Goal: Information Seeking & Learning: Learn about a topic

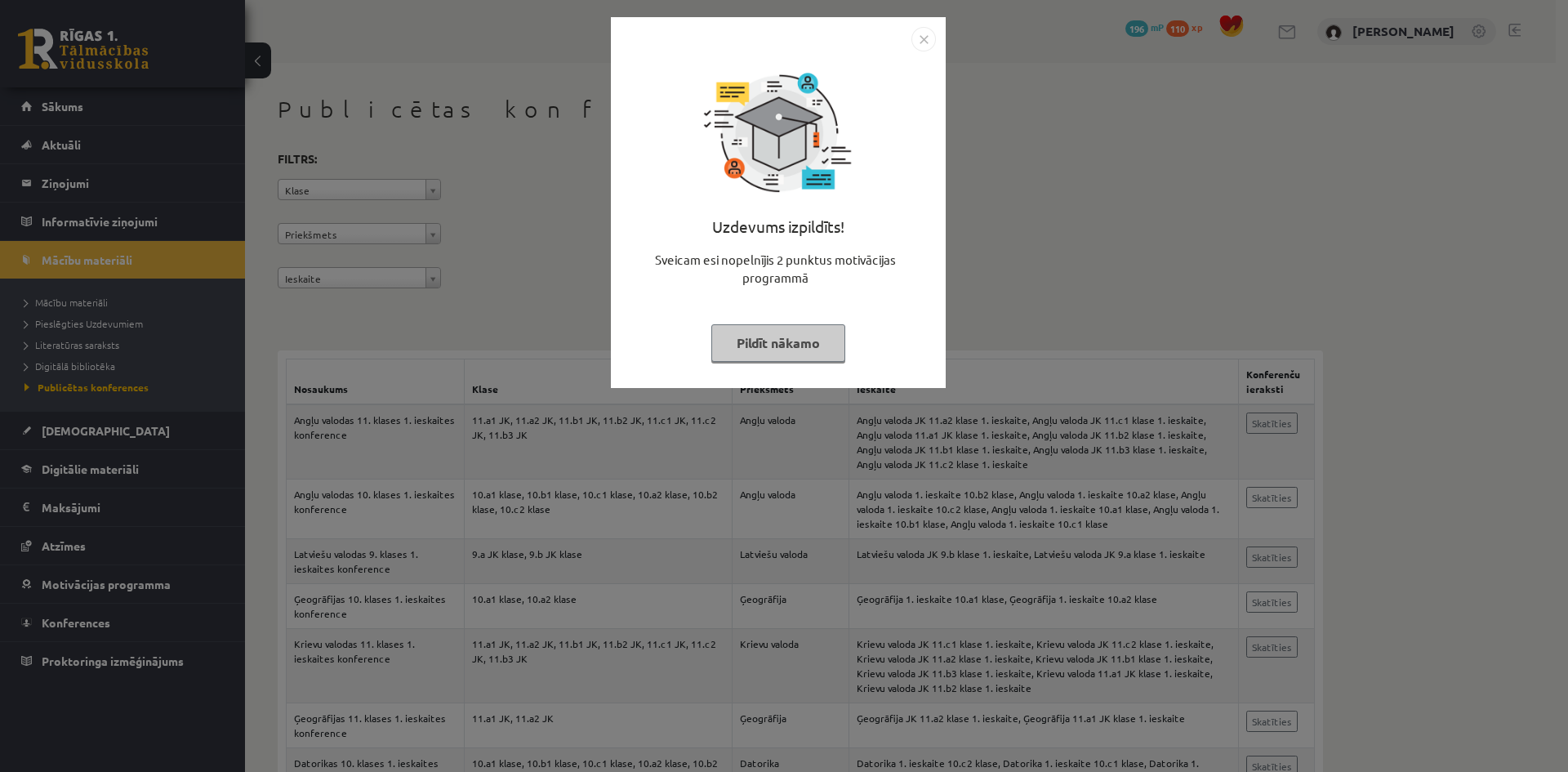
click at [936, 43] on div "Uzdevums izpildīts! Sveicam esi nopelnījis 2 punktus motivācijas programmā Pild…" at bounding box center [778, 203] width 335 height 370
click at [924, 43] on img "Close" at bounding box center [924, 39] width 25 height 25
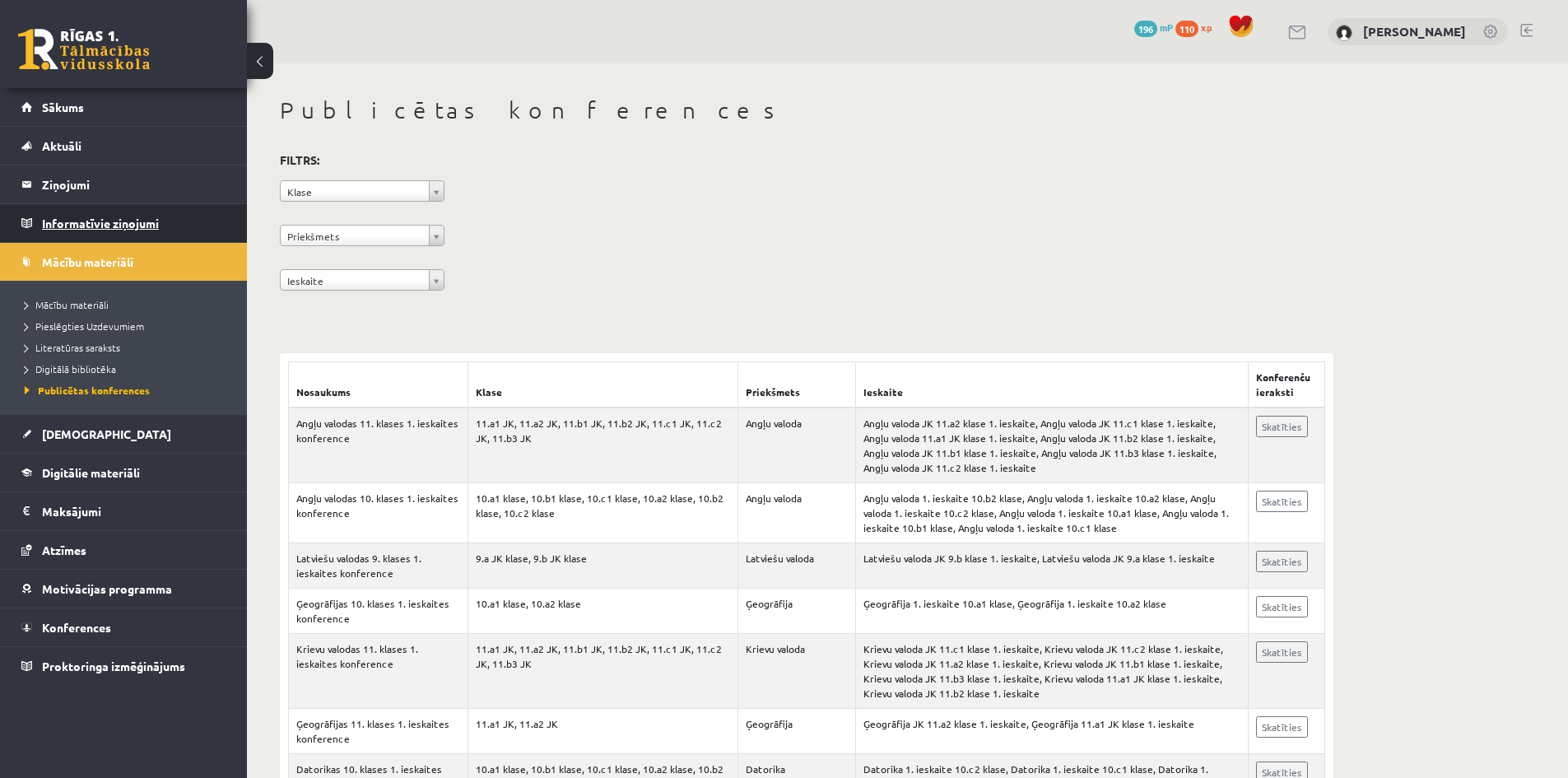
click at [48, 212] on legend "Informatīvie ziņojumi 0" at bounding box center [134, 223] width 184 height 38
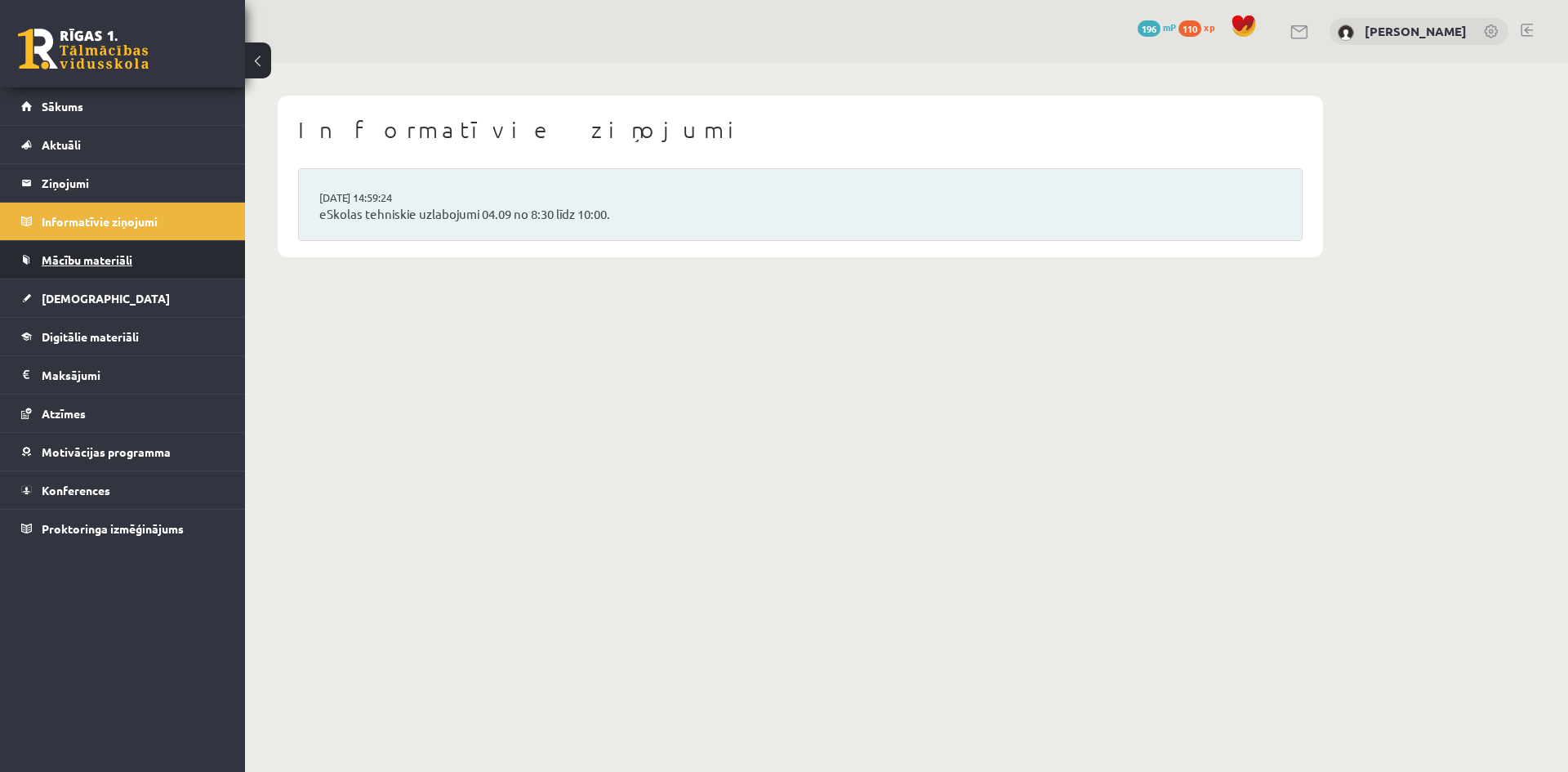
click at [63, 256] on span "Mācību materiāli" at bounding box center [87, 260] width 90 height 15
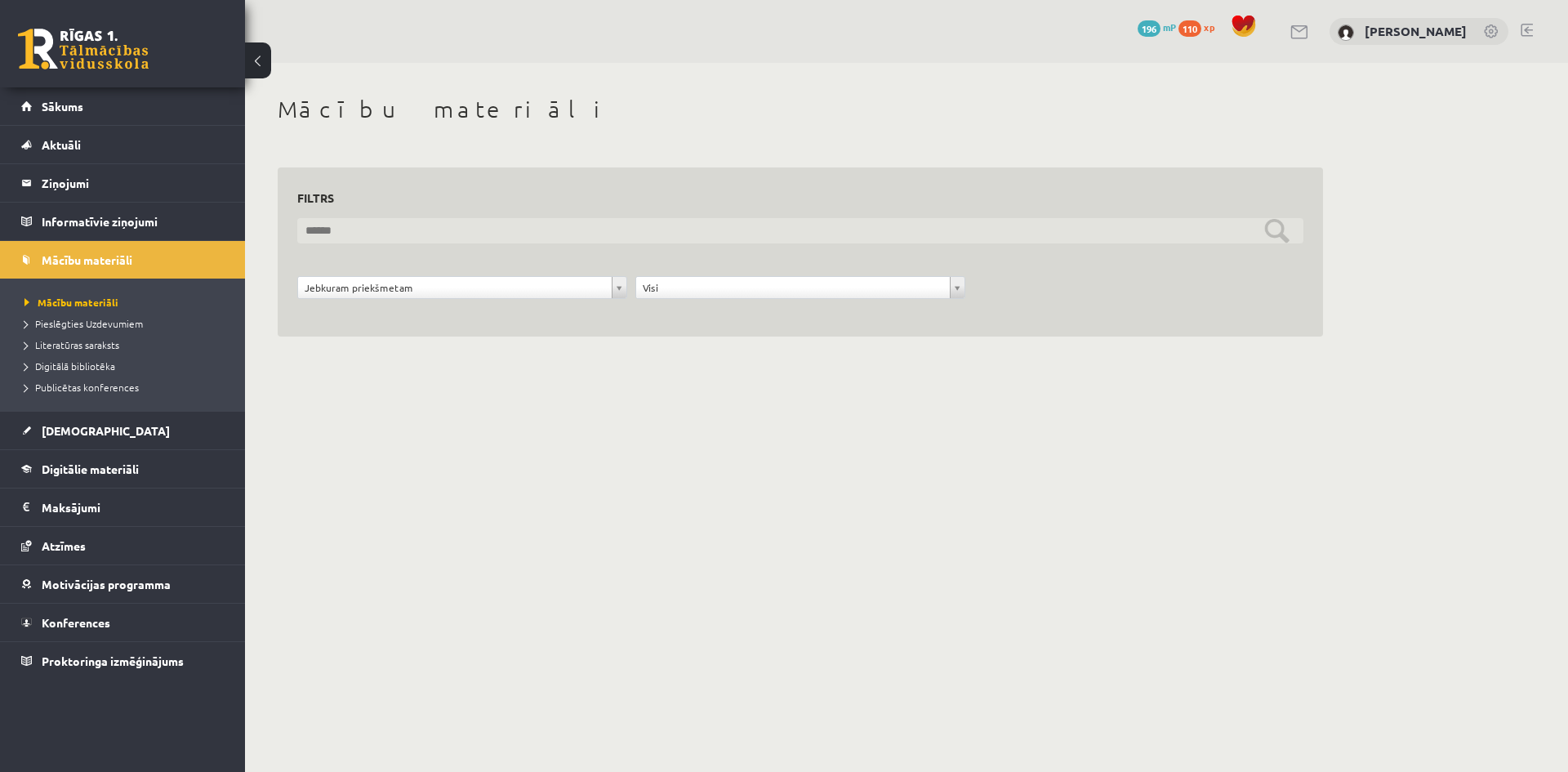
click at [322, 224] on input "text" at bounding box center [800, 231] width 1006 height 26
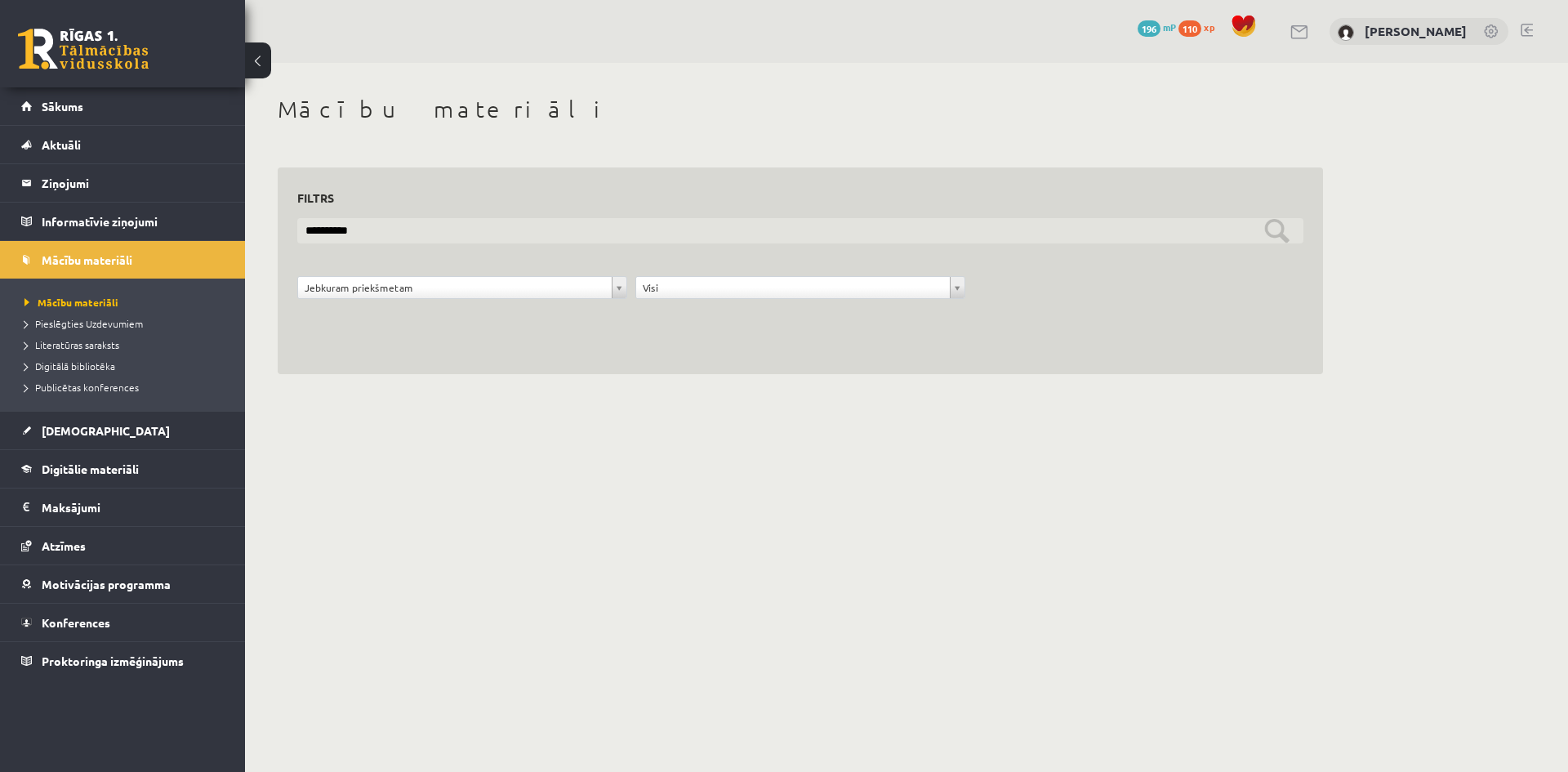
click at [361, 222] on input "**********" at bounding box center [800, 231] width 1006 height 26
click at [431, 237] on input "**********" at bounding box center [800, 231] width 1006 height 26
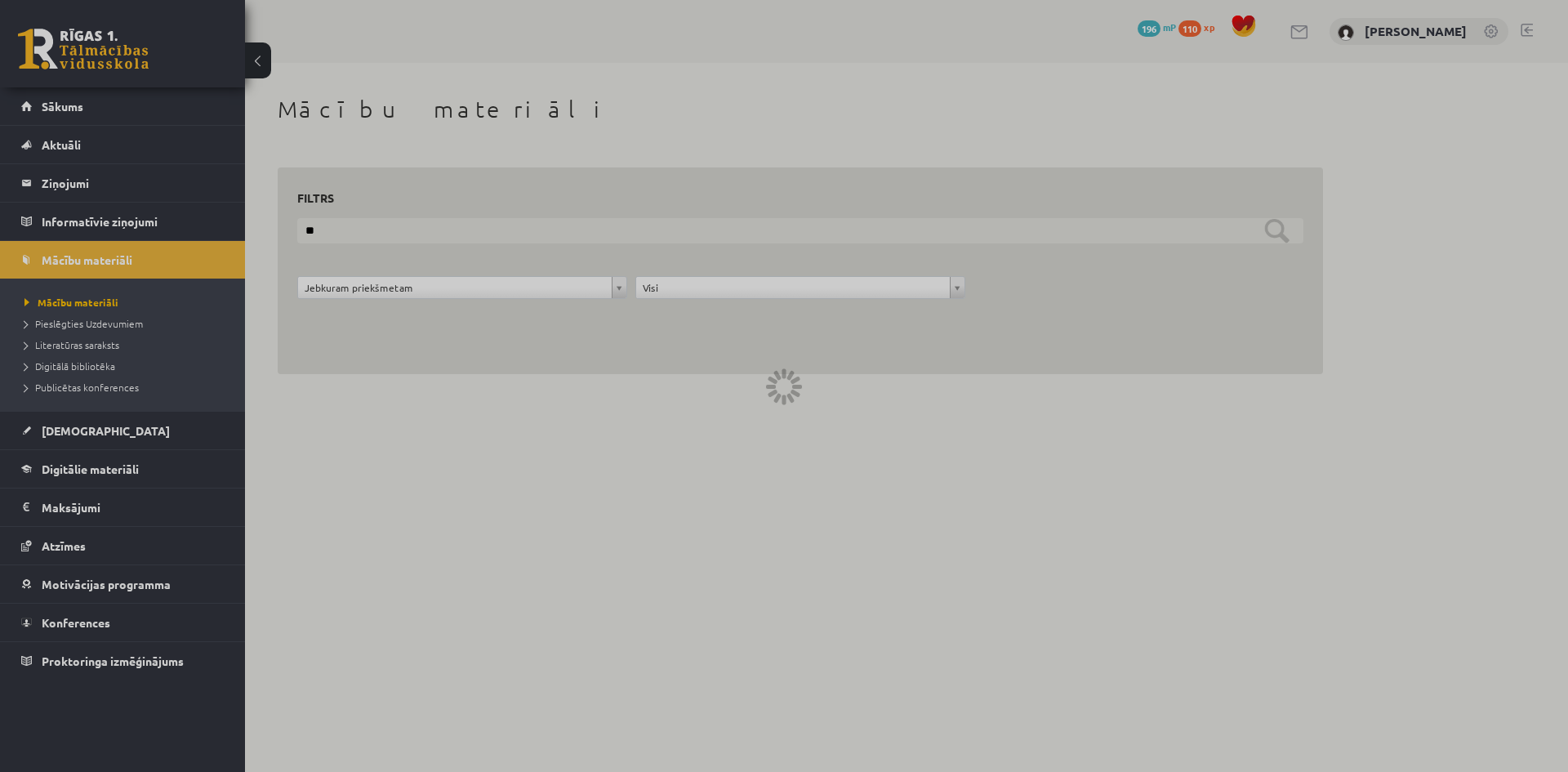
type input "*"
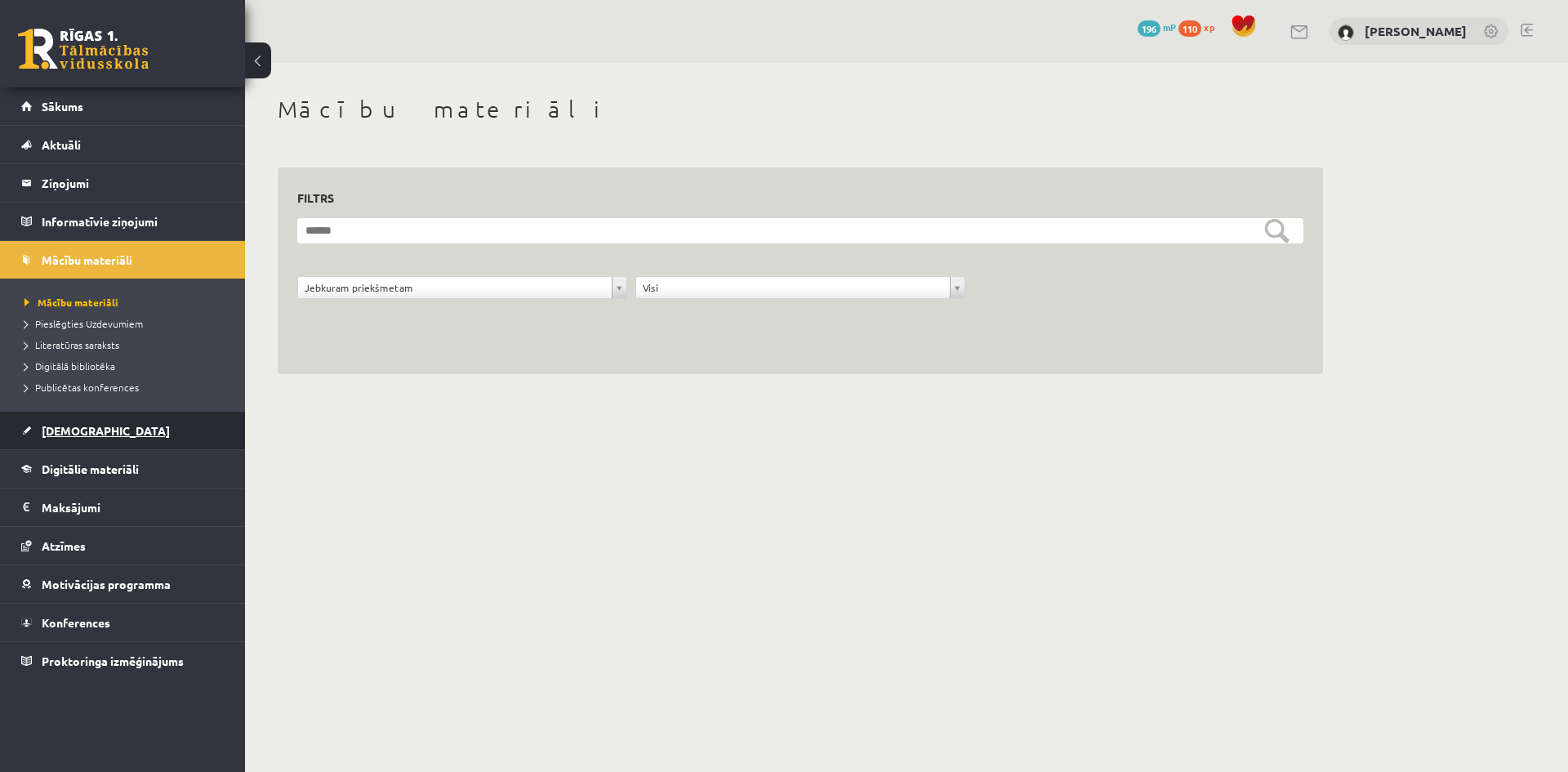
click at [68, 432] on span "[DEMOGRAPHIC_DATA]" at bounding box center [106, 431] width 128 height 15
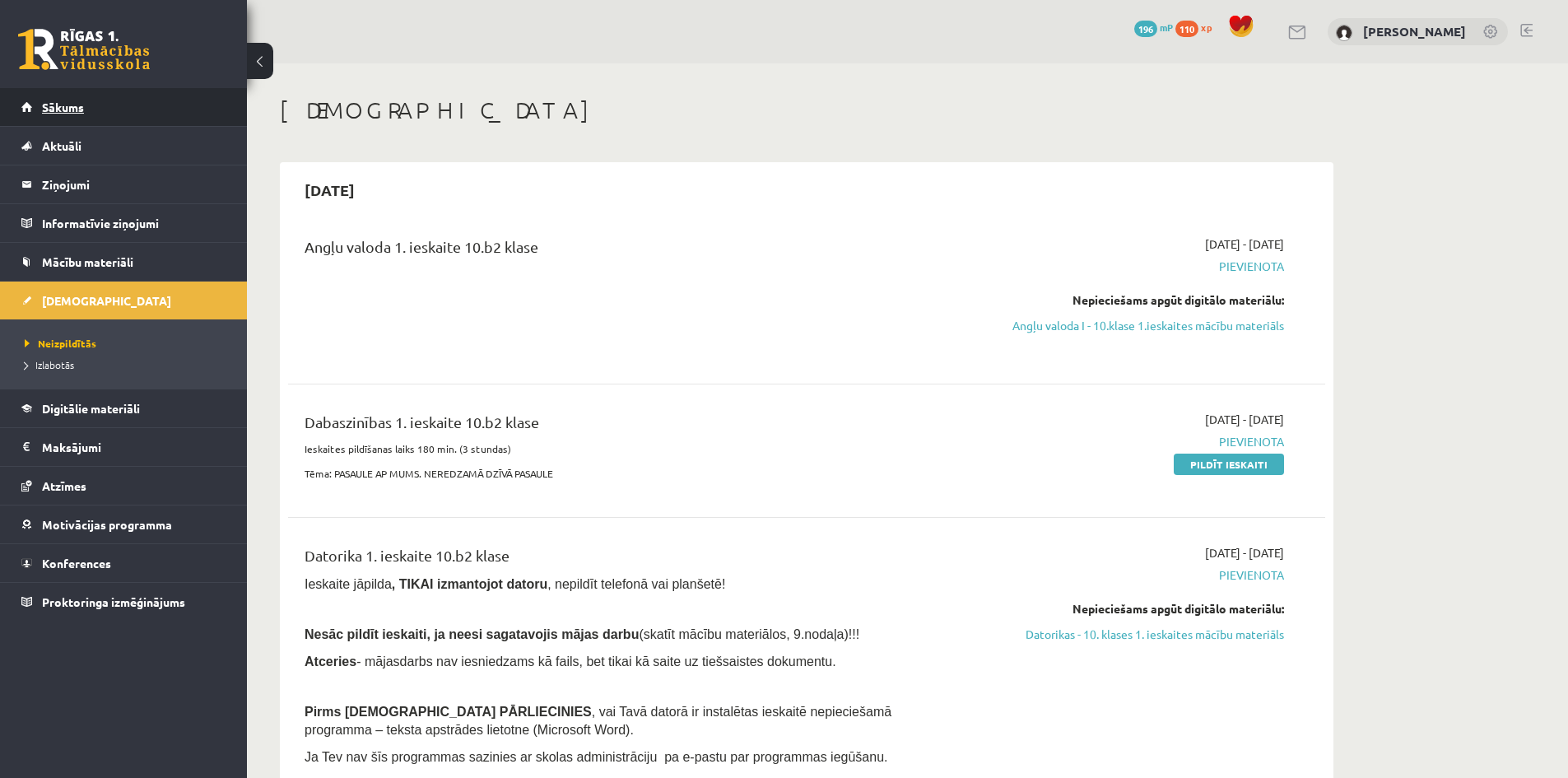
click at [81, 103] on span "Sākums" at bounding box center [63, 107] width 42 height 15
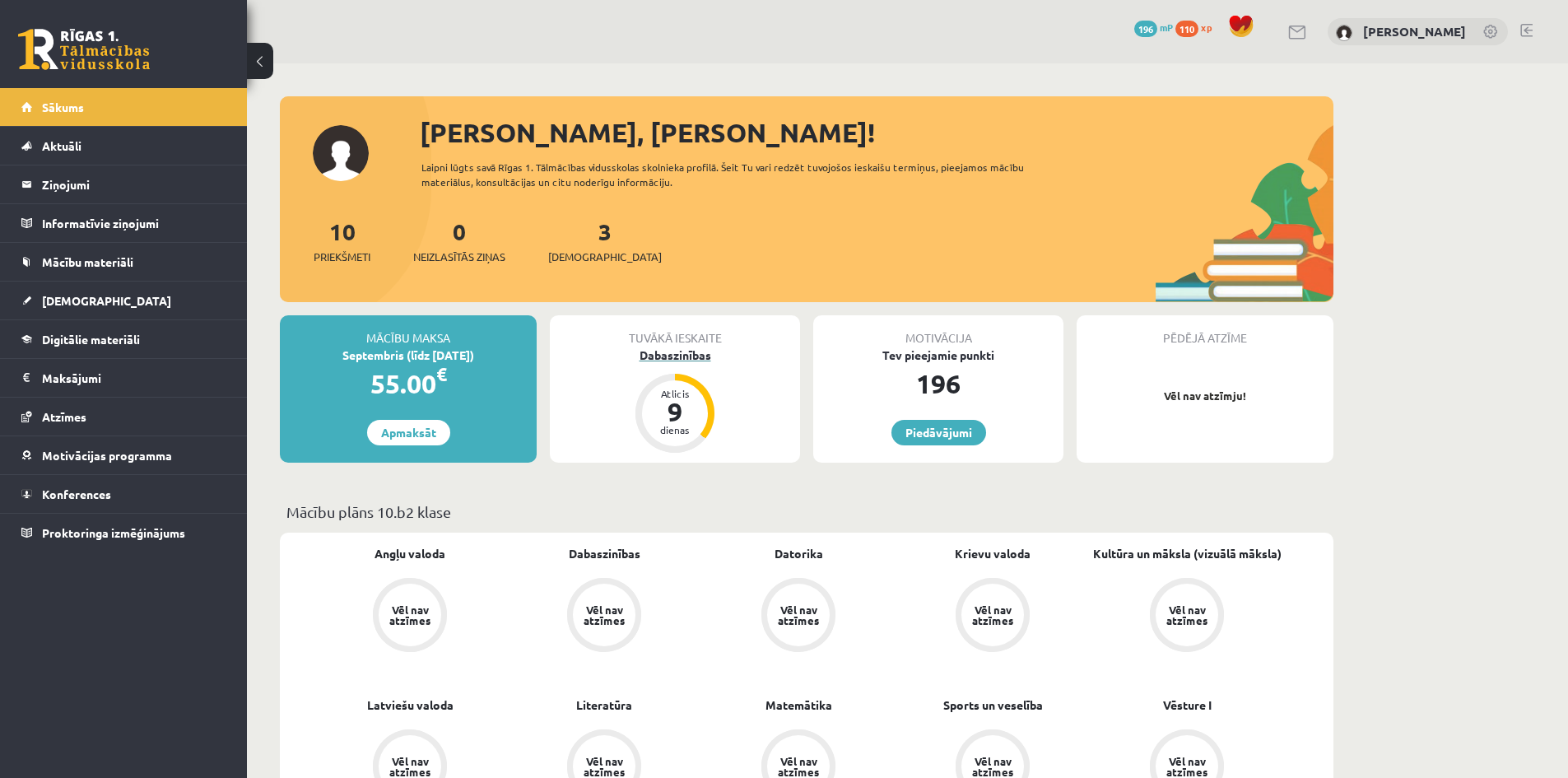
click at [674, 405] on div "9" at bounding box center [675, 411] width 50 height 27
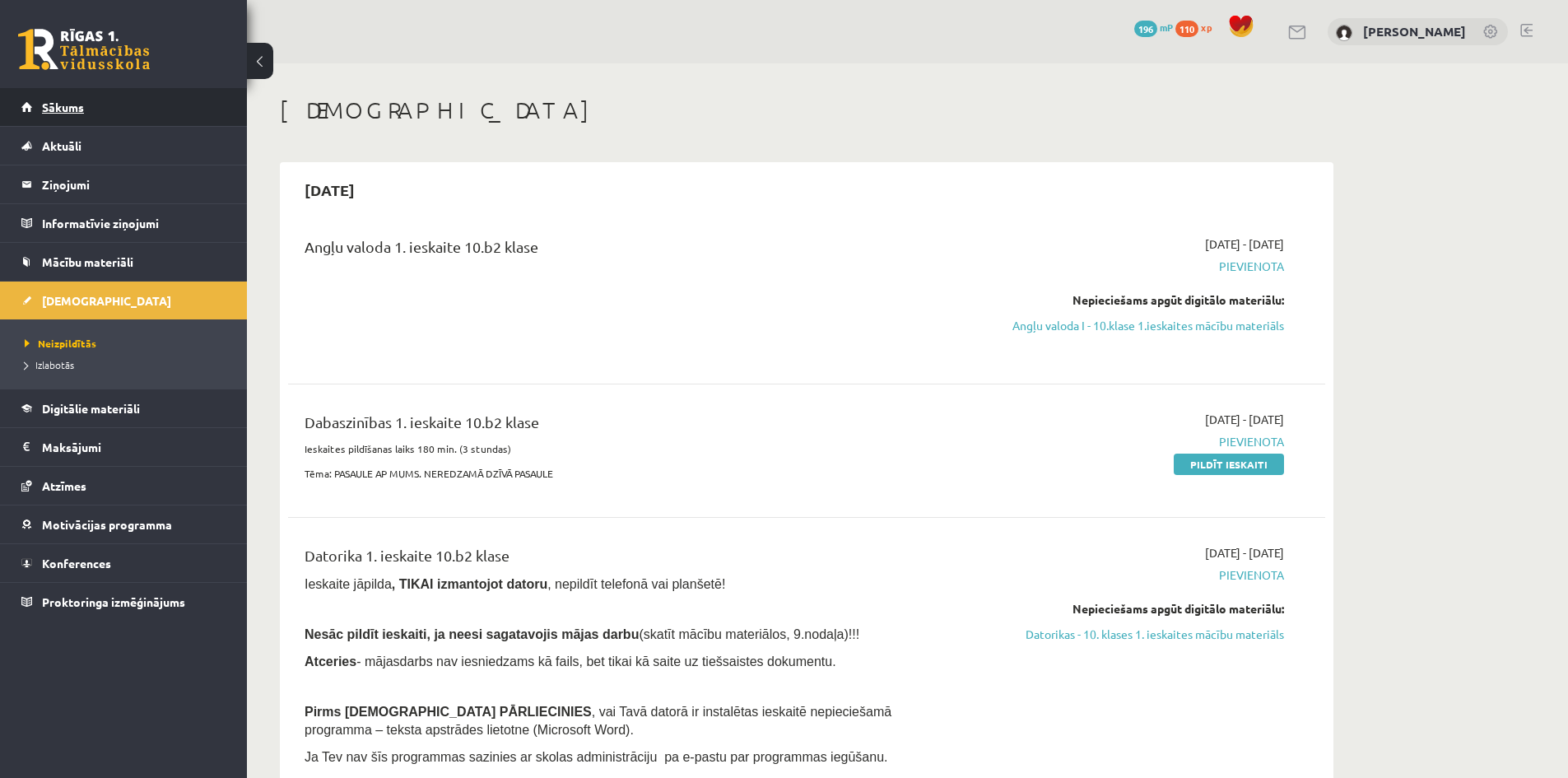
click at [74, 104] on span "Sākums" at bounding box center [63, 107] width 42 height 15
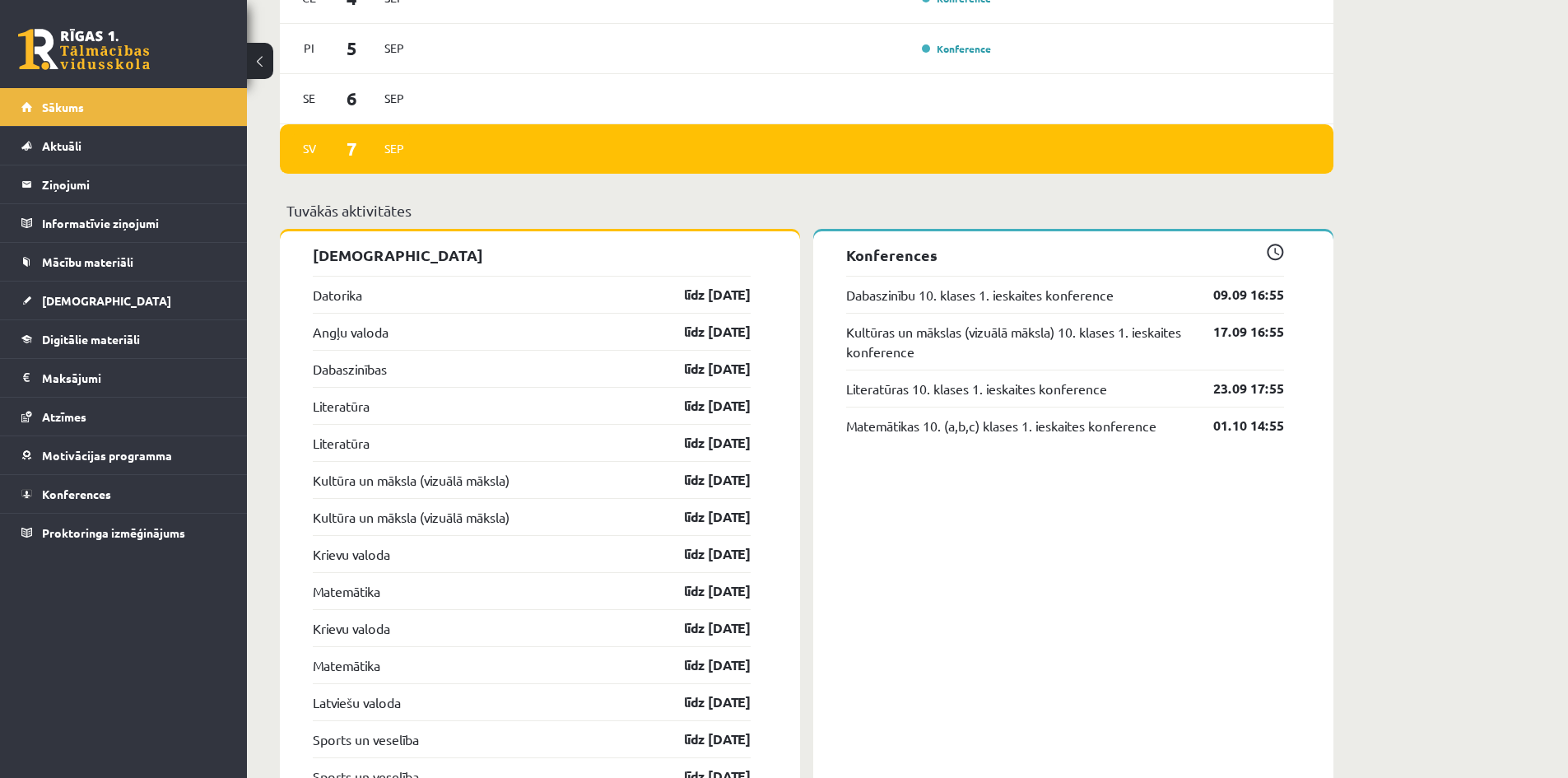
scroll to position [823, 0]
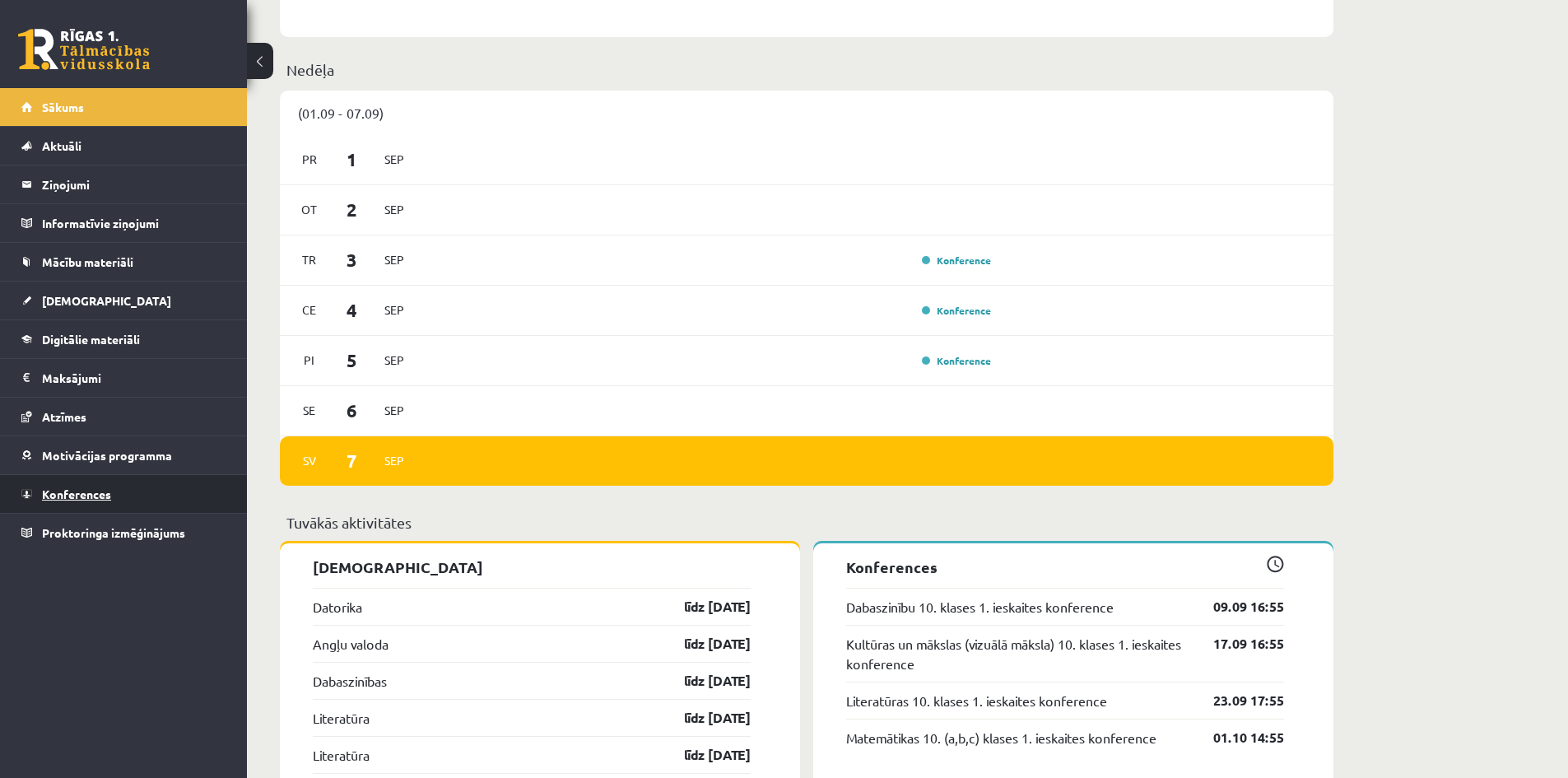
click at [77, 480] on link "Konferences" at bounding box center [123, 493] width 205 height 38
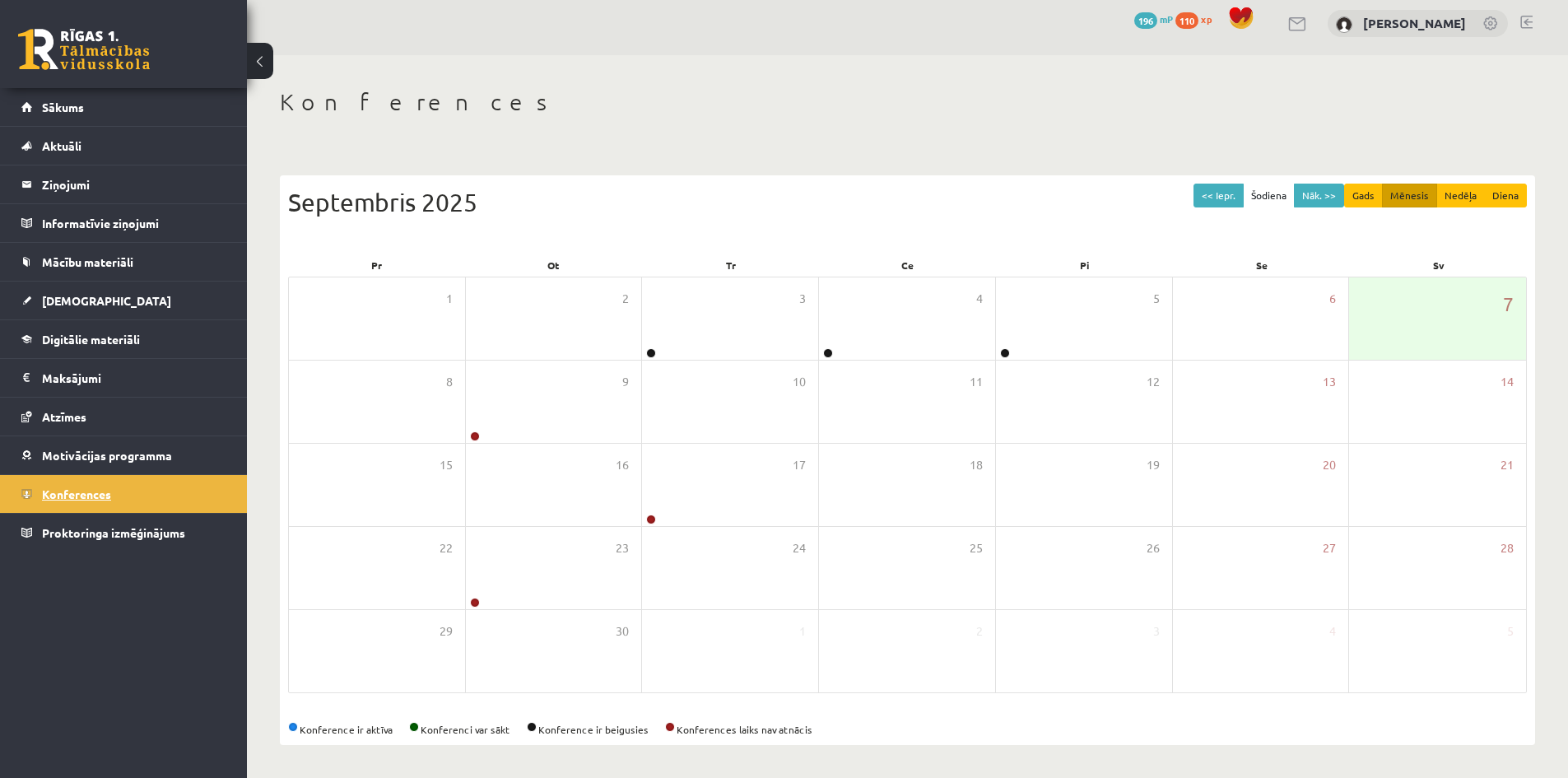
scroll to position [9, 0]
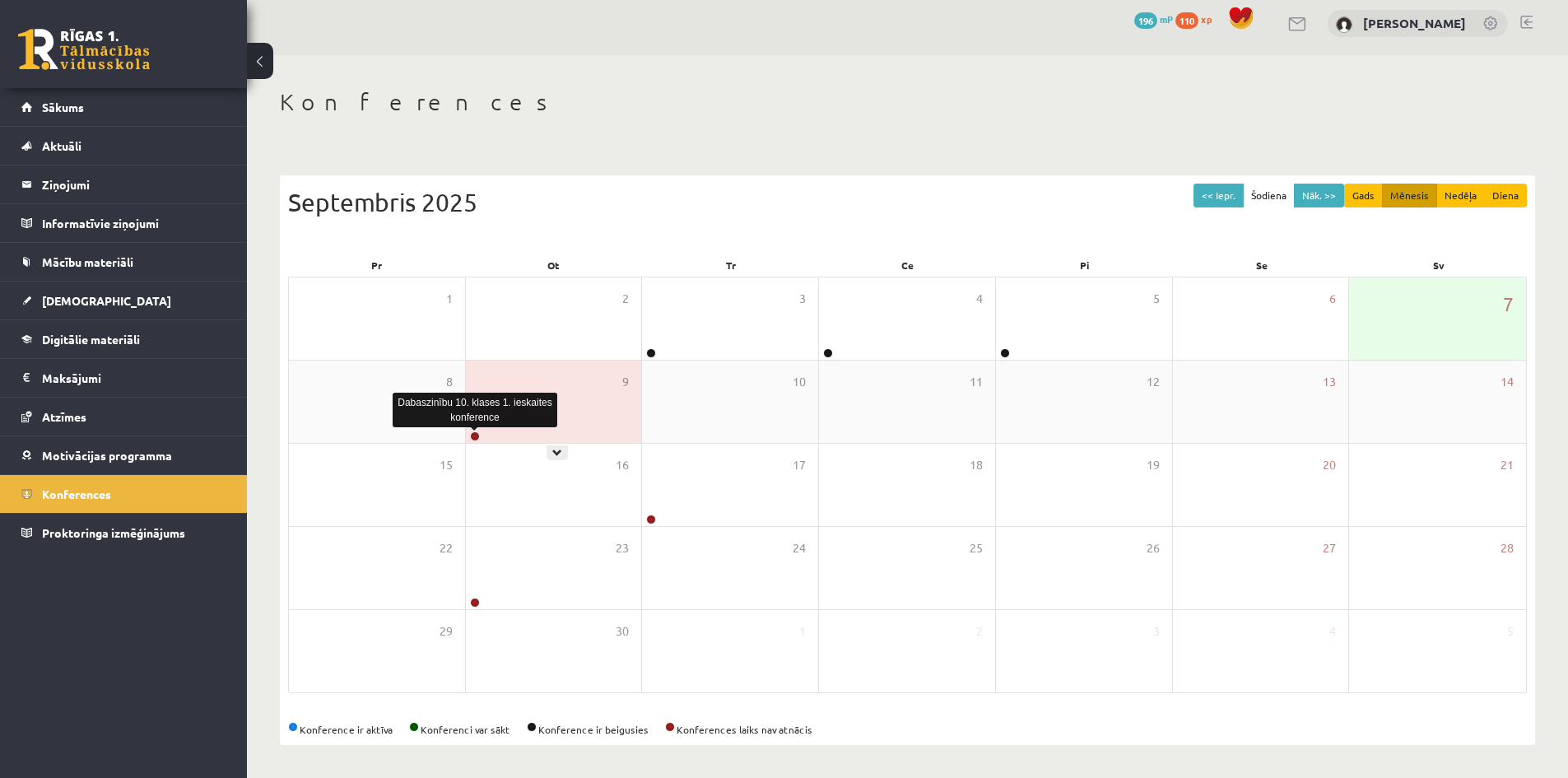
click at [477, 431] on link at bounding box center [475, 436] width 10 height 10
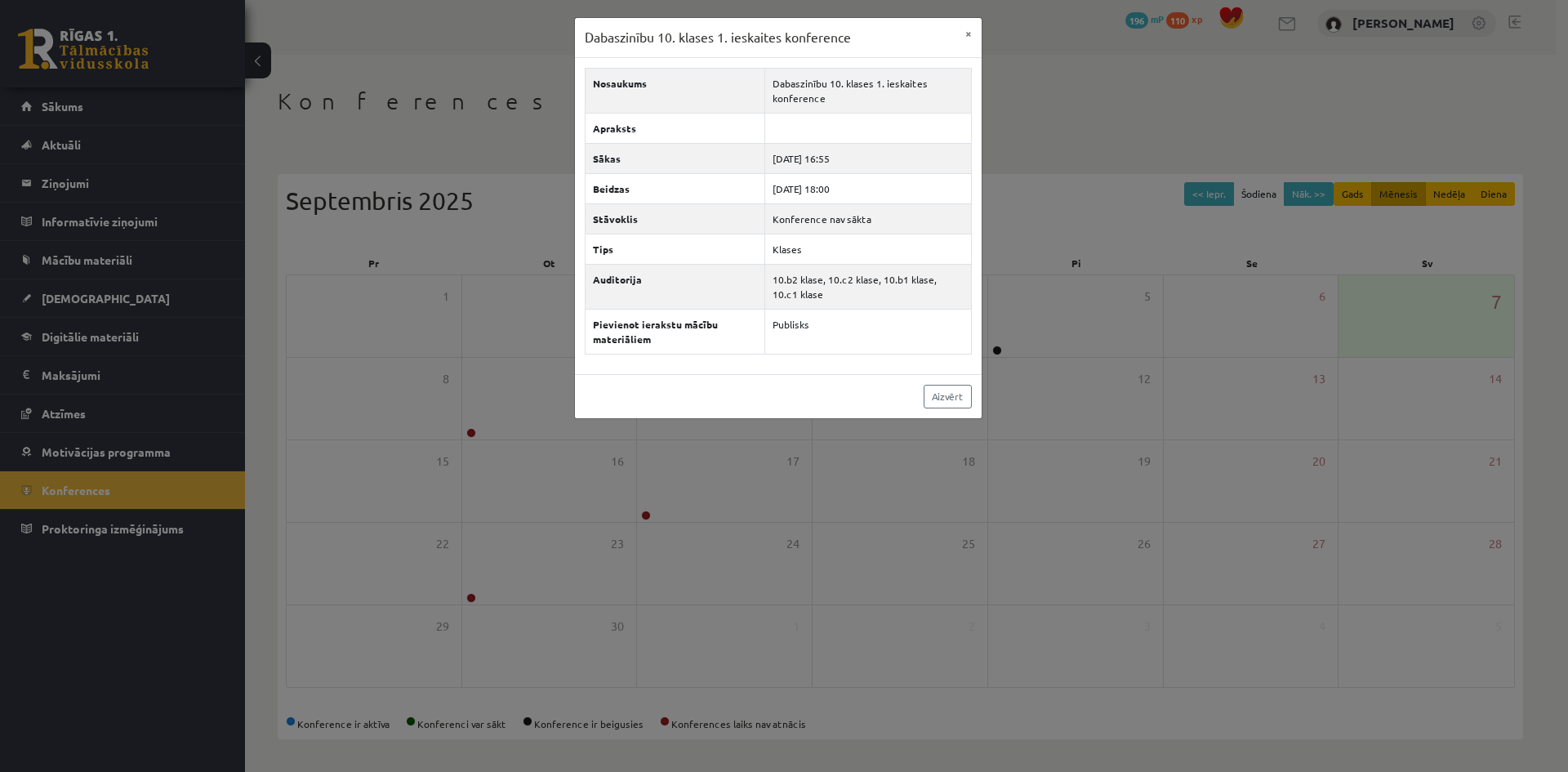
click at [530, 292] on div "Dabaszinību 10. klases 1. ieskaites konference × Nosaukums Dabaszinību 10. klas…" at bounding box center [784, 386] width 1568 height 772
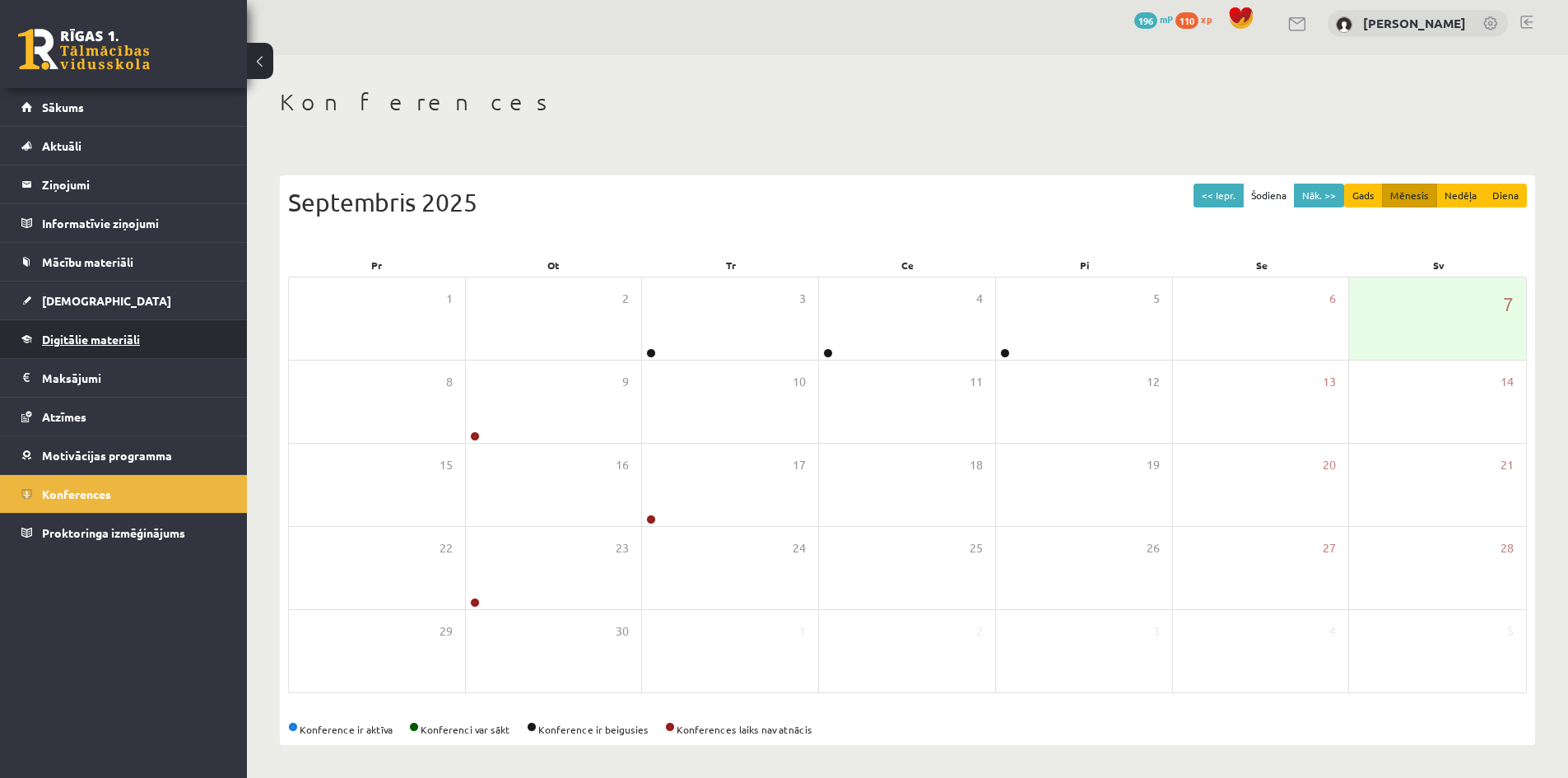
click at [69, 325] on link "Digitālie materiāli" at bounding box center [123, 338] width 205 height 38
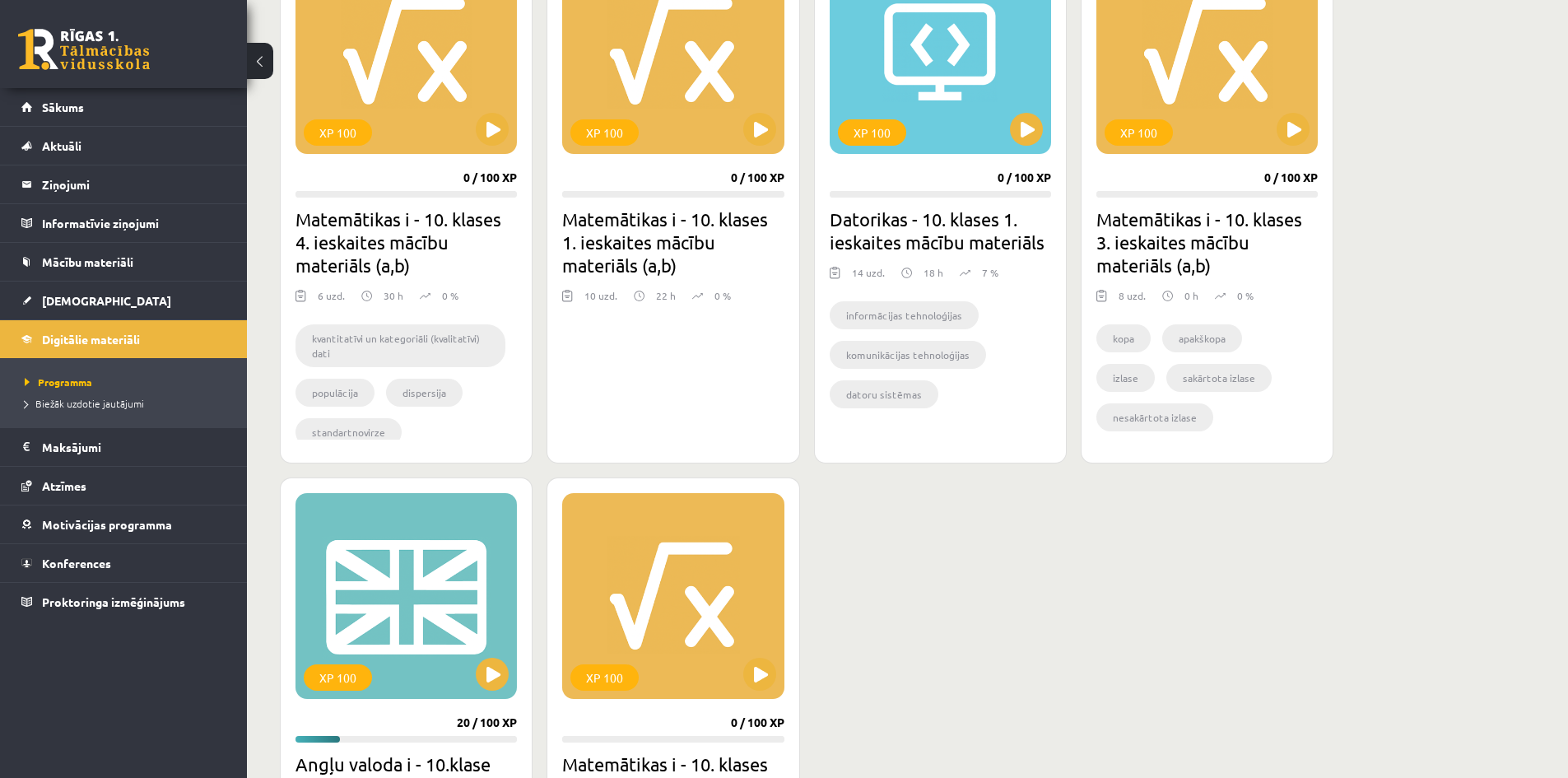
scroll to position [832, 0]
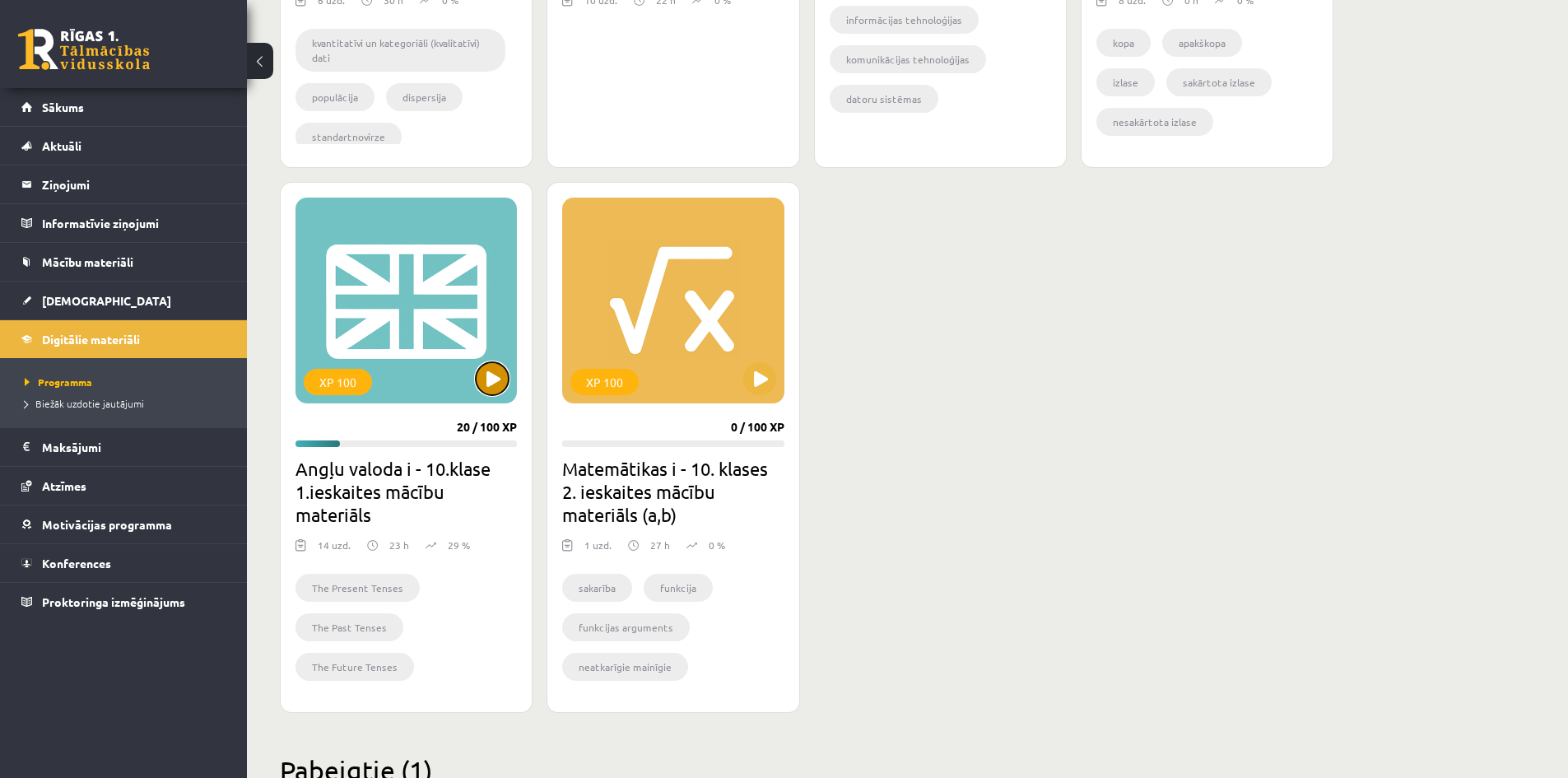
click at [502, 381] on button at bounding box center [492, 379] width 33 height 33
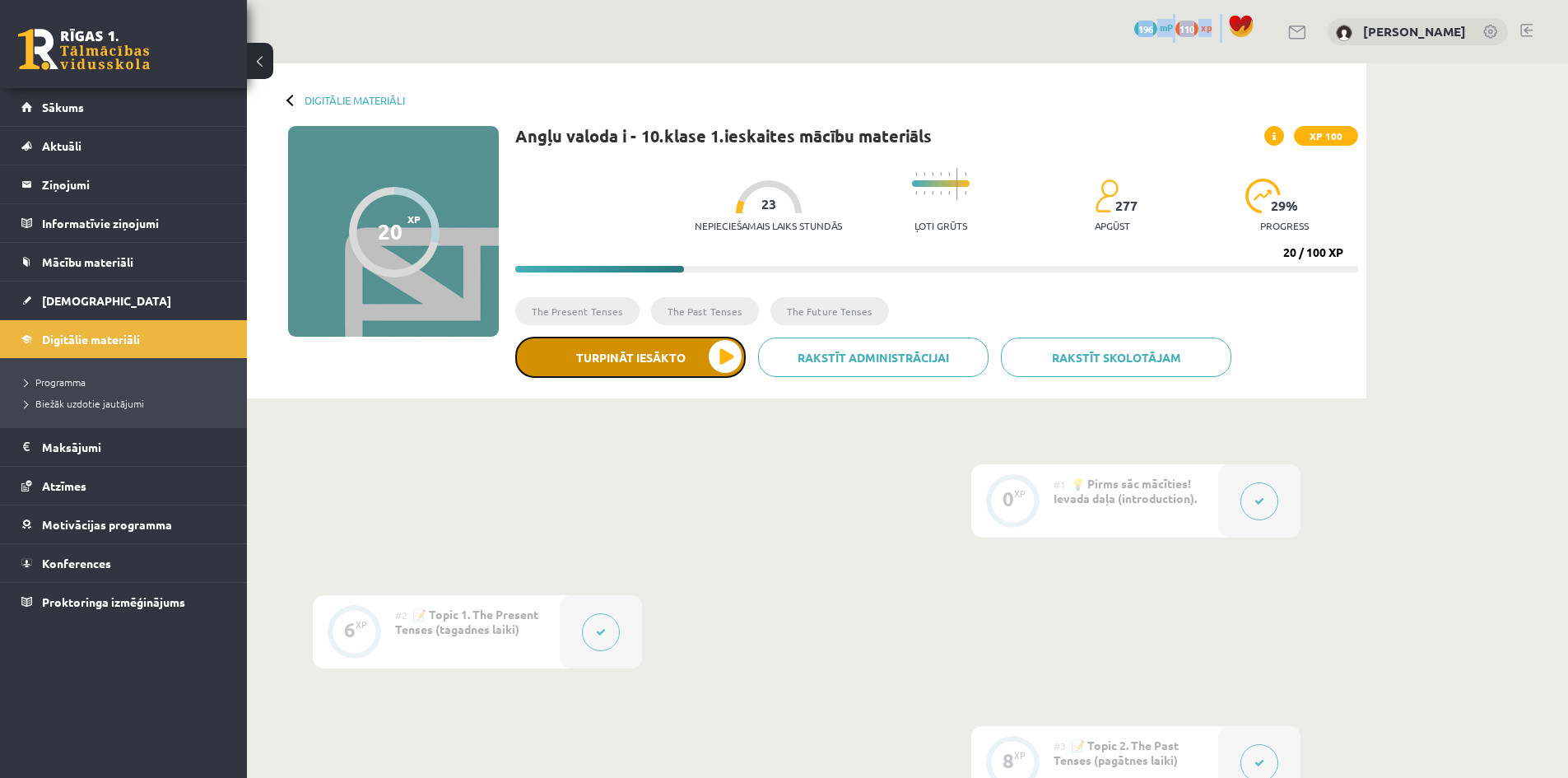
click at [640, 357] on button "Turpināt iesākto" at bounding box center [630, 357] width 231 height 41
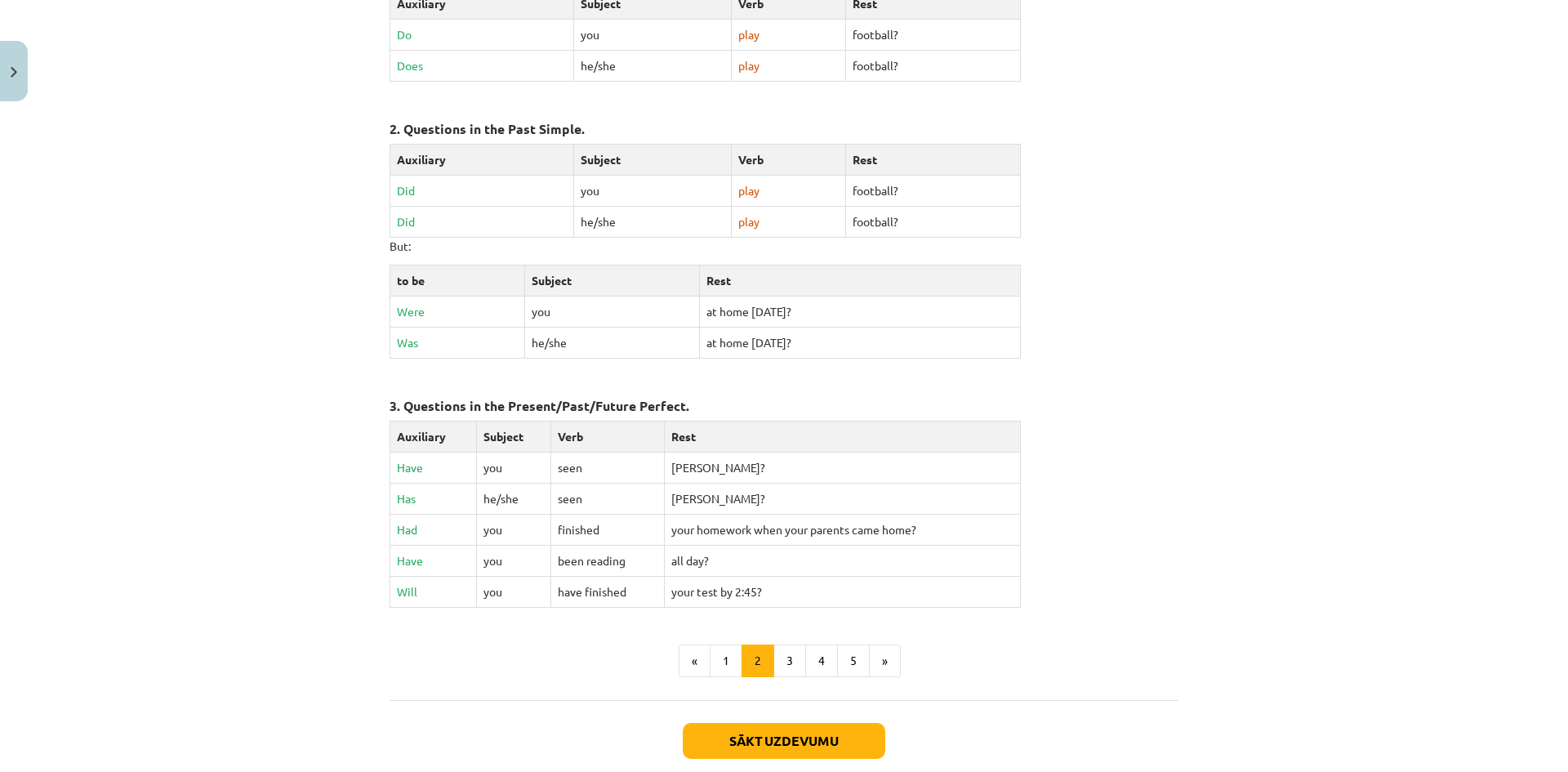
scroll to position [490, 0]
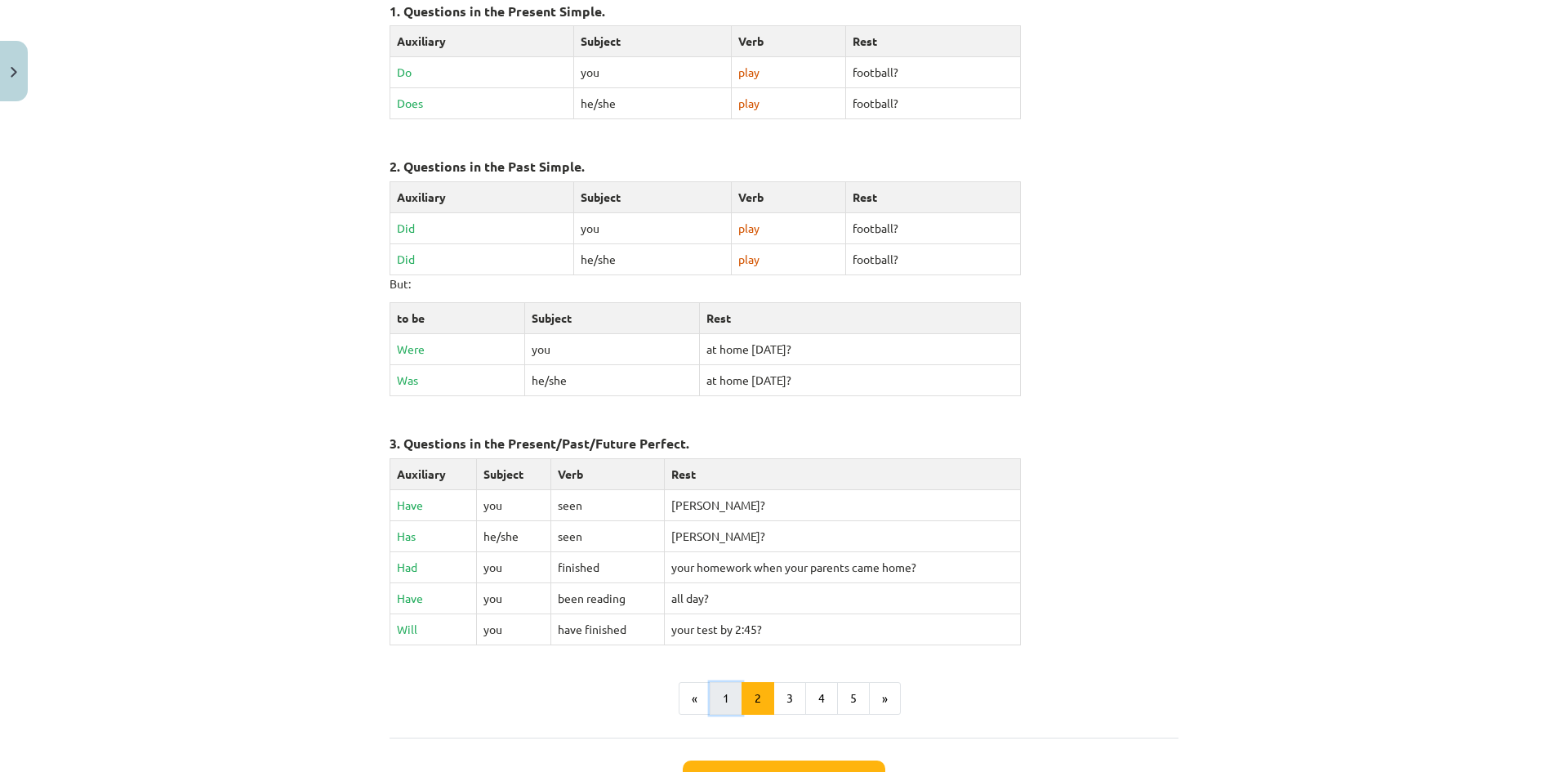
click at [717, 703] on button "1" at bounding box center [727, 698] width 33 height 33
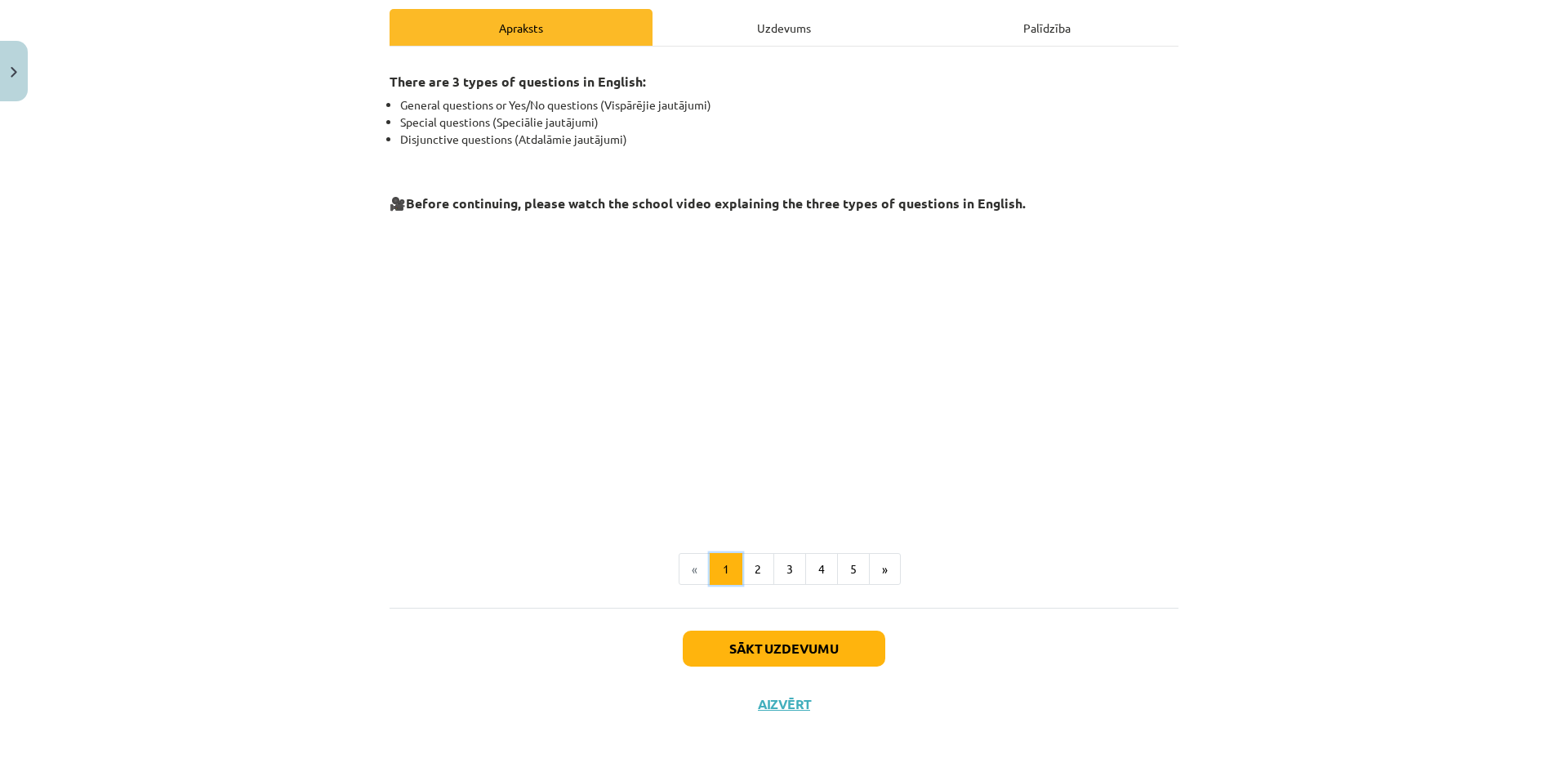
scroll to position [0, 0]
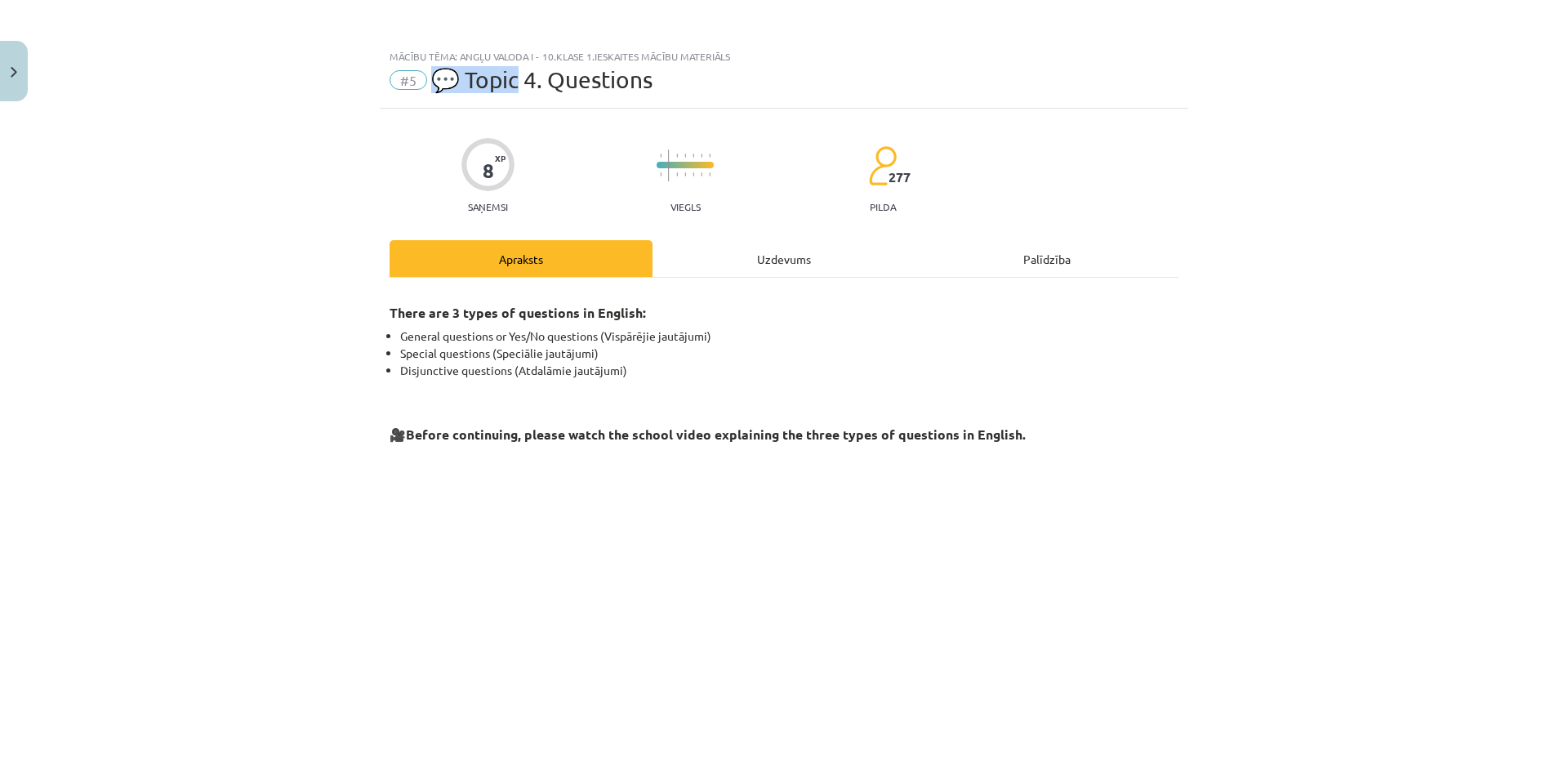
drag, startPoint x: 515, startPoint y: 75, endPoint x: 420, endPoint y: 77, distance: 95.0
click at [420, 77] on div "#5 💬 Topic 4. Questions" at bounding box center [784, 79] width 789 height 26
click at [476, 81] on span "💬 Topic 4. Questions" at bounding box center [541, 79] width 222 height 27
drag, startPoint x: 397, startPoint y: 74, endPoint x: 701, endPoint y: 71, distance: 304.0
click at [701, 71] on div "#5 💬 Topic 4. Questions" at bounding box center [784, 79] width 789 height 26
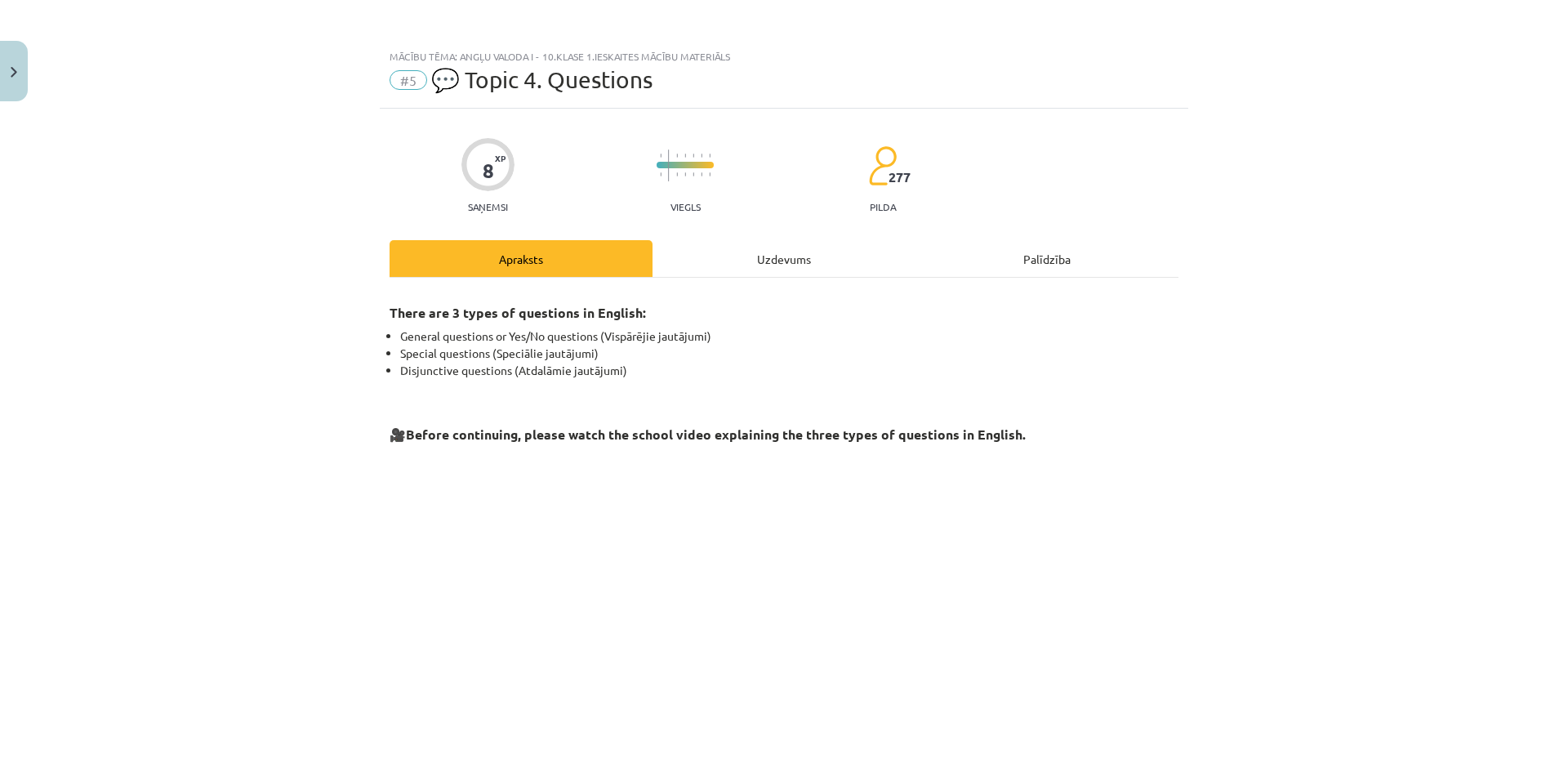
click at [1242, 575] on div "Mācību tēma: Angļu valoda i - 10.[PERSON_NAME] 1.ieskaites mācību materiāls #5 …" at bounding box center [784, 386] width 1568 height 772
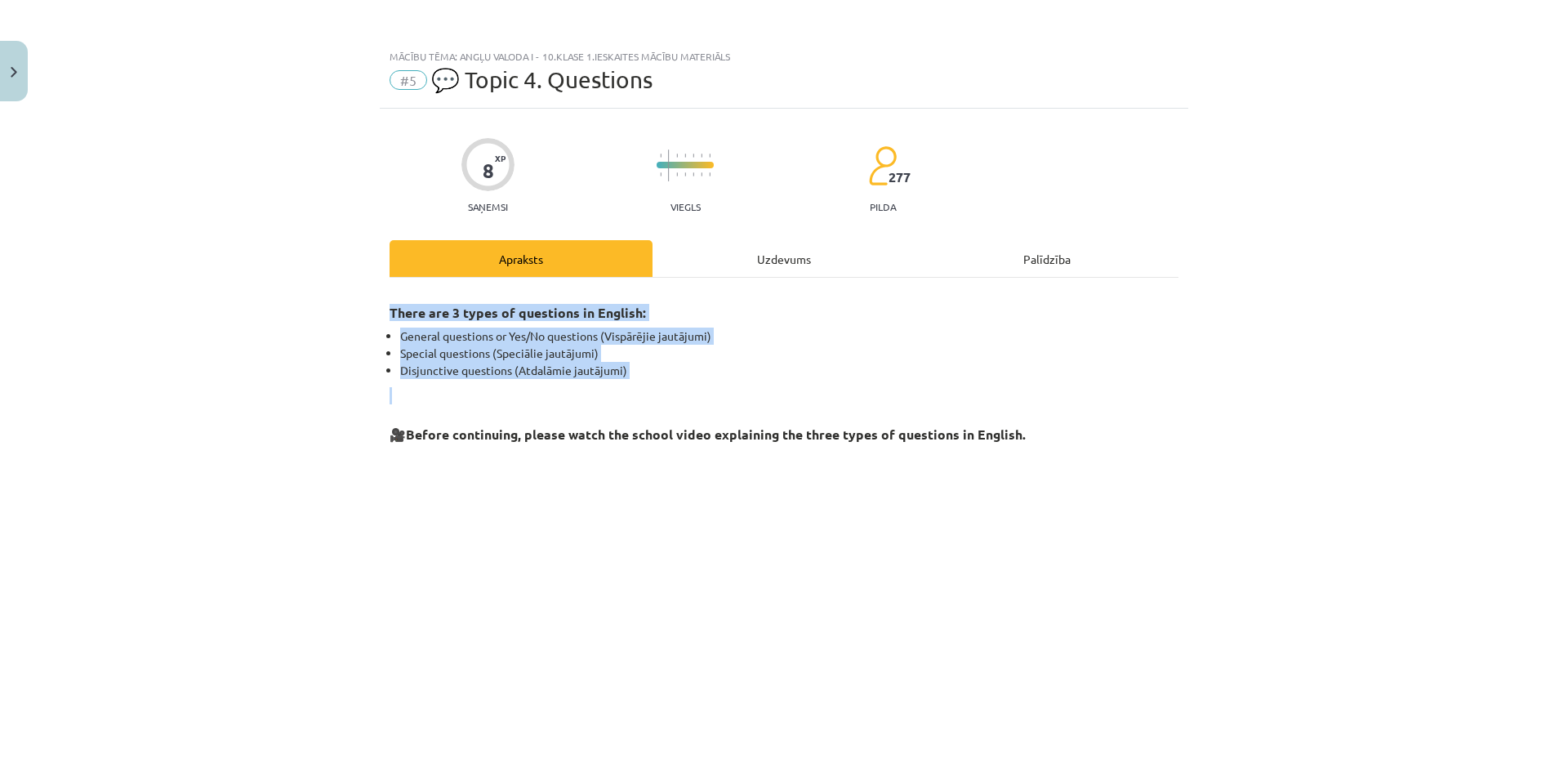
drag, startPoint x: 350, startPoint y: 308, endPoint x: 648, endPoint y: 380, distance: 306.6
click at [648, 380] on div "Mācību tēma: Angļu valoda i - 10.[PERSON_NAME] 1.ieskaites mācību materiāls #5 …" at bounding box center [784, 386] width 1568 height 772
click at [648, 380] on div "There are 3 types of questions in English: General questions or Yes/No question…" at bounding box center [784, 519] width 789 height 454
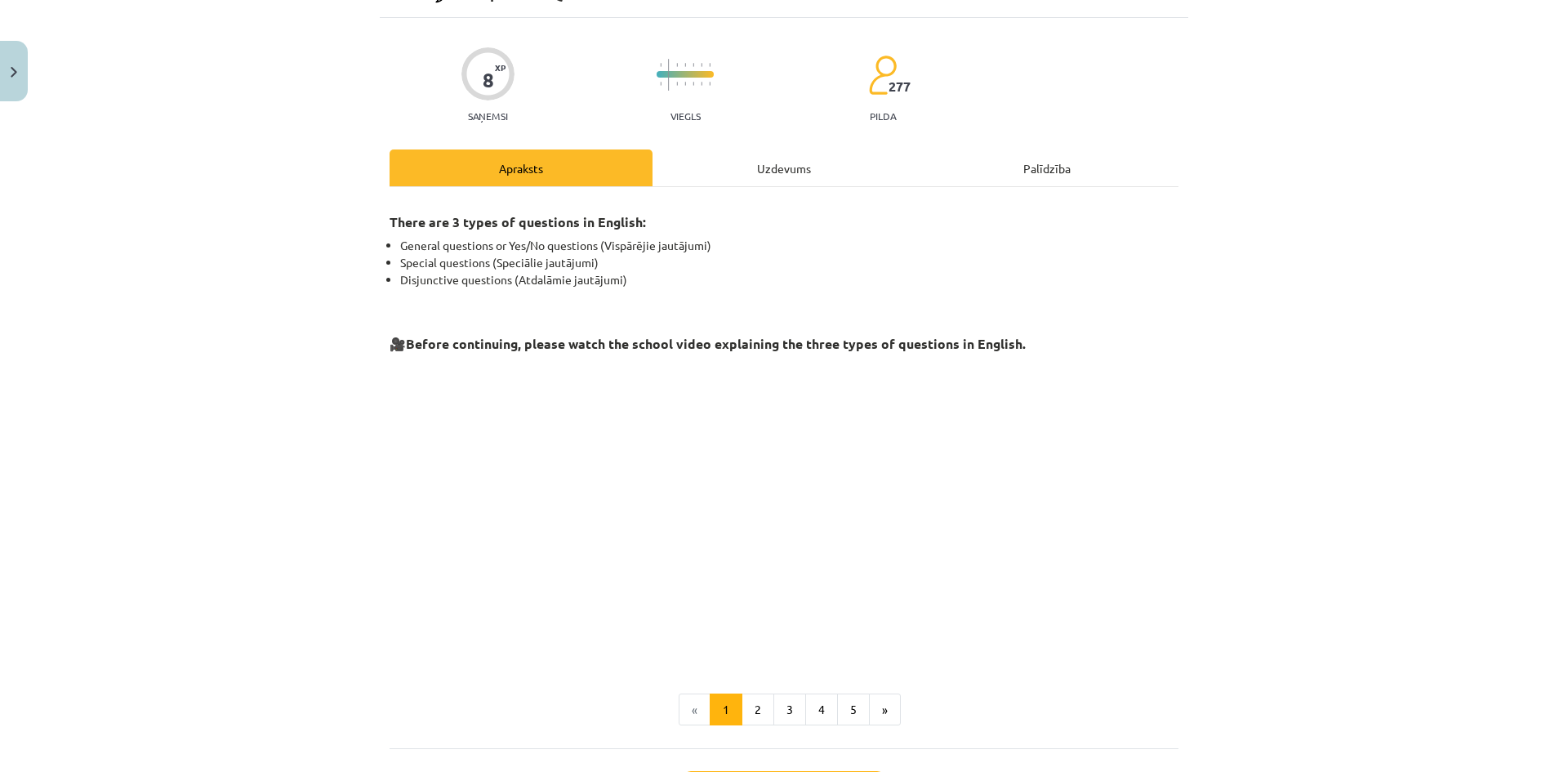
scroll to position [231, 0]
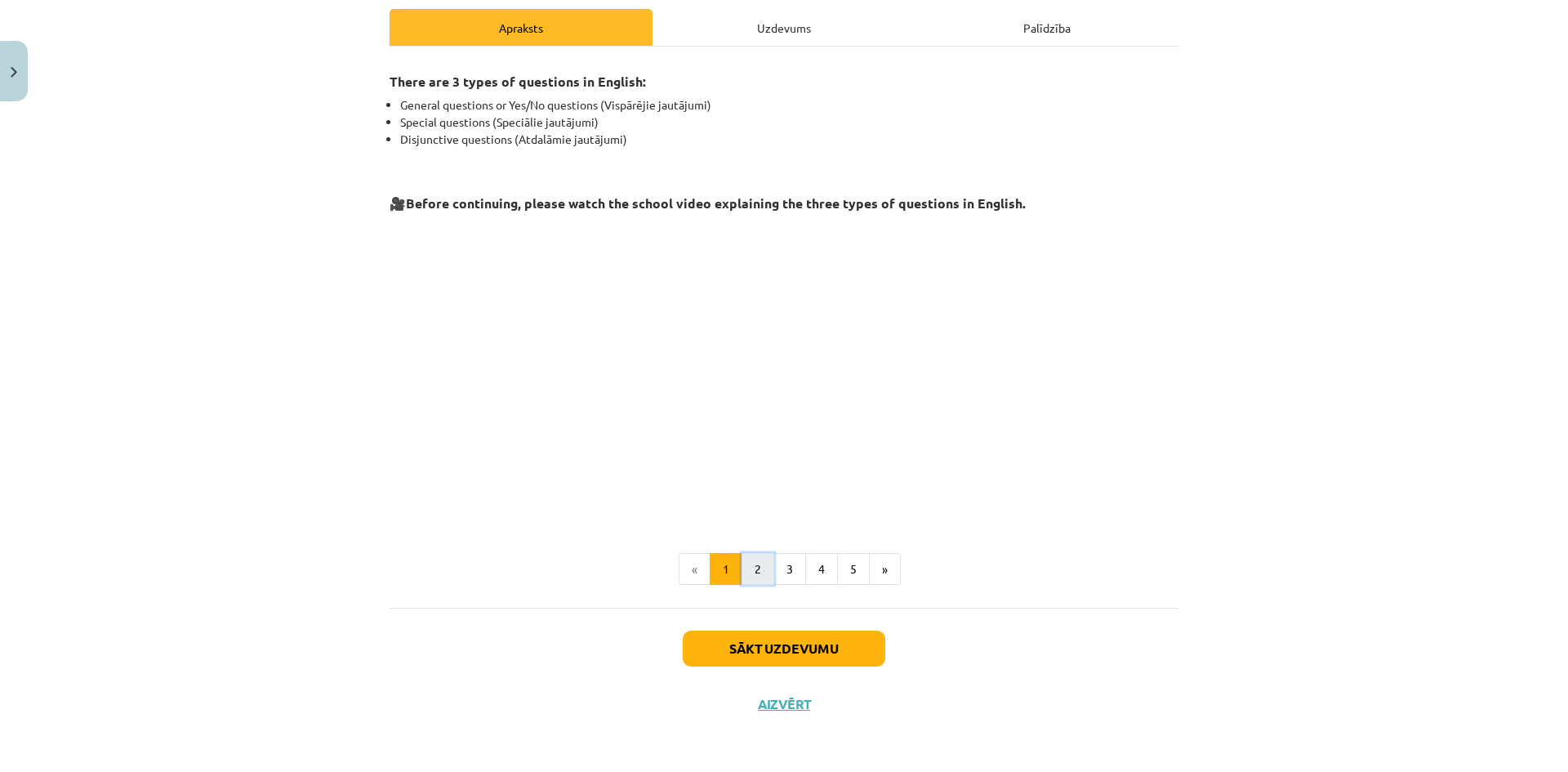
click at [758, 562] on button "2" at bounding box center [758, 569] width 33 height 33
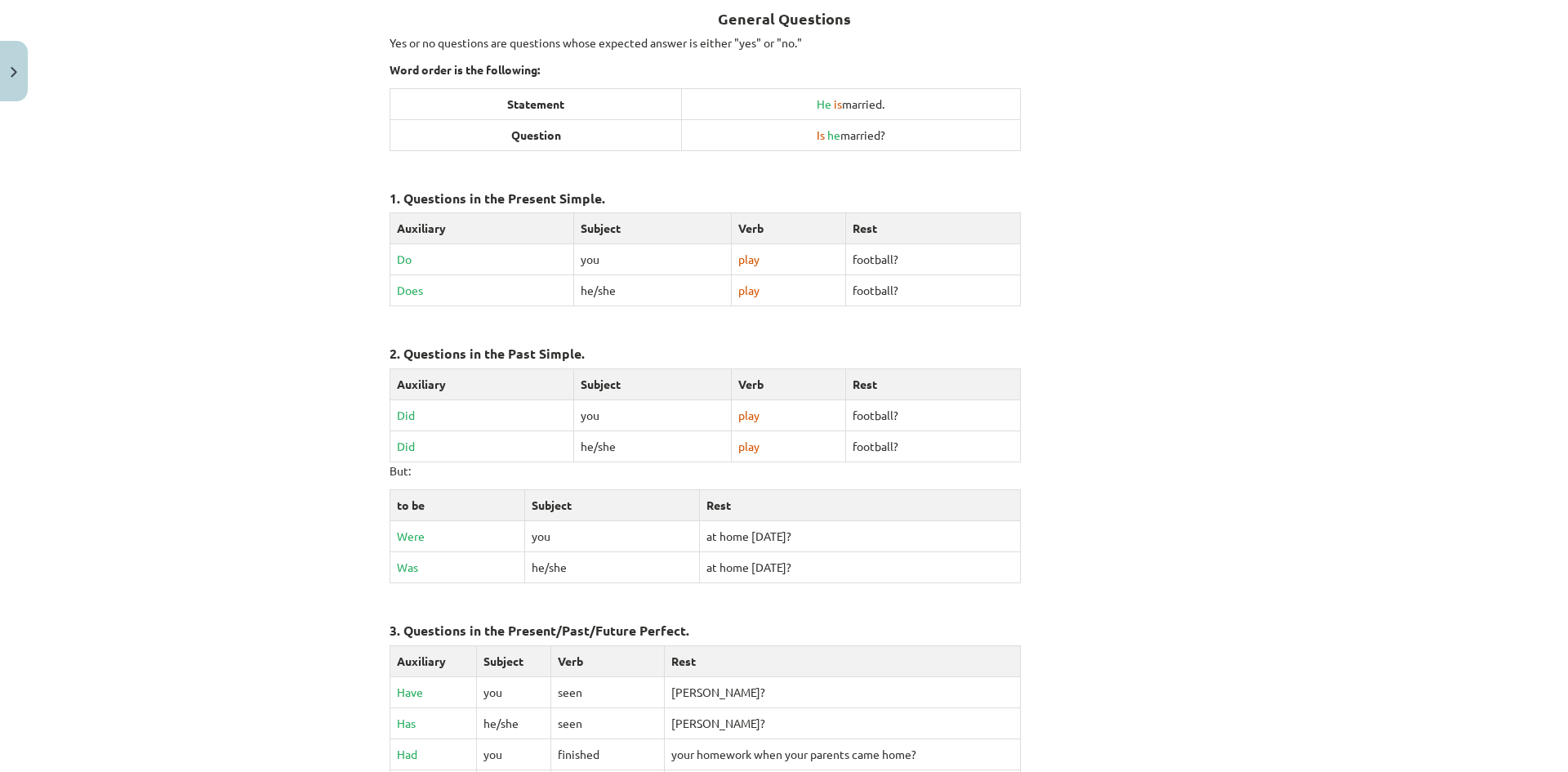
scroll to position [618, 0]
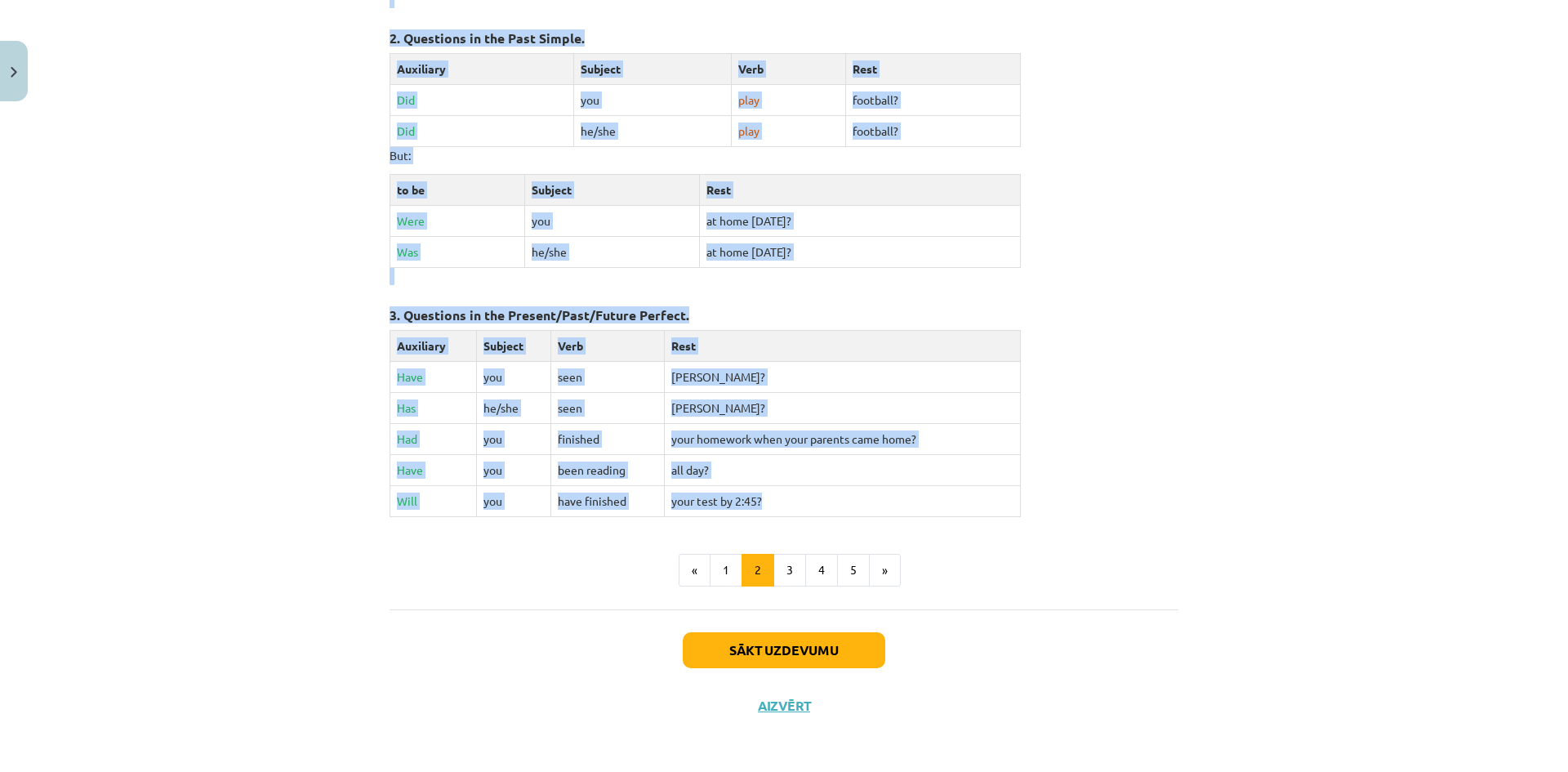
drag, startPoint x: 716, startPoint y: 316, endPoint x: 938, endPoint y: 503, distance: 290.3
click at [938, 503] on div "General Questions Yes or no questions are questions whose expected answer is ei…" at bounding box center [784, 96] width 789 height 843
copy div "Loremip Dolorsita Con ad el seddoeius tem incididun utlab etdolore magnaa en ad…"
click at [782, 580] on button "3" at bounding box center [789, 570] width 33 height 33
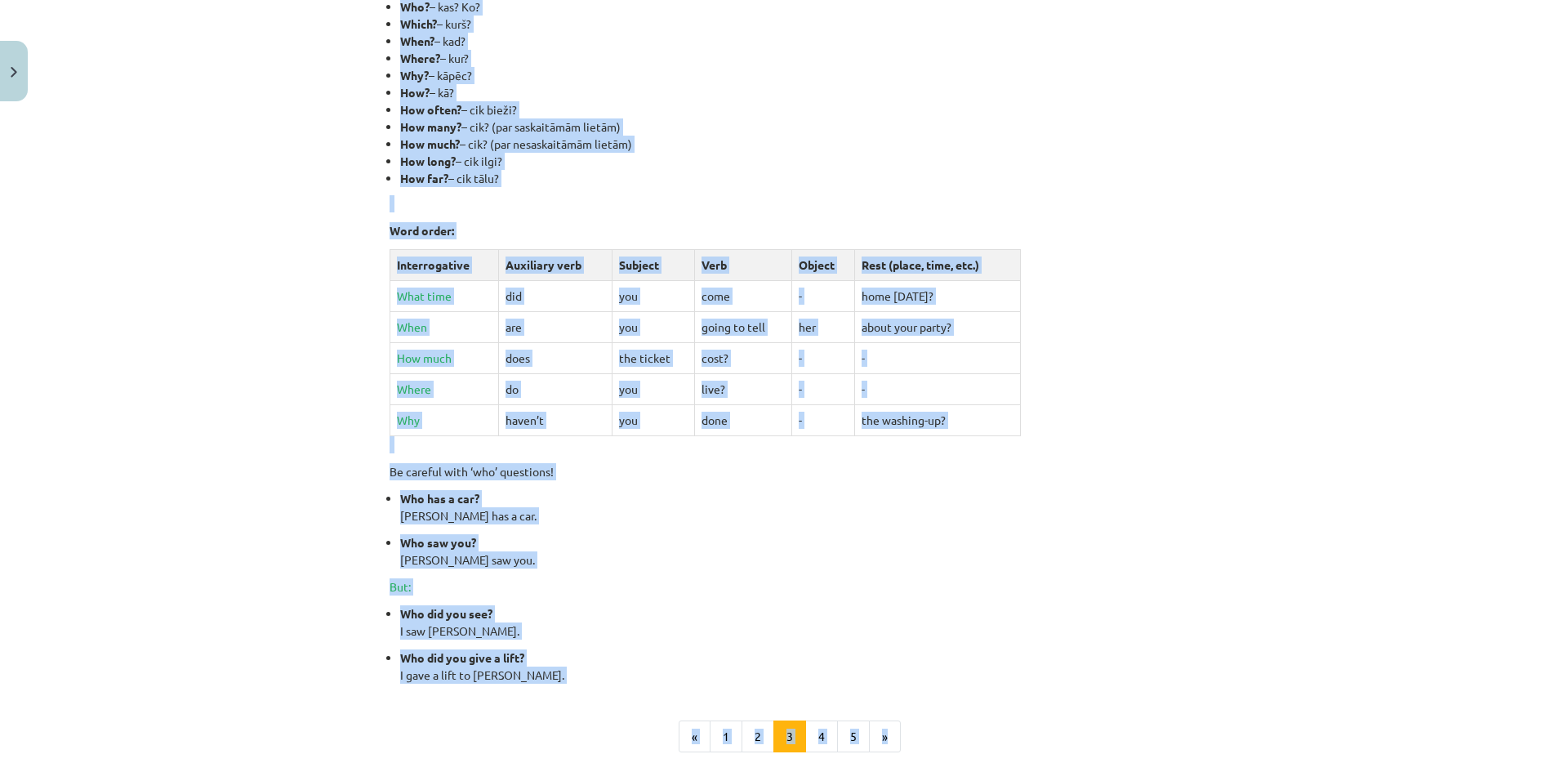
scroll to position [475, 0]
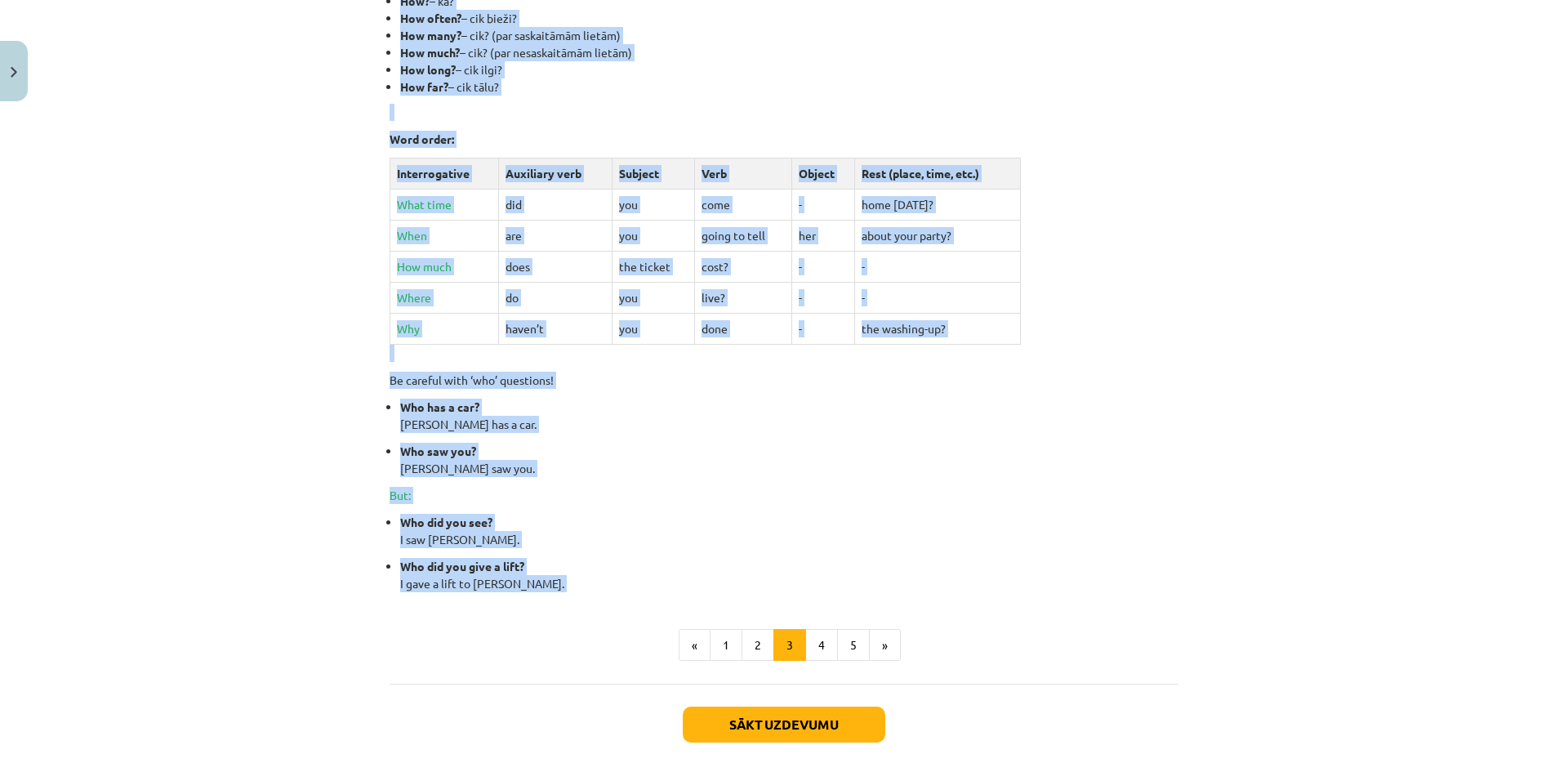
drag, startPoint x: 650, startPoint y: 327, endPoint x: 596, endPoint y: 610, distance: 288.1
click at [596, 610] on div "Special Questions (Wh-questions) Most of the Special Questions start with a que…" at bounding box center [784, 239] width 789 height 843
copy div "Loremip Dolorsita (Co-adipiscin) Elit se doe Tempori Utlaboree dolor magn a eni…"
click at [881, 556] on ul "Who did you see? I saw [PERSON_NAME]. Who did you give a lift? I gave a lift to…" at bounding box center [784, 553] width 789 height 78
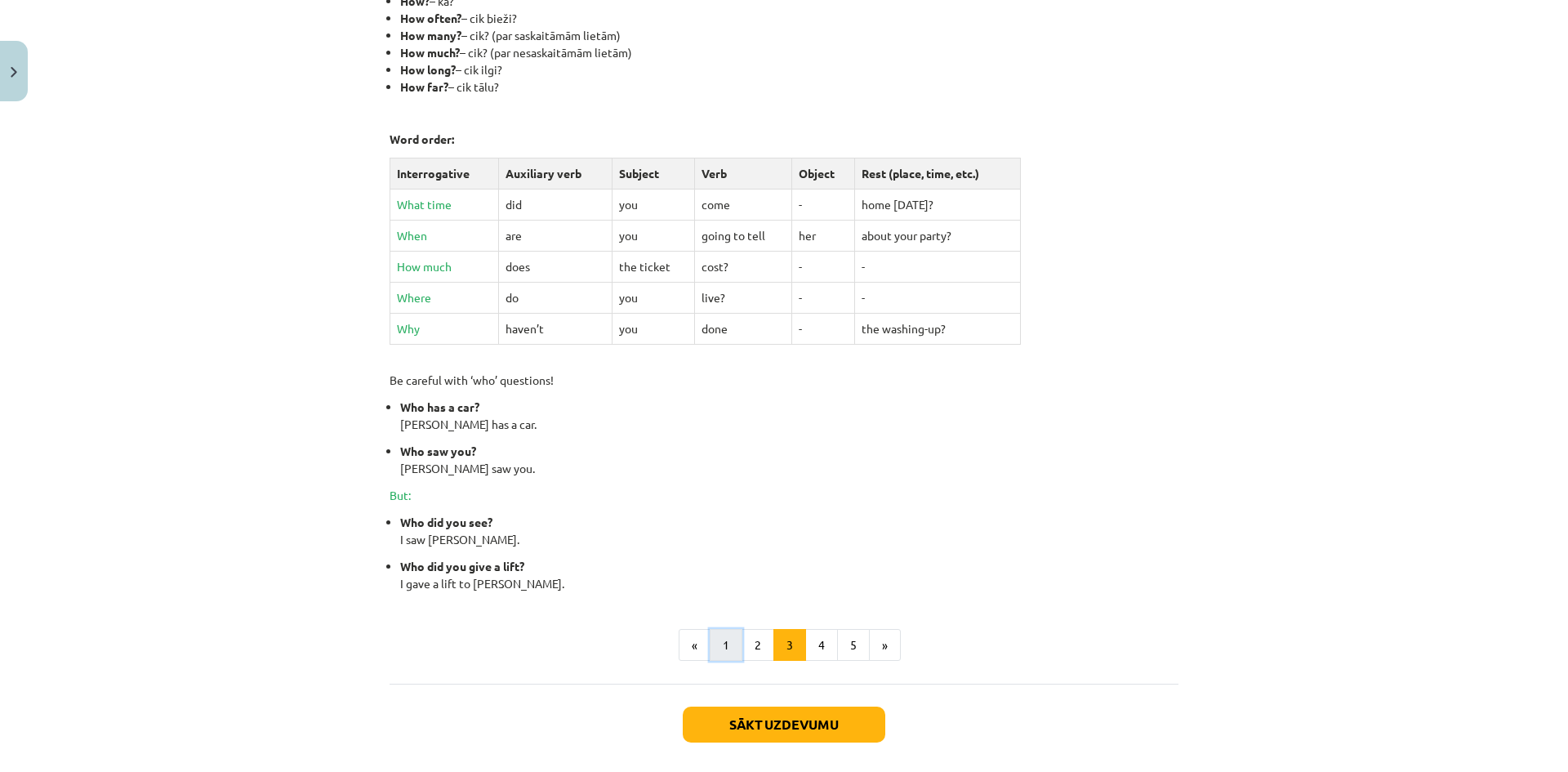
click at [714, 651] on button "1" at bounding box center [727, 645] width 33 height 33
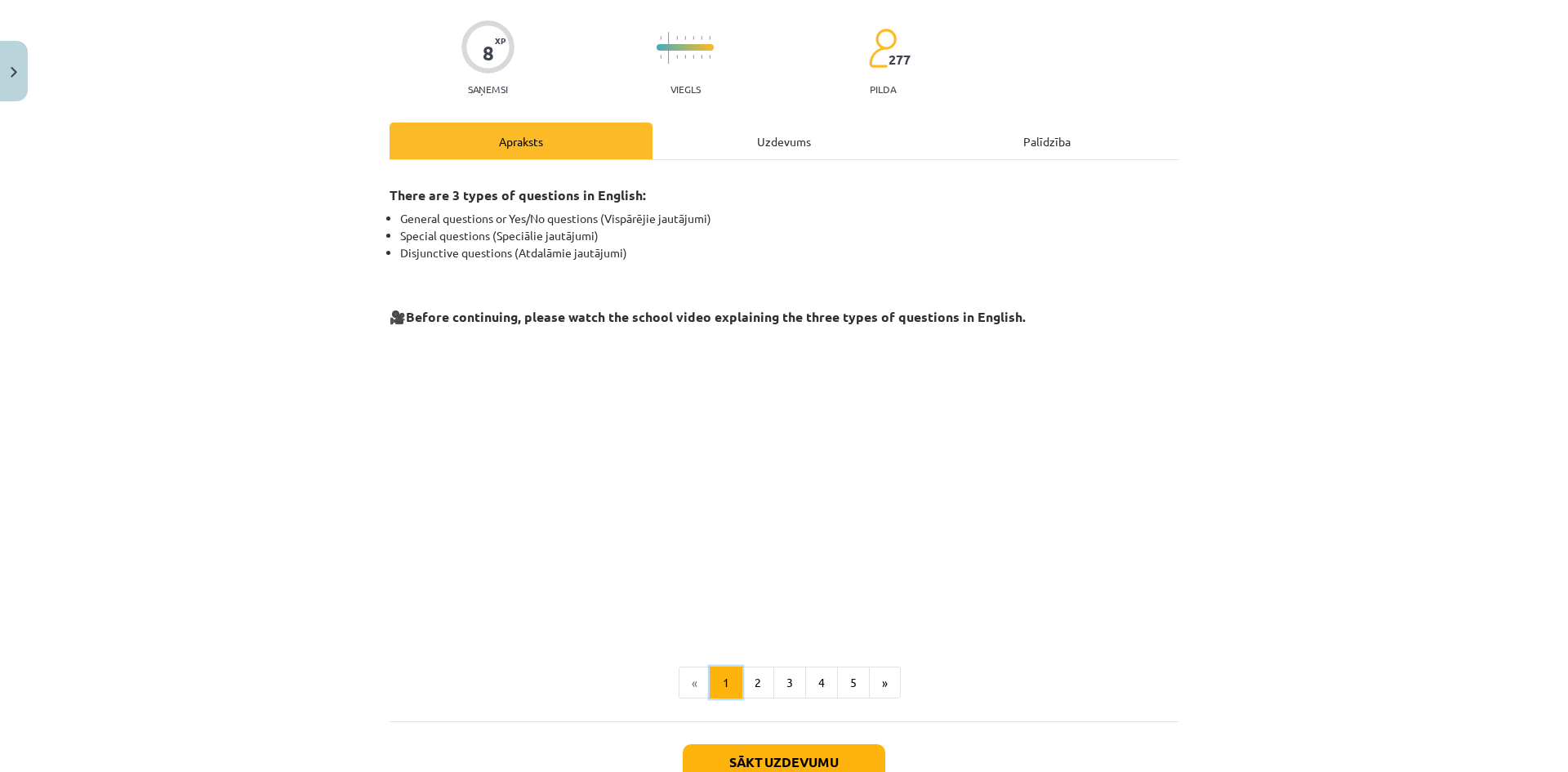
scroll to position [231, 0]
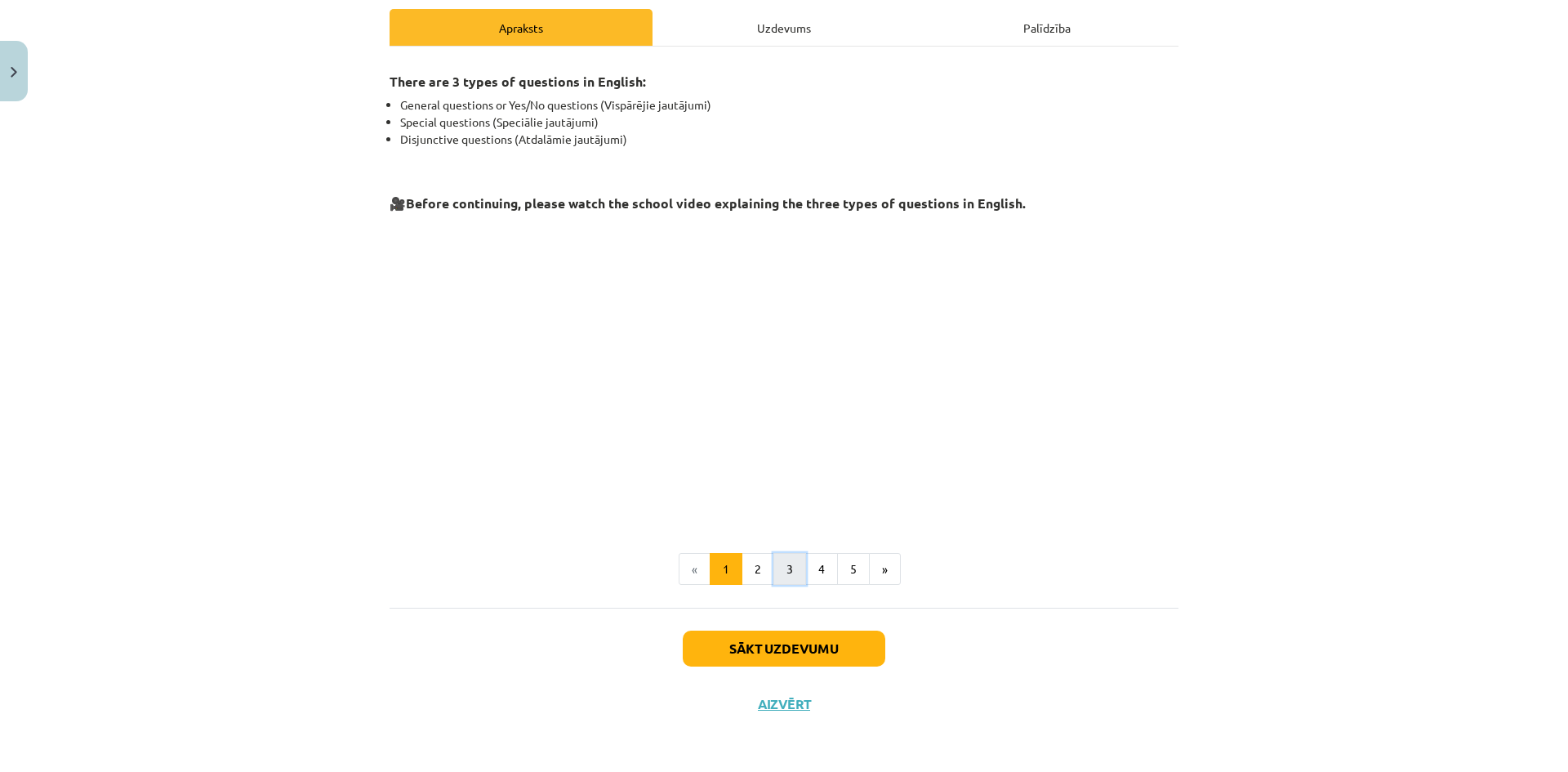
click at [779, 563] on button "3" at bounding box center [789, 569] width 33 height 33
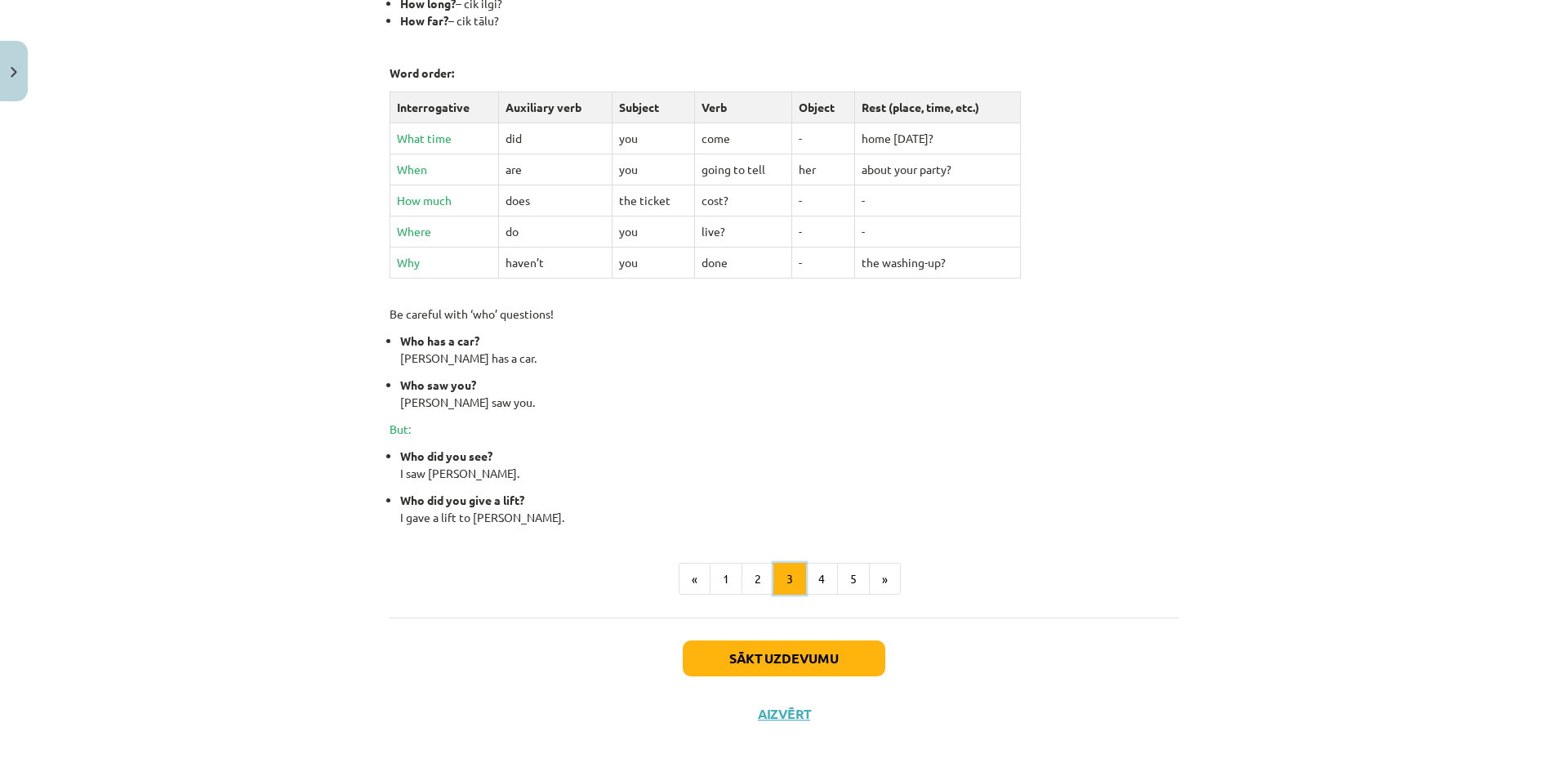
scroll to position [551, 0]
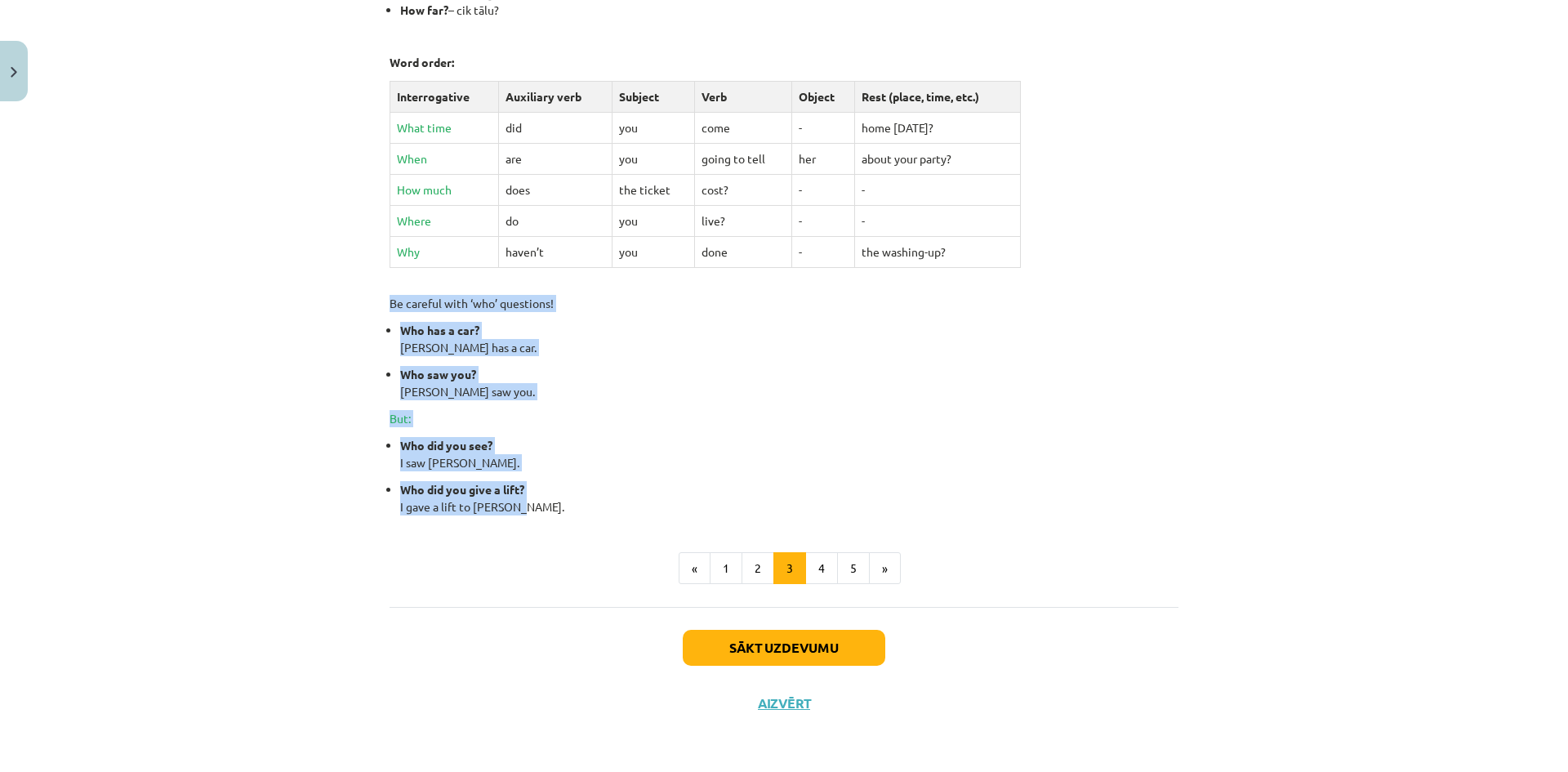
drag, startPoint x: 380, startPoint y: 299, endPoint x: 507, endPoint y: 505, distance: 242.0
click at [507, 505] on div "8 XP Saņemsi Viegls 277 pilda Apraksts Uzdevums Palīdzība Special Questions (Wh…" at bounding box center [784, 144] width 809 height 1174
copy div "Be careful with ‘who’ questions! Who has a car? [PERSON_NAME] has a car. Who sa…"
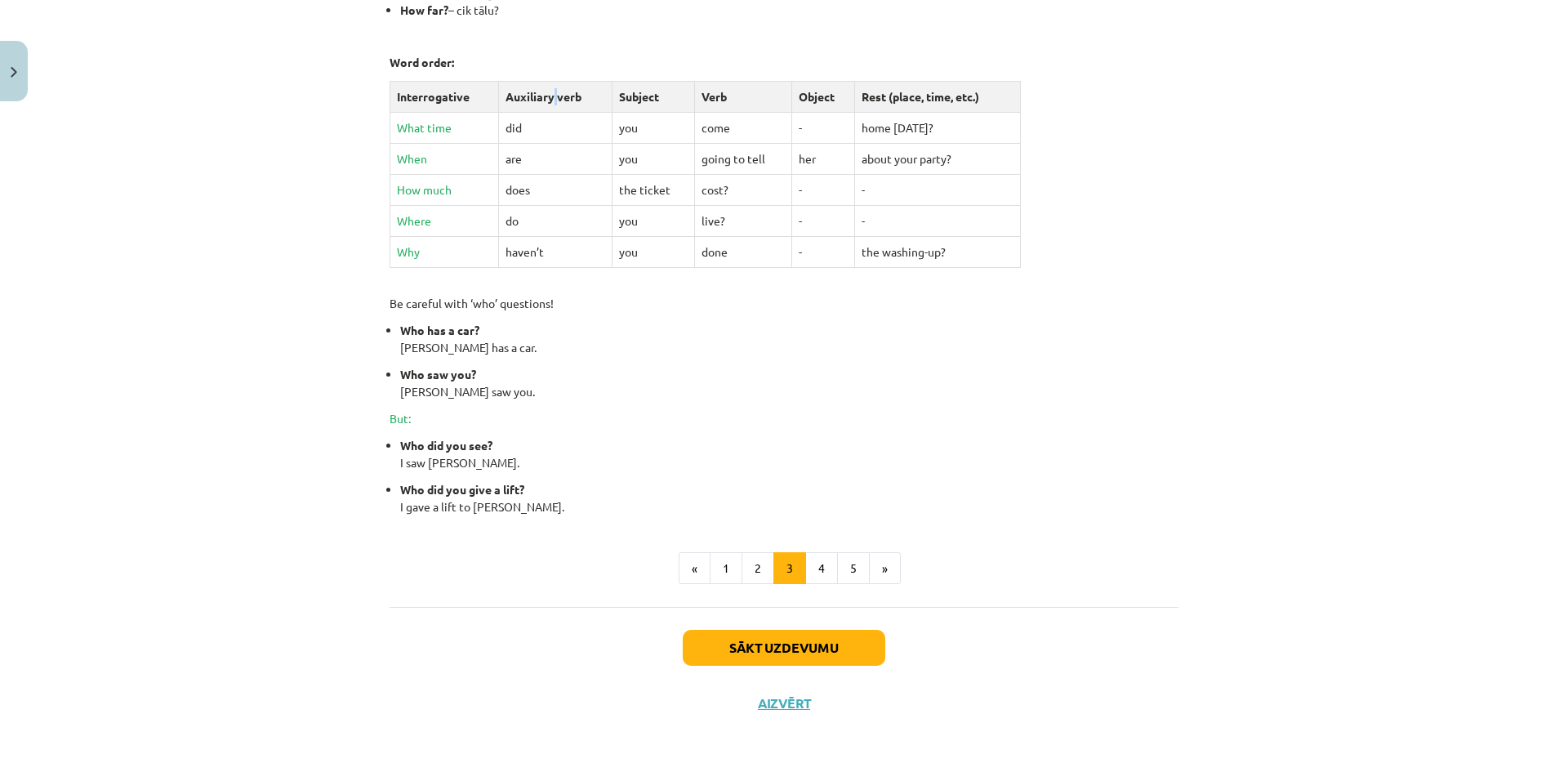
click at [550, 93] on td "Auxiliary verb" at bounding box center [555, 97] width 112 height 31
click at [814, 558] on button "4" at bounding box center [821, 569] width 33 height 33
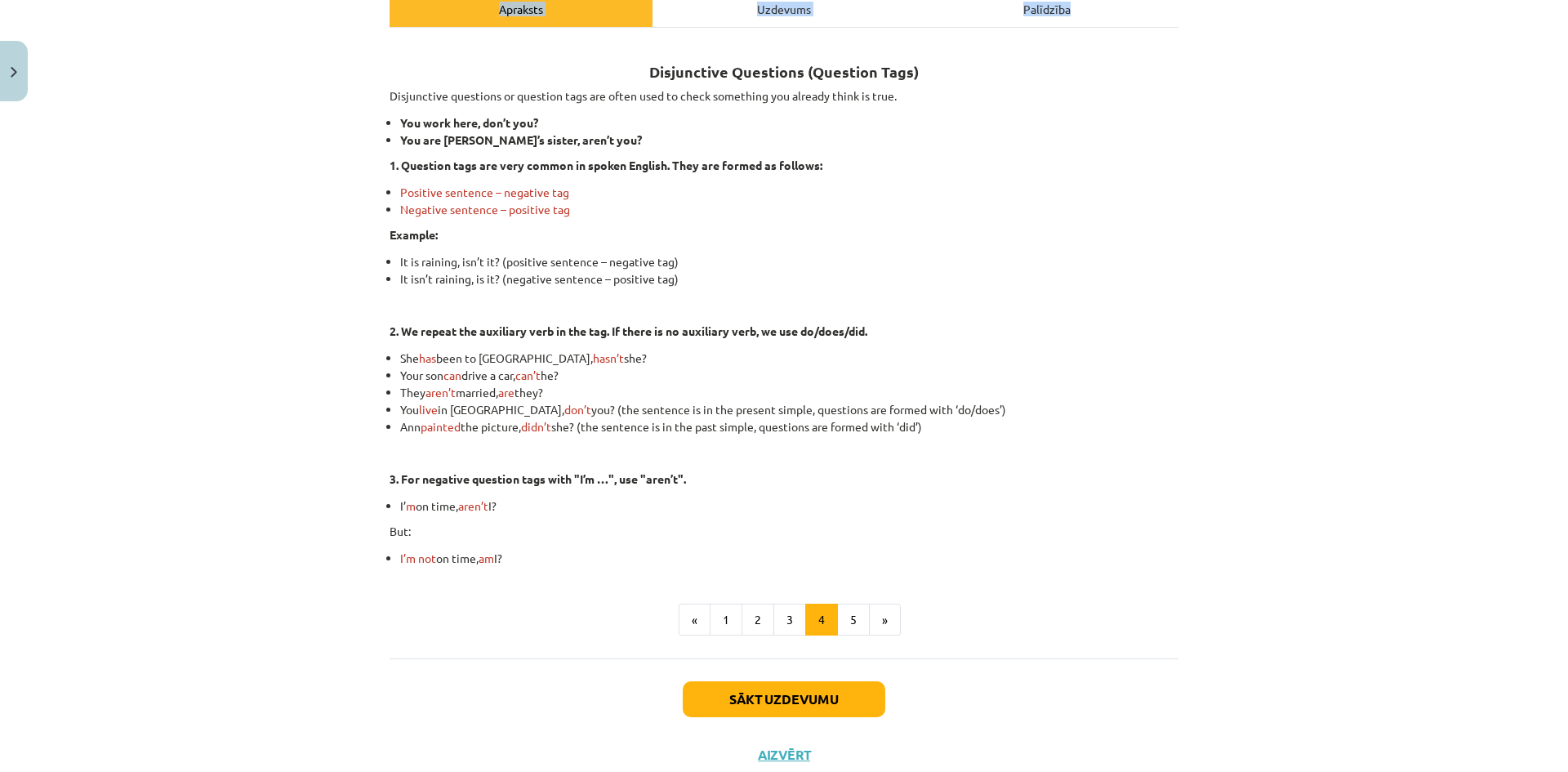
scroll to position [301, 0]
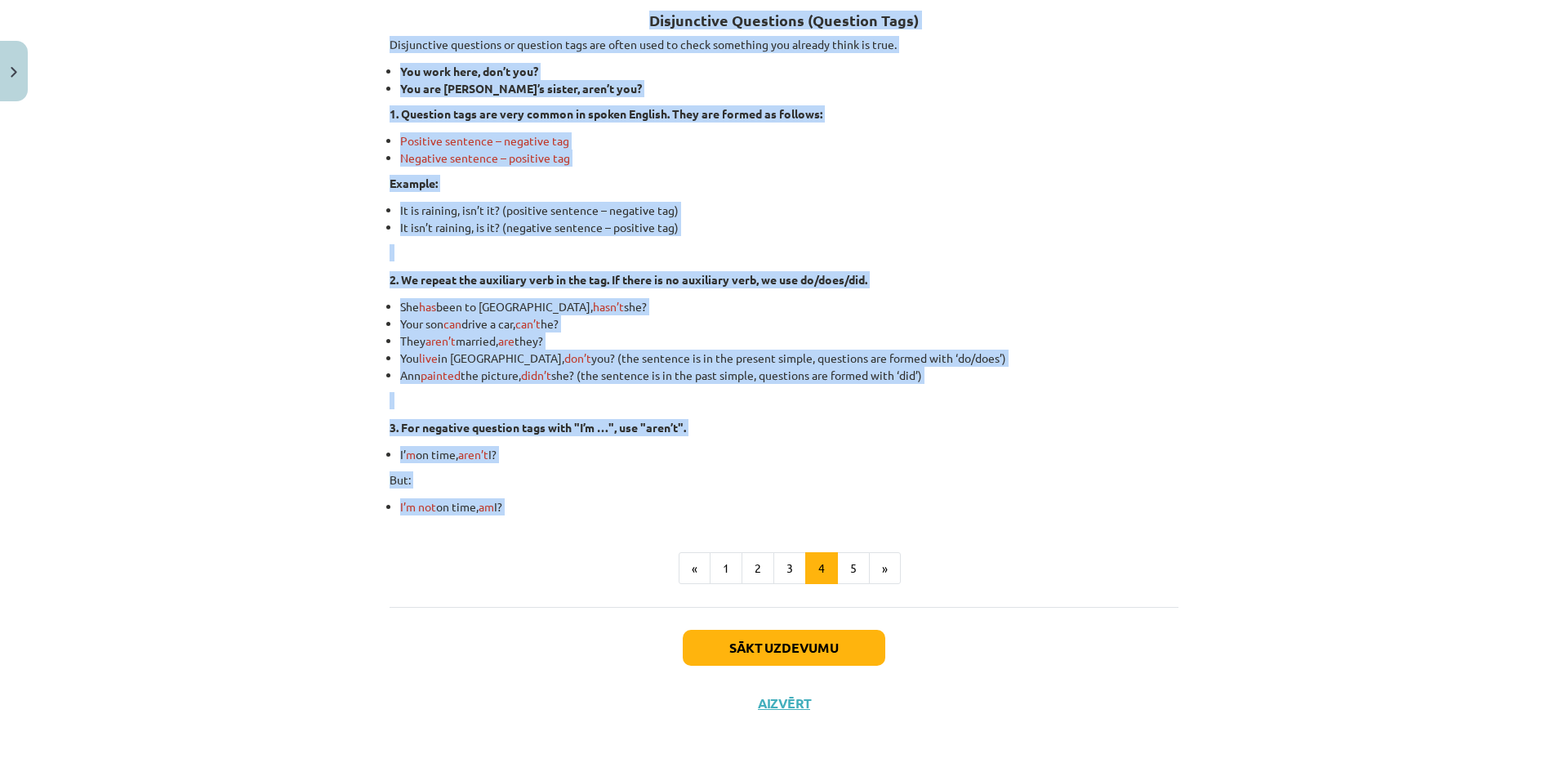
drag, startPoint x: 634, startPoint y: 316, endPoint x: 548, endPoint y: 520, distance: 221.4
click at [548, 520] on div "Disjunctive Questions (Question Tags) Disjunctive questions or question tags ar…" at bounding box center [784, 287] width 789 height 593
copy div "Loremipsumd Sitametco (Adipisci Elit) Seddoeiusmo temporinc ut laboreet dolo ma…"
click at [1060, 381] on li "[PERSON_NAME] painted the picture, didn’t she? (the sentence is in the past sim…" at bounding box center [789, 375] width 779 height 17
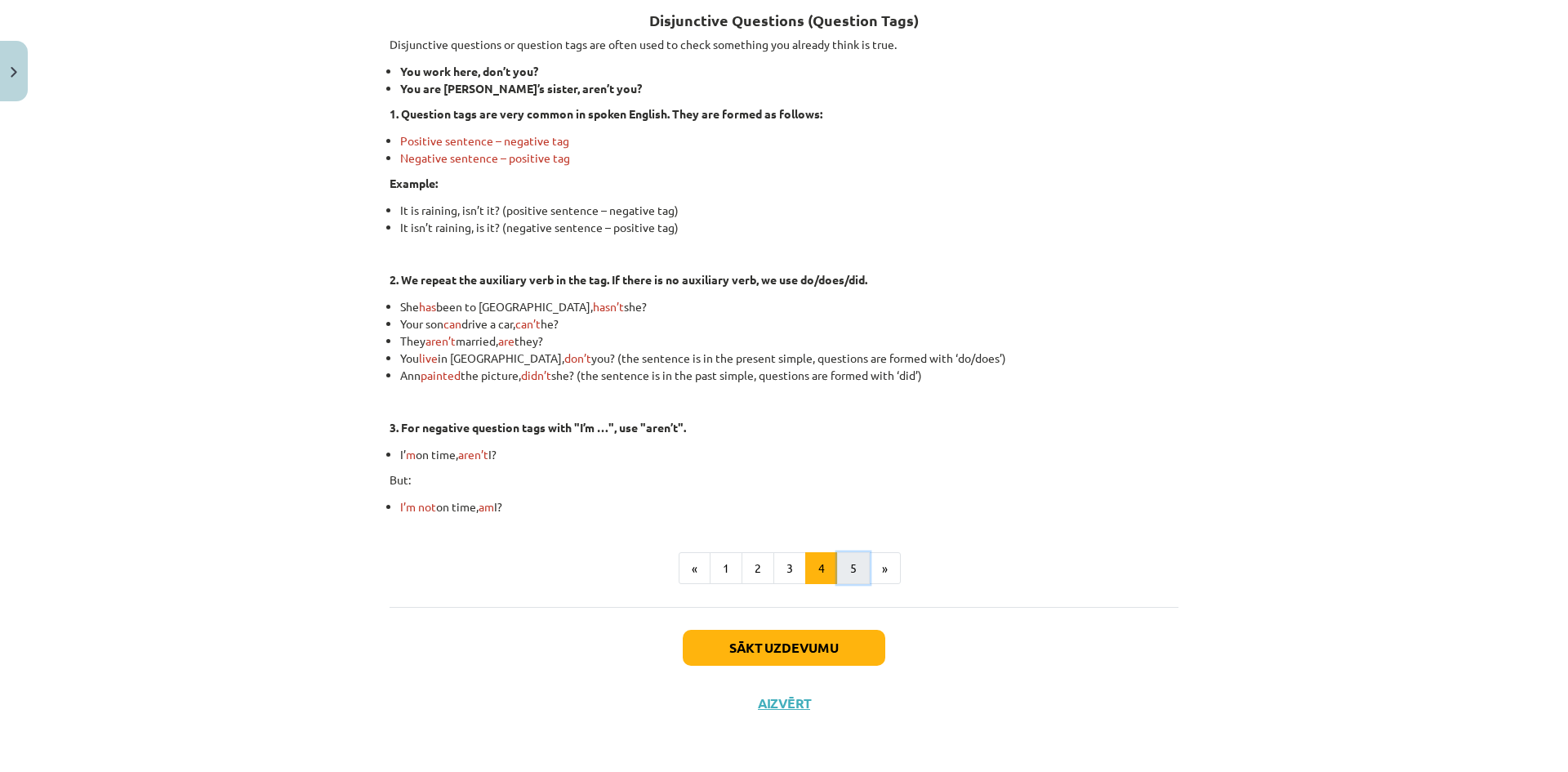
click at [845, 566] on button "5" at bounding box center [853, 569] width 33 height 33
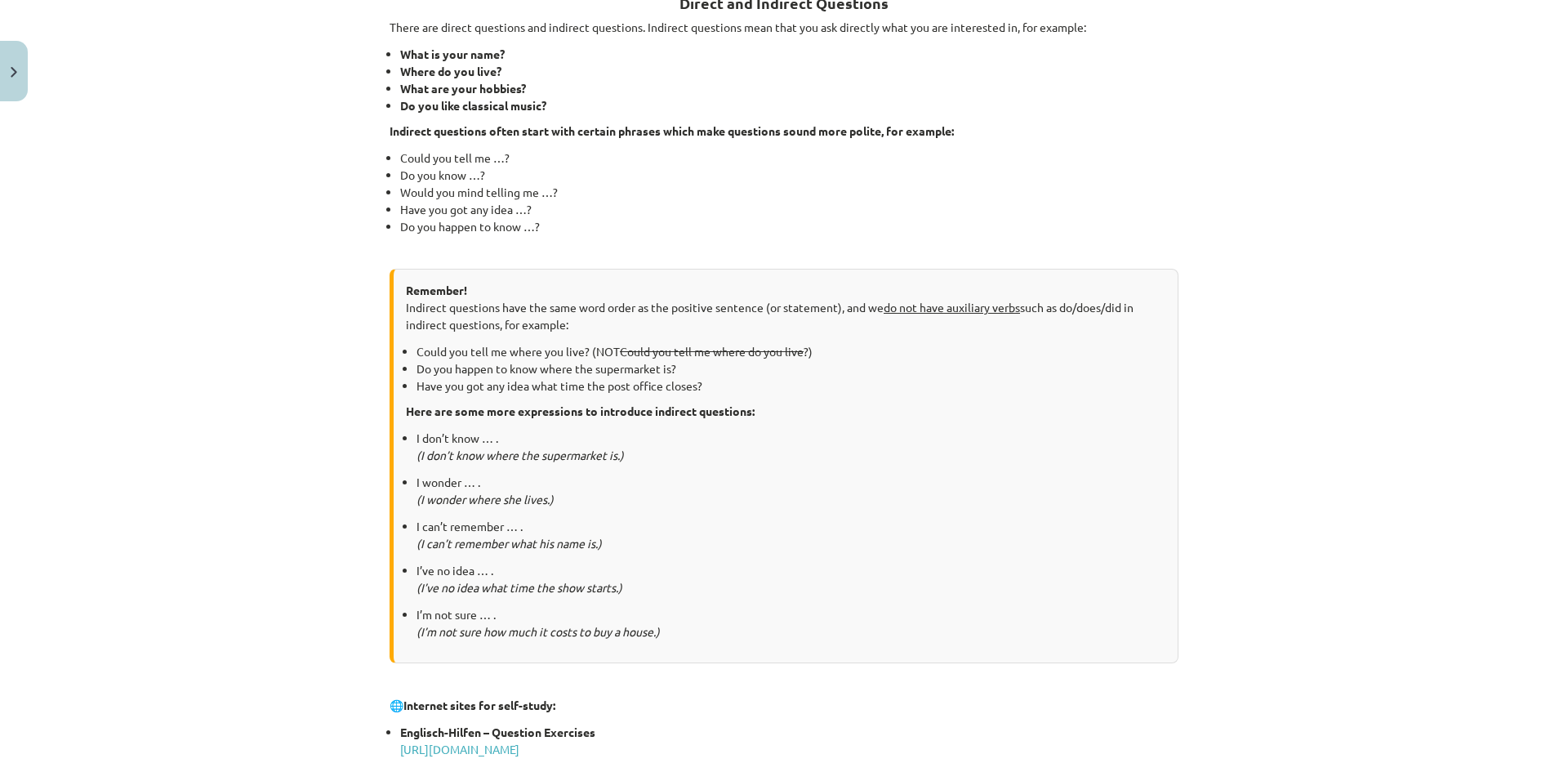
scroll to position [694, 0]
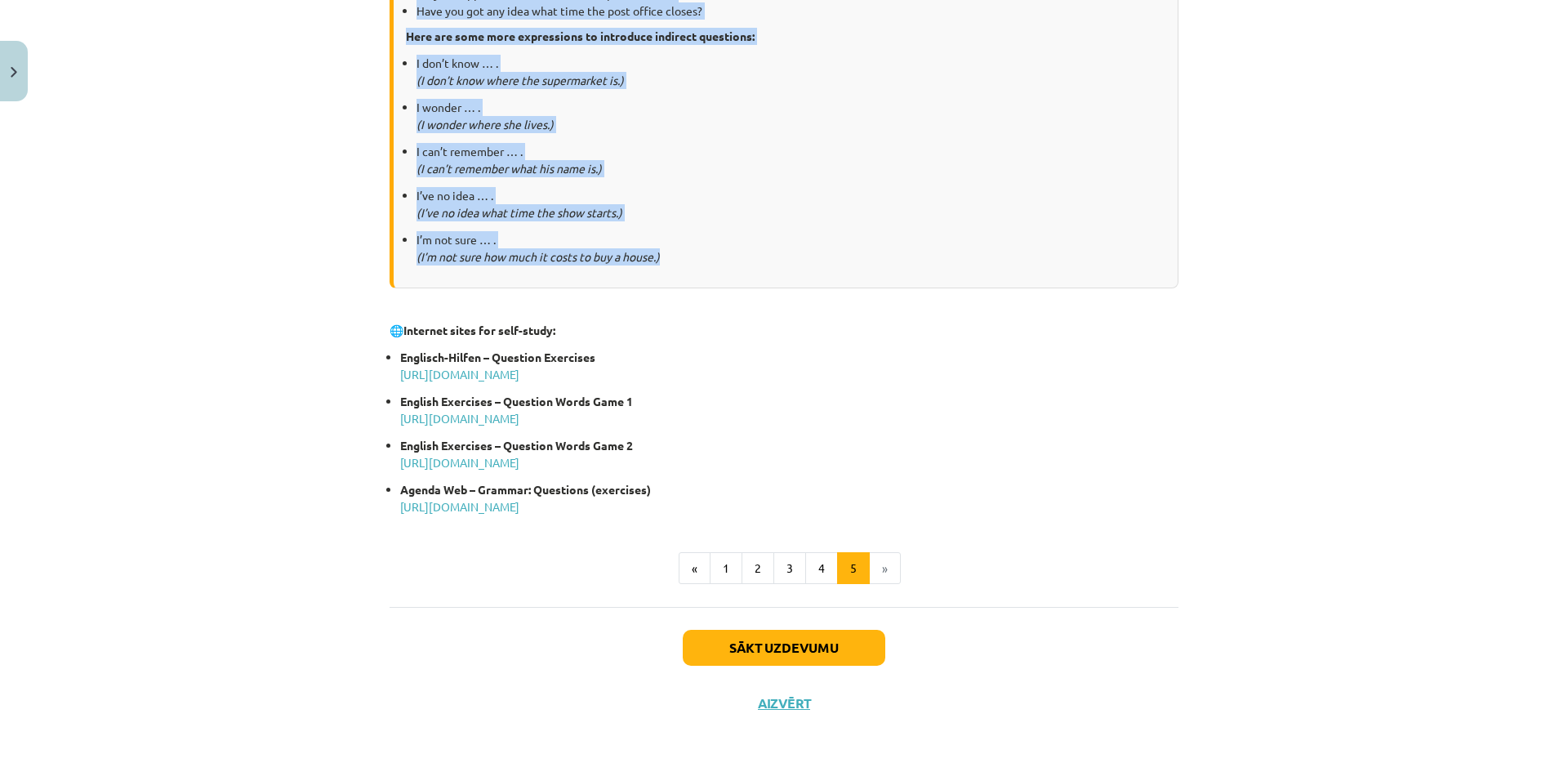
drag, startPoint x: 366, startPoint y: 331, endPoint x: 674, endPoint y: 262, distance: 315.6
click at [674, 262] on div "Mācību tēma: Angļu valoda i - 10.[PERSON_NAME] 1.ieskaites mācību materiāls #5 …" at bounding box center [784, 386] width 1568 height 772
click at [519, 370] on link "[URL][DOMAIN_NAME]" at bounding box center [459, 374] width 120 height 15
copy div "Loremi dol Sitametc Adipiscin Elits doe tempor incididun utl etdolore magnaaliq…"
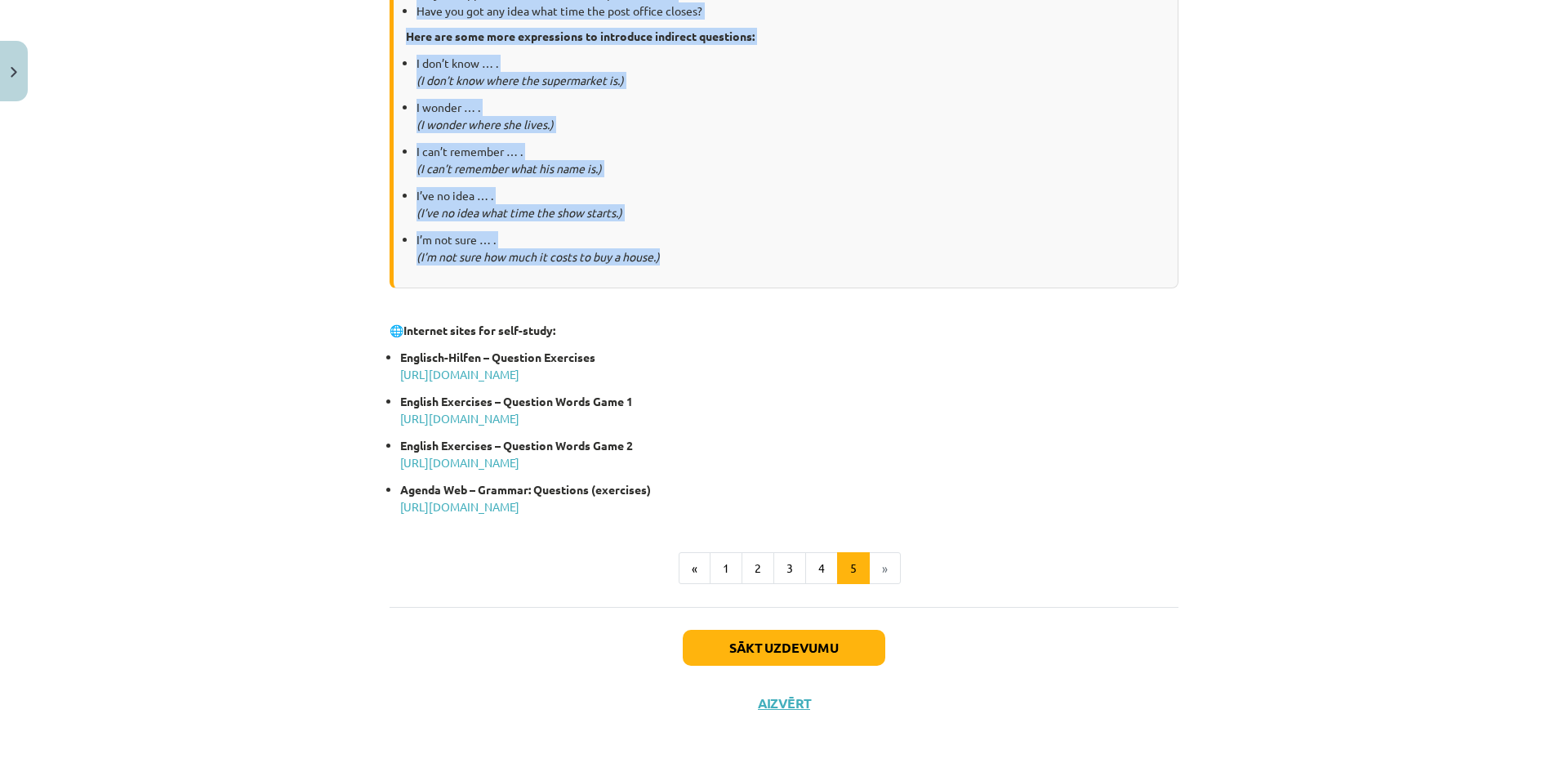
copy div "Loremi dol Sitametc Adipiscin Elits doe tempor incididun utl etdolore magnaaliq…"
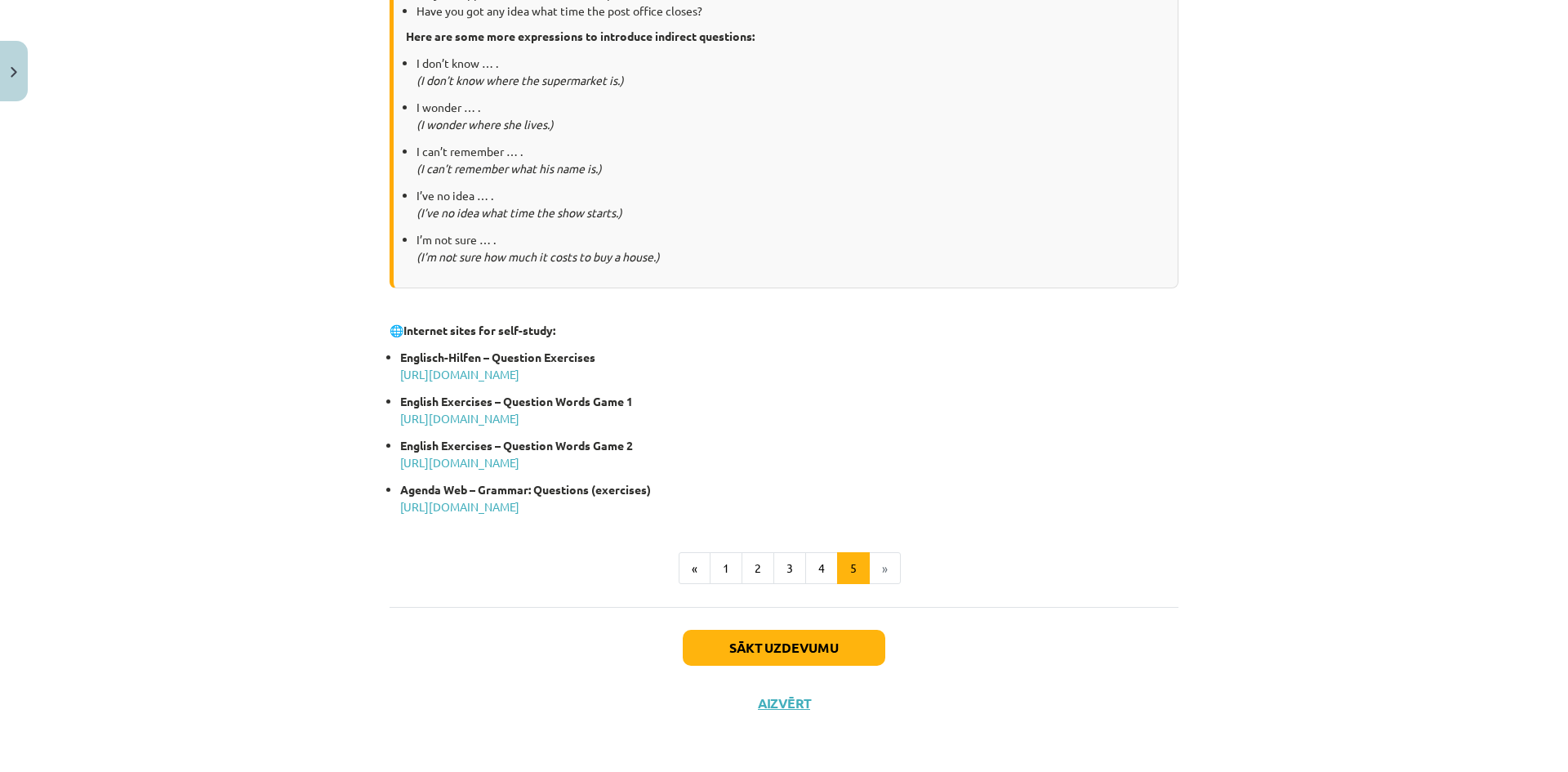
click at [872, 565] on li "»" at bounding box center [885, 569] width 31 height 33
click at [733, 558] on button "1" at bounding box center [727, 569] width 33 height 33
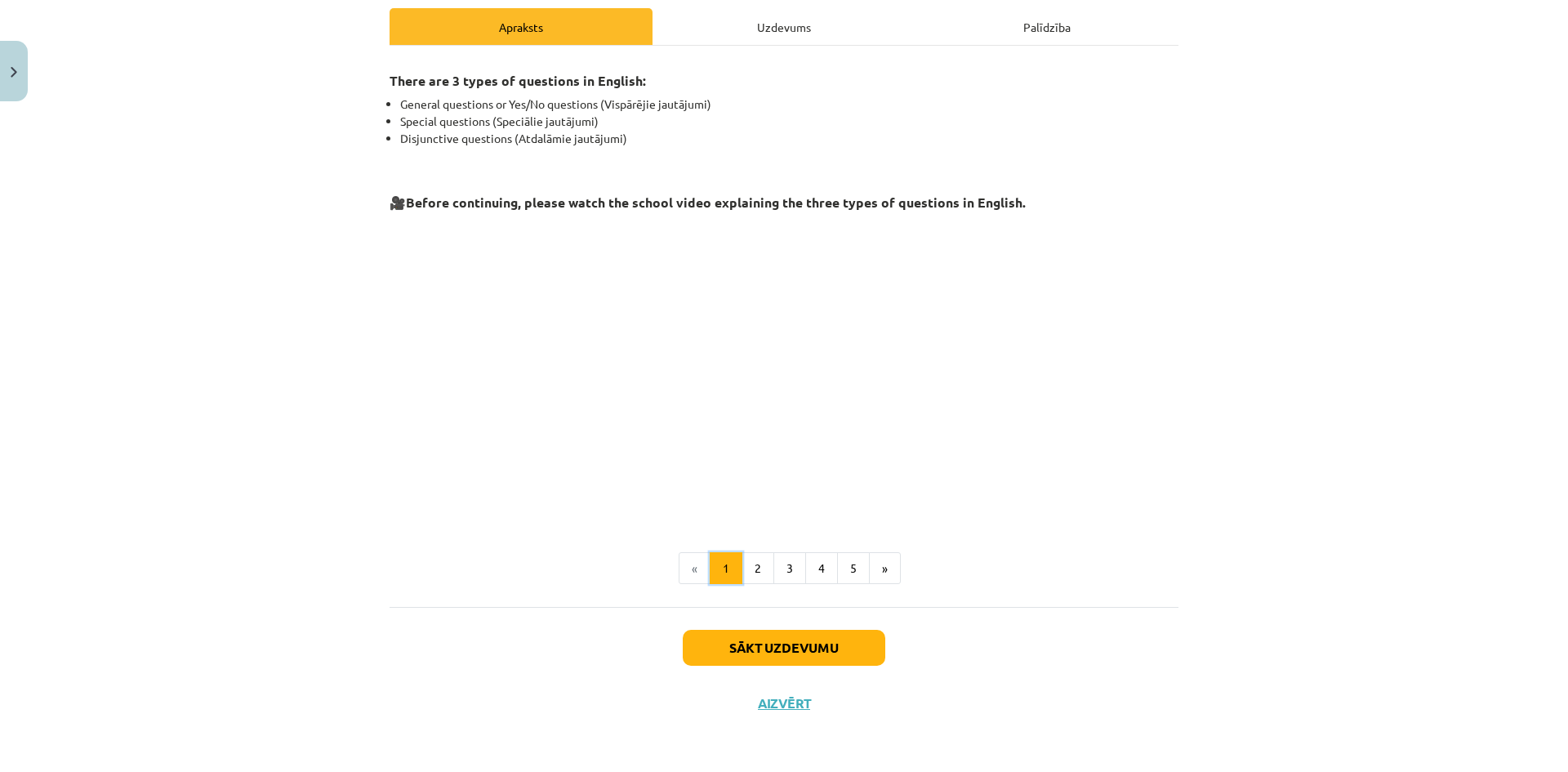
scroll to position [231, 0]
click at [874, 566] on button "»" at bounding box center [884, 569] width 32 height 33
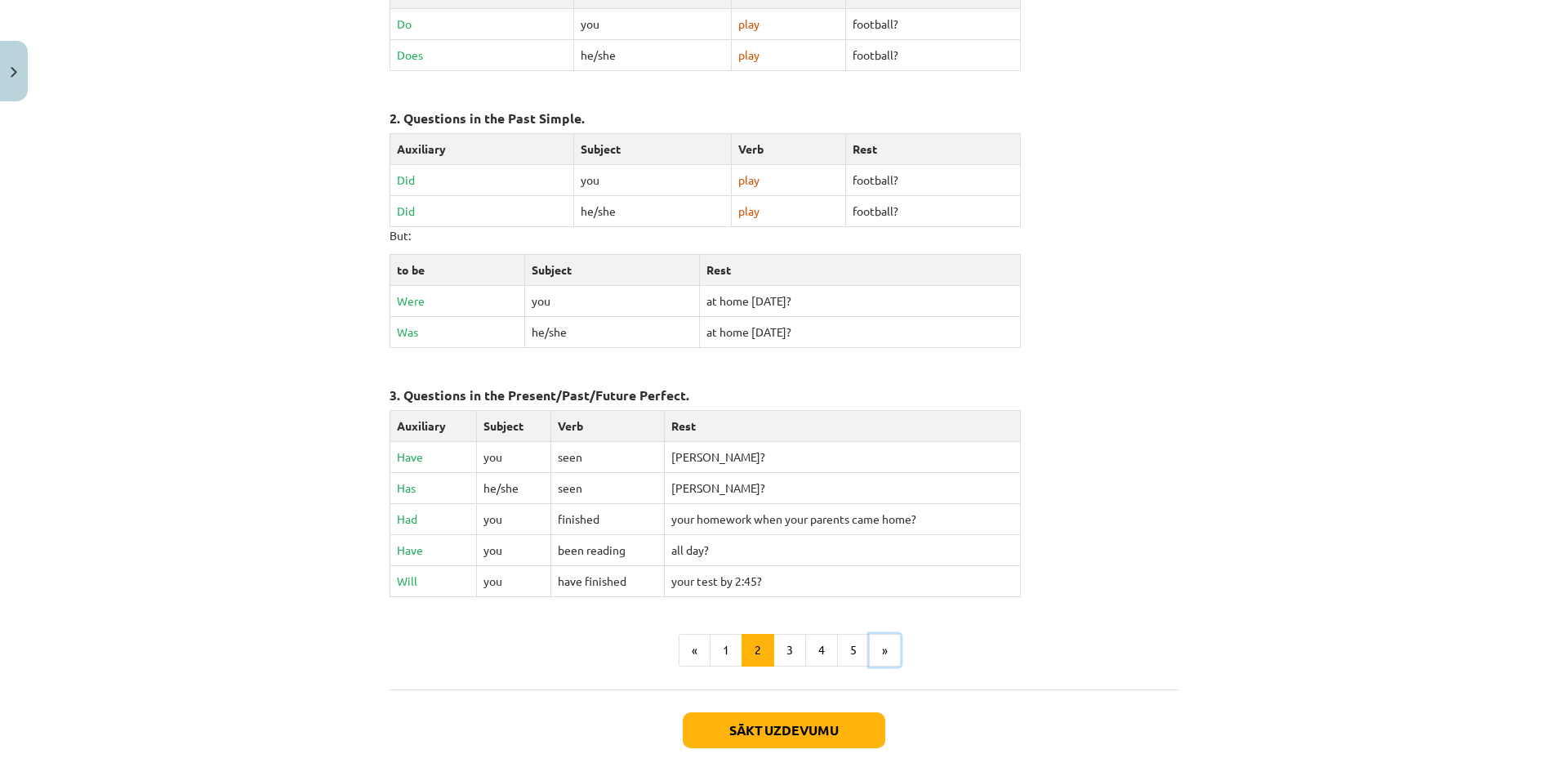
scroll to position [618, 0]
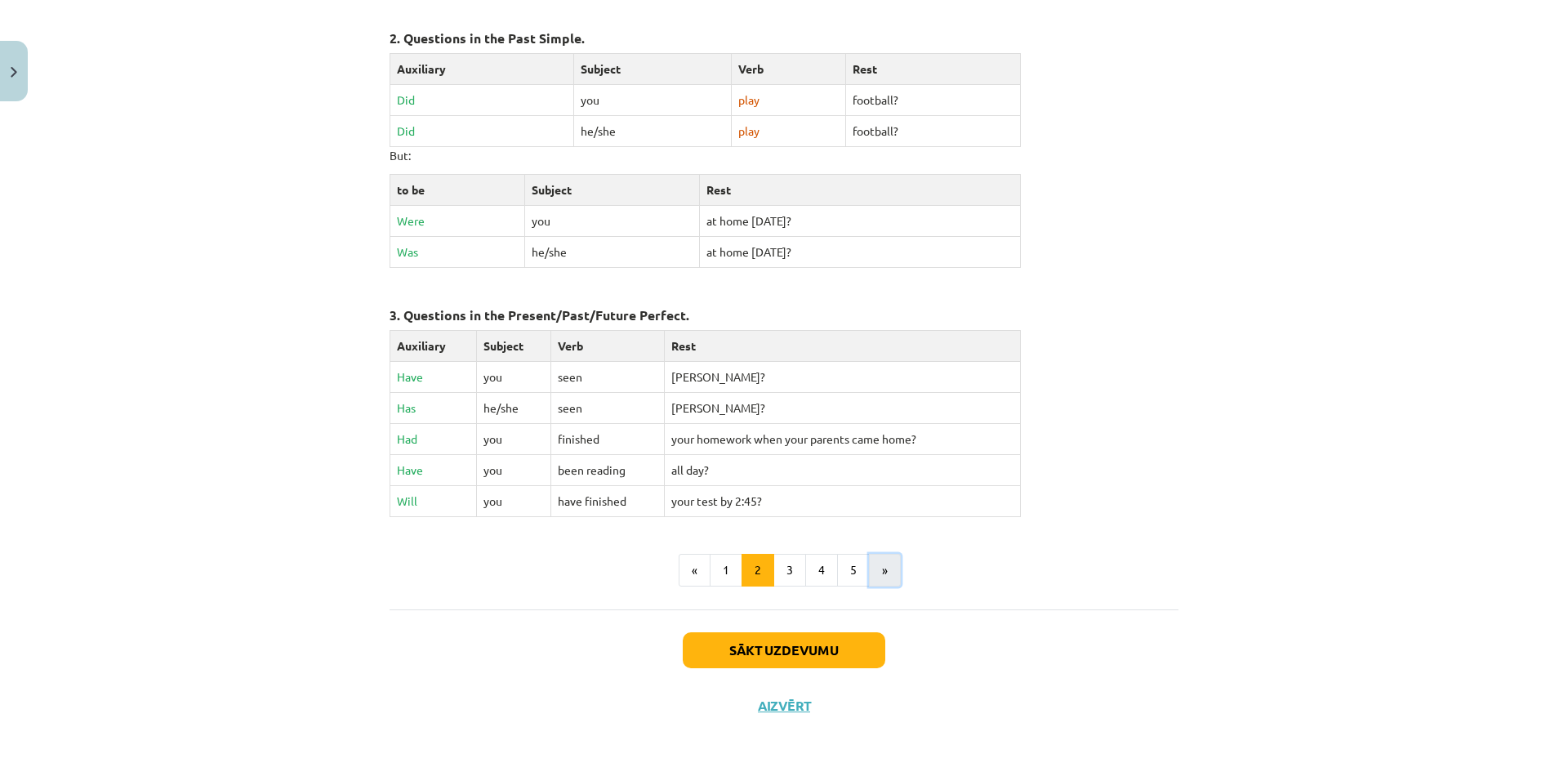
click at [882, 569] on button "»" at bounding box center [884, 570] width 32 height 33
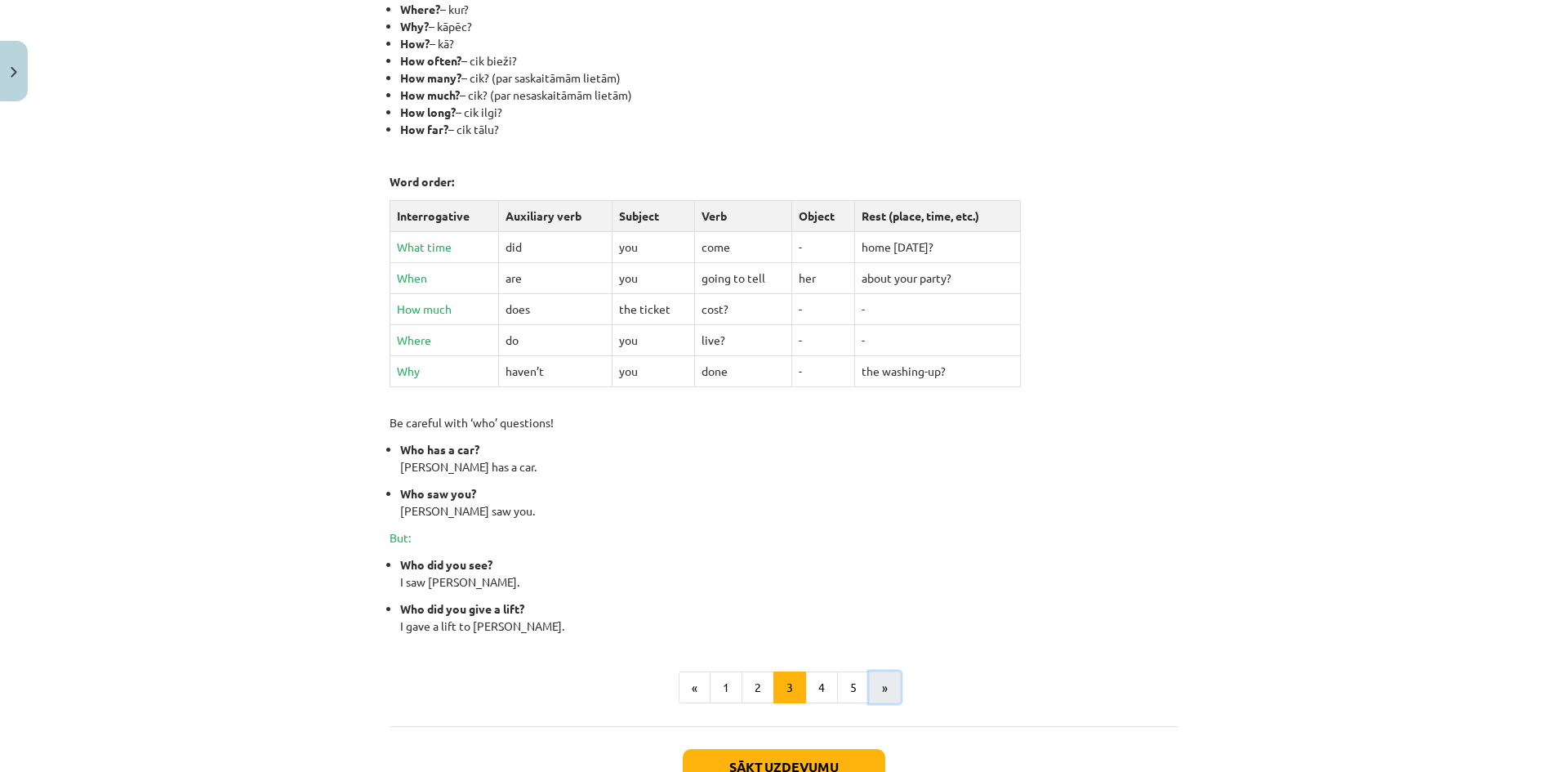
scroll to position [551, 0]
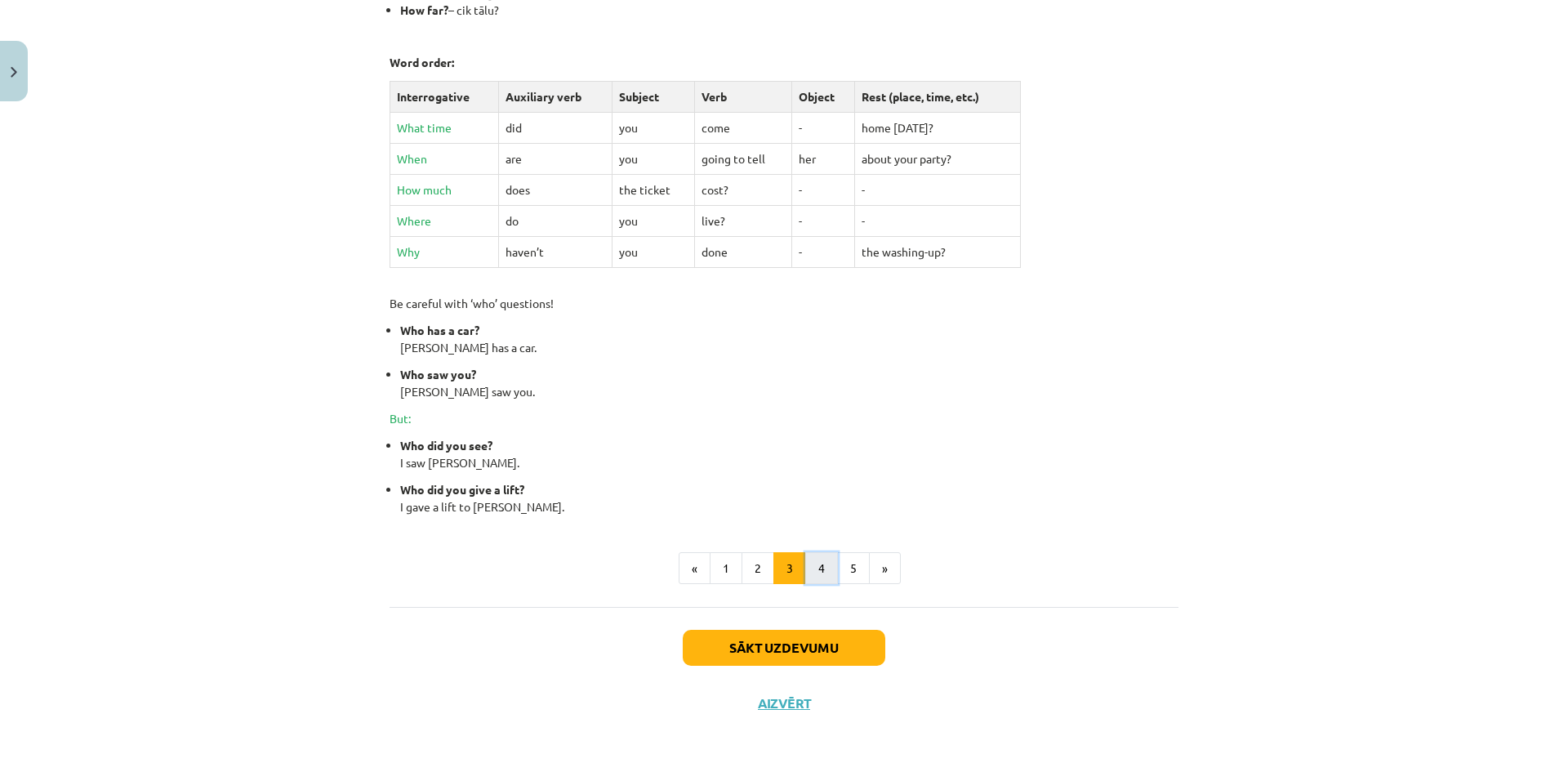
click at [821, 573] on button "4" at bounding box center [821, 569] width 33 height 33
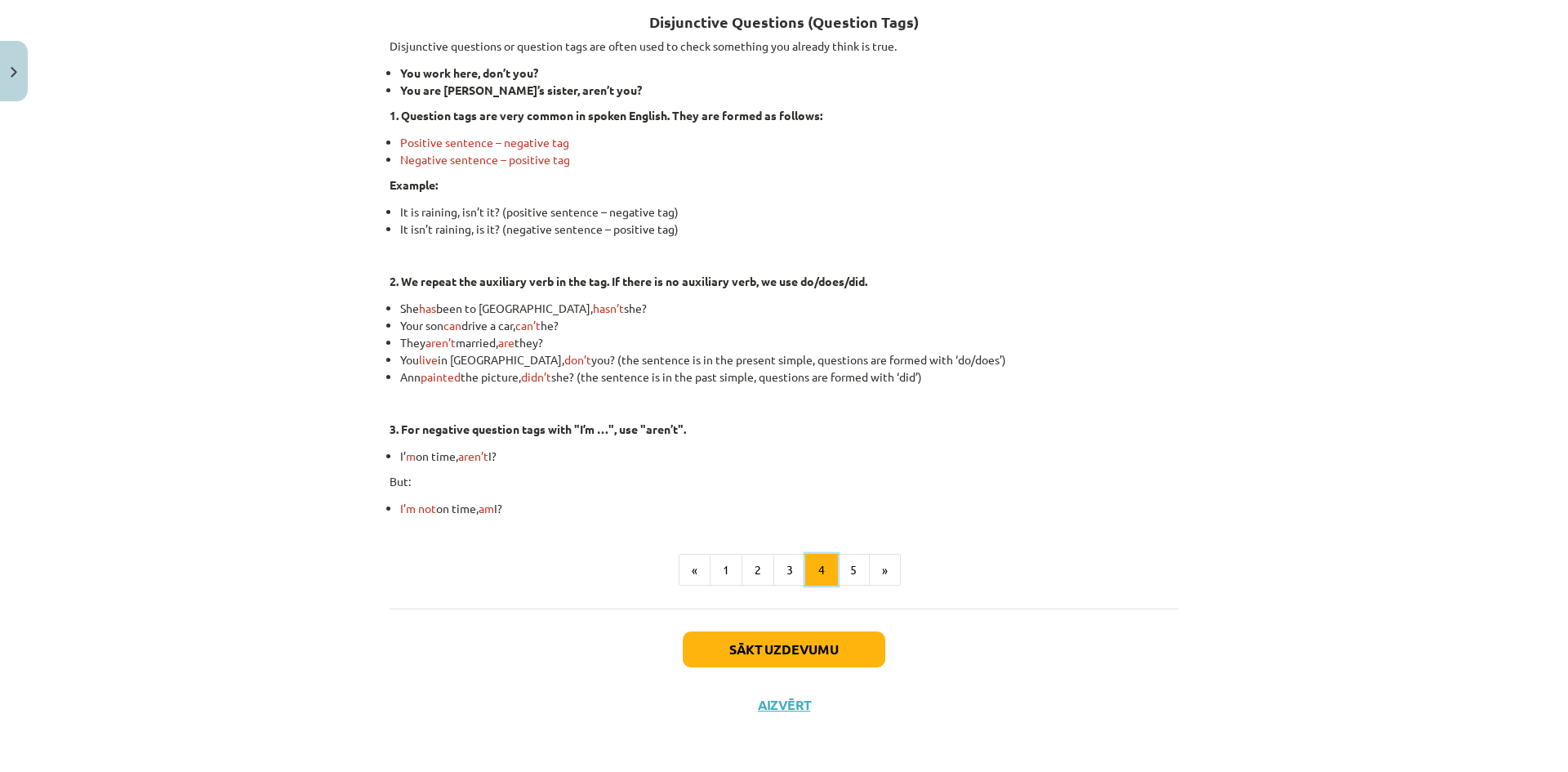
scroll to position [301, 0]
click at [841, 562] on button "5" at bounding box center [853, 569] width 33 height 33
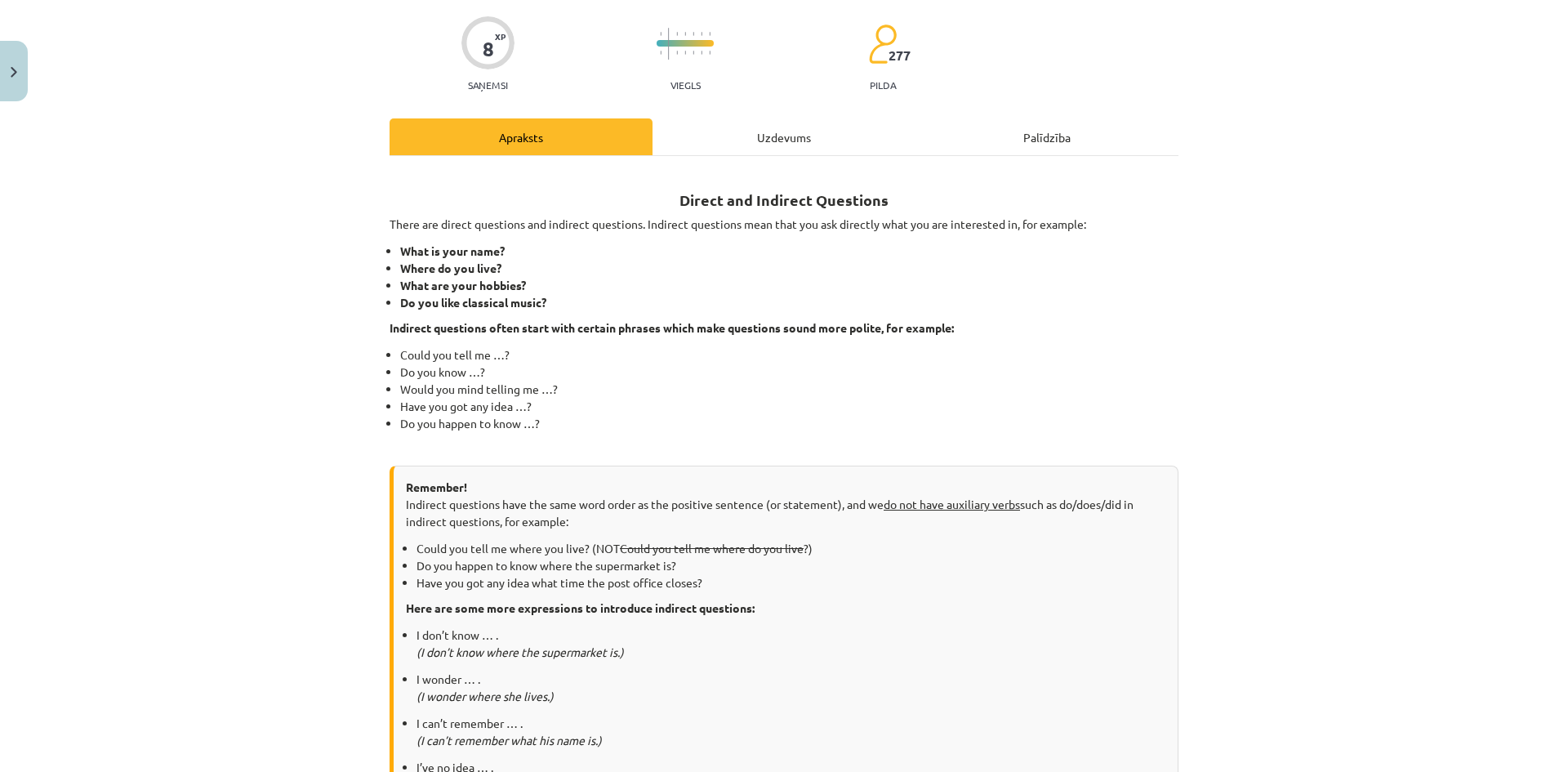
scroll to position [0, 0]
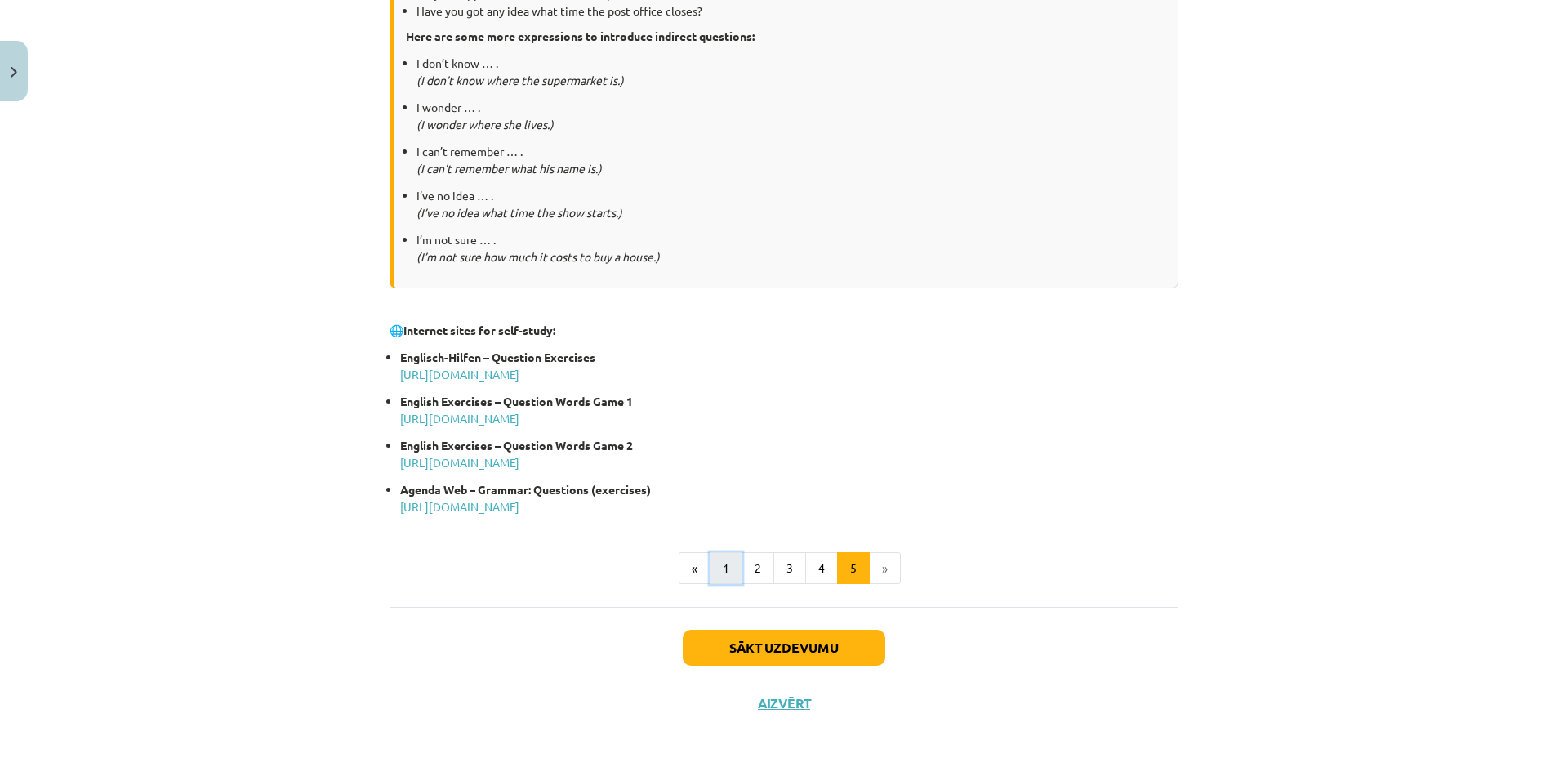
click at [718, 575] on button "1" at bounding box center [727, 569] width 33 height 33
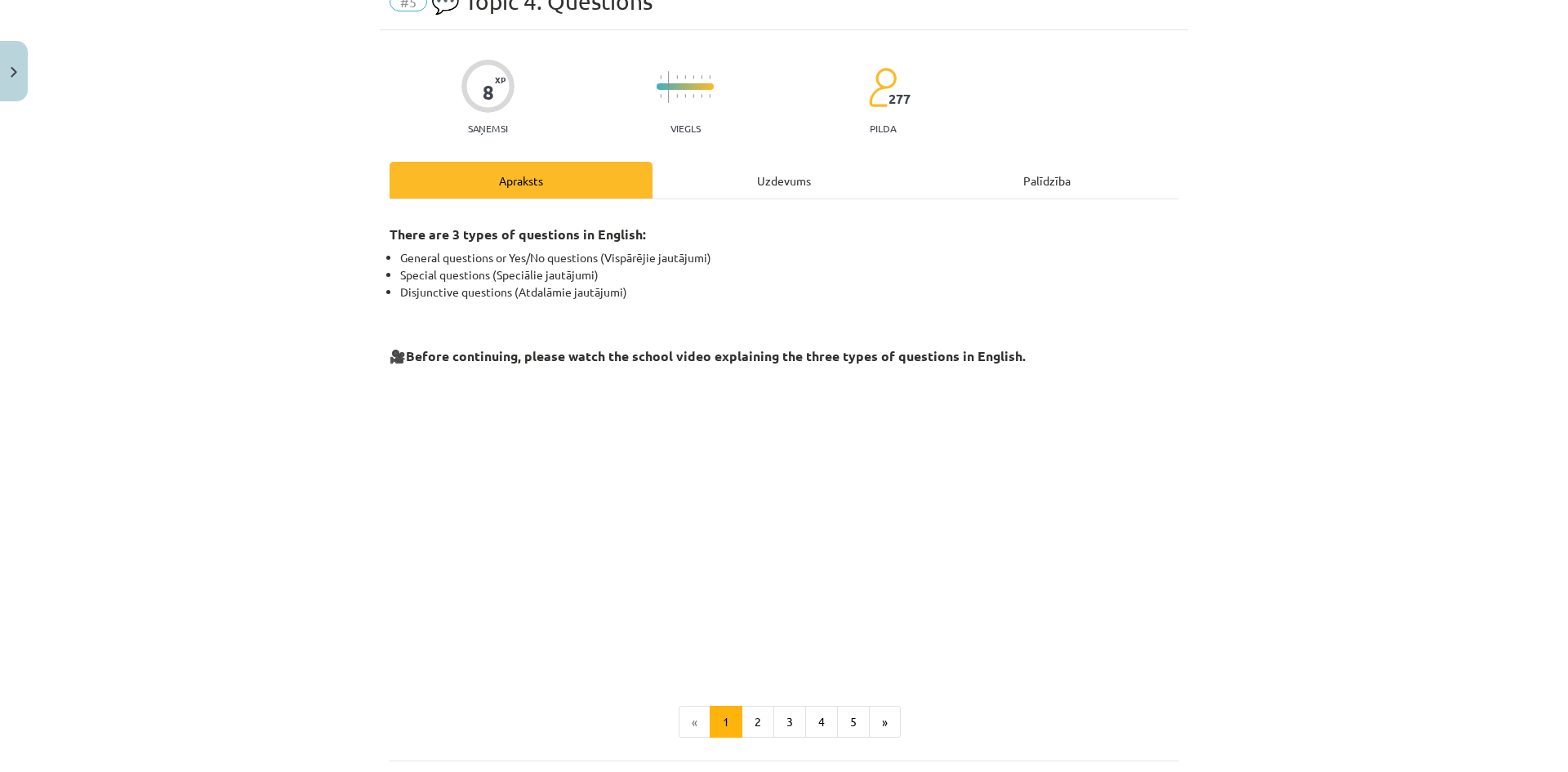
scroll to position [163, 0]
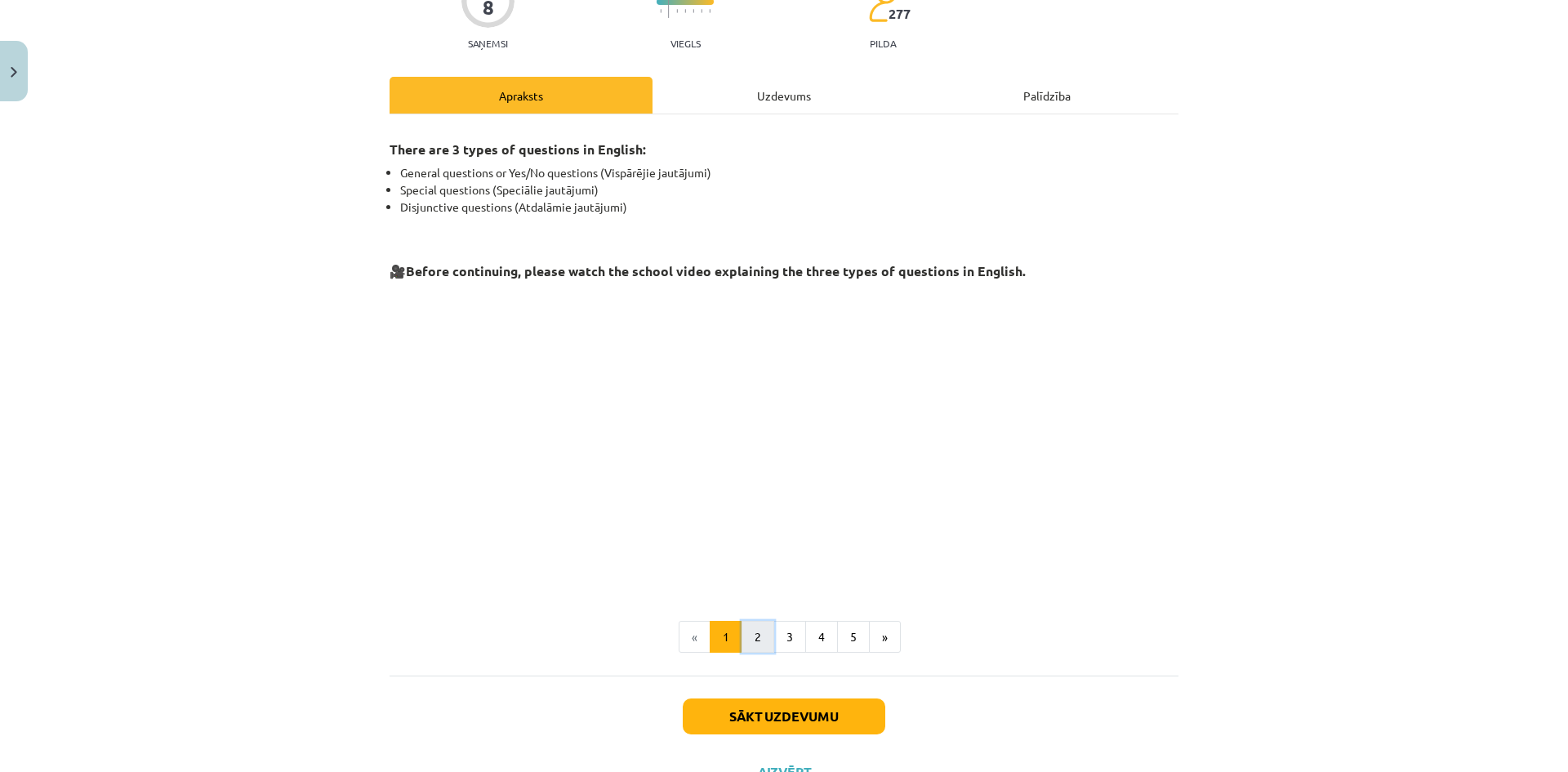
click at [757, 638] on button "2" at bounding box center [758, 637] width 33 height 33
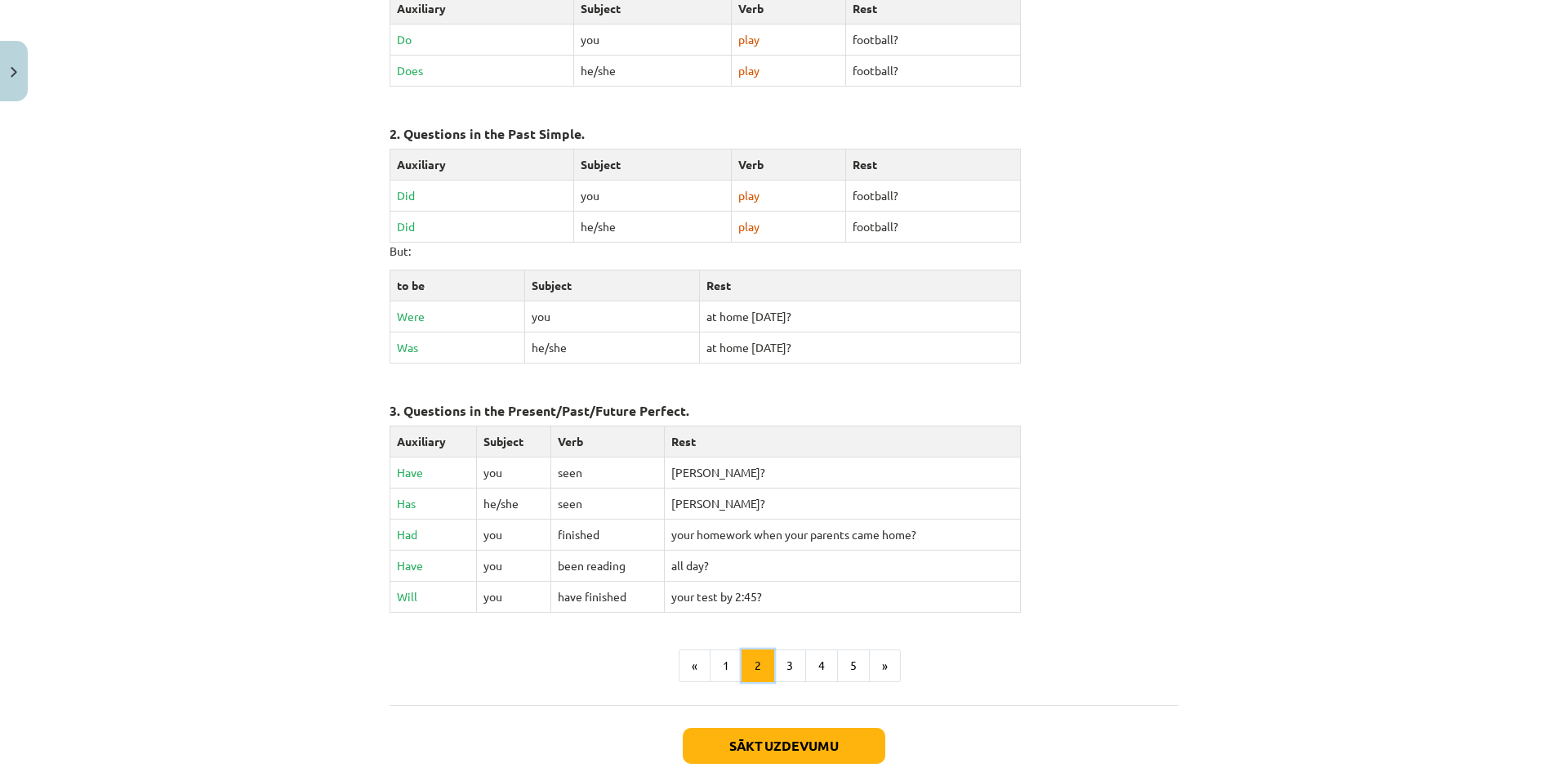
scroll to position [618, 0]
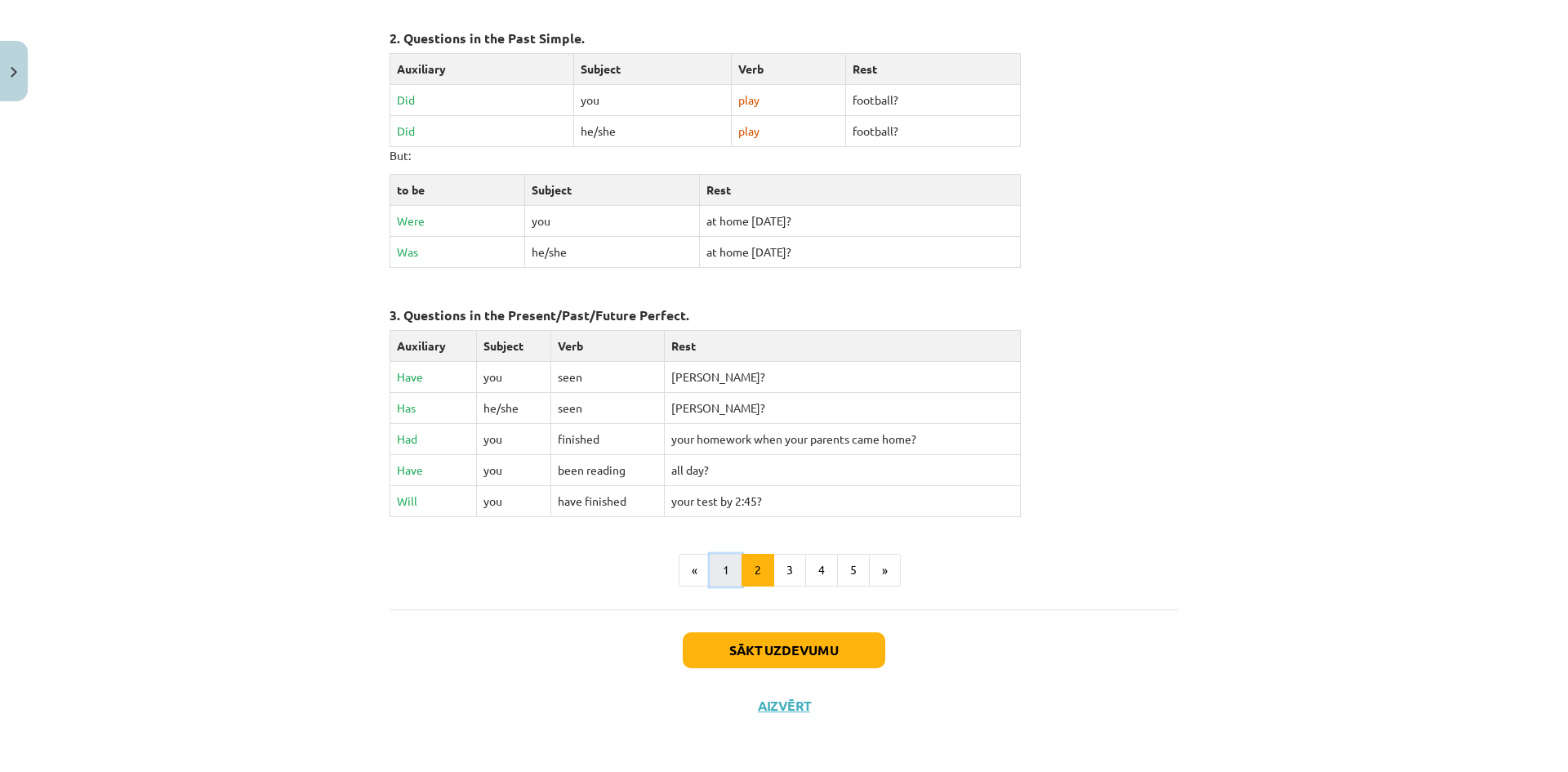
click at [718, 570] on button "1" at bounding box center [727, 570] width 33 height 33
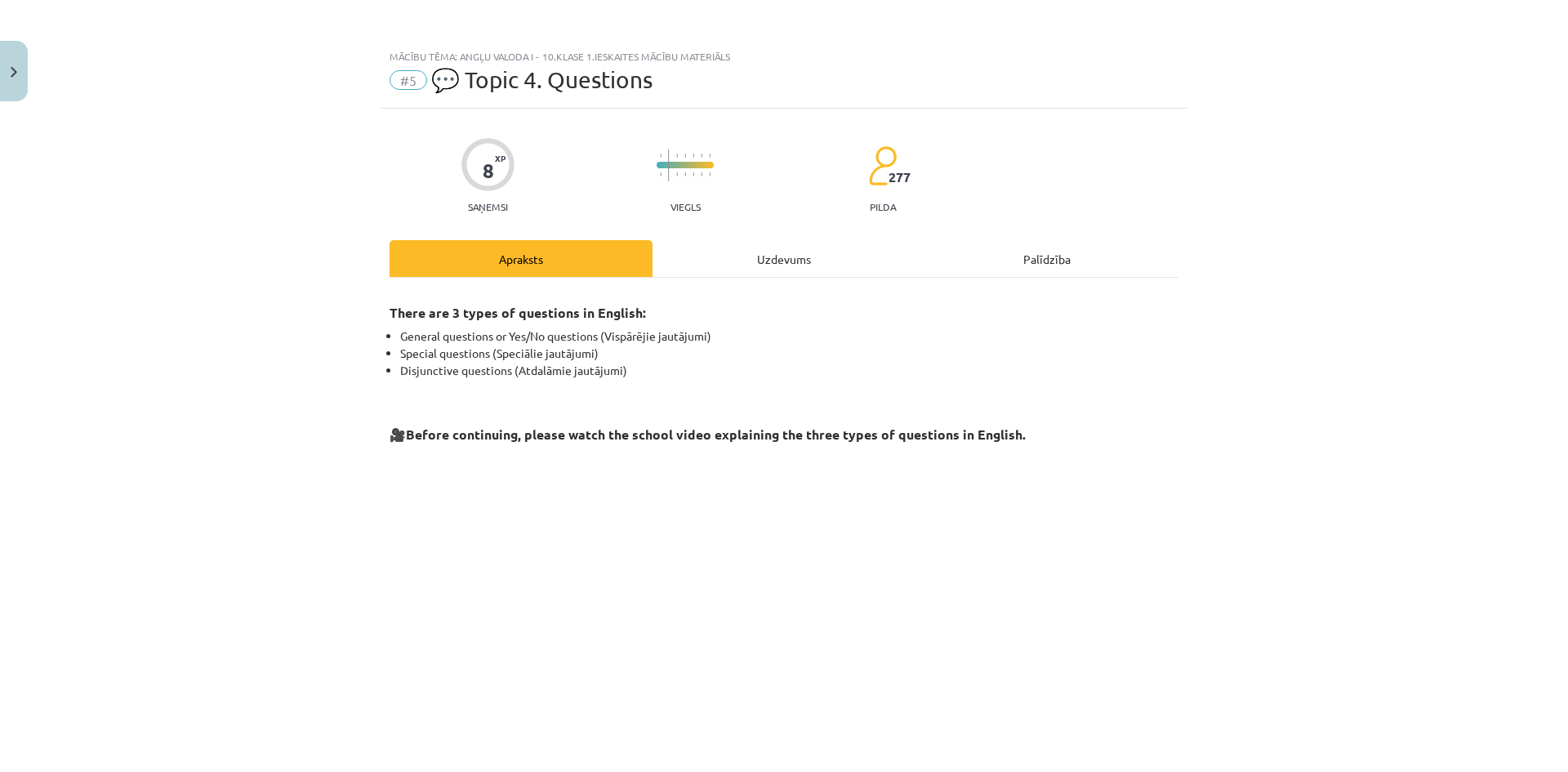
scroll to position [231, 0]
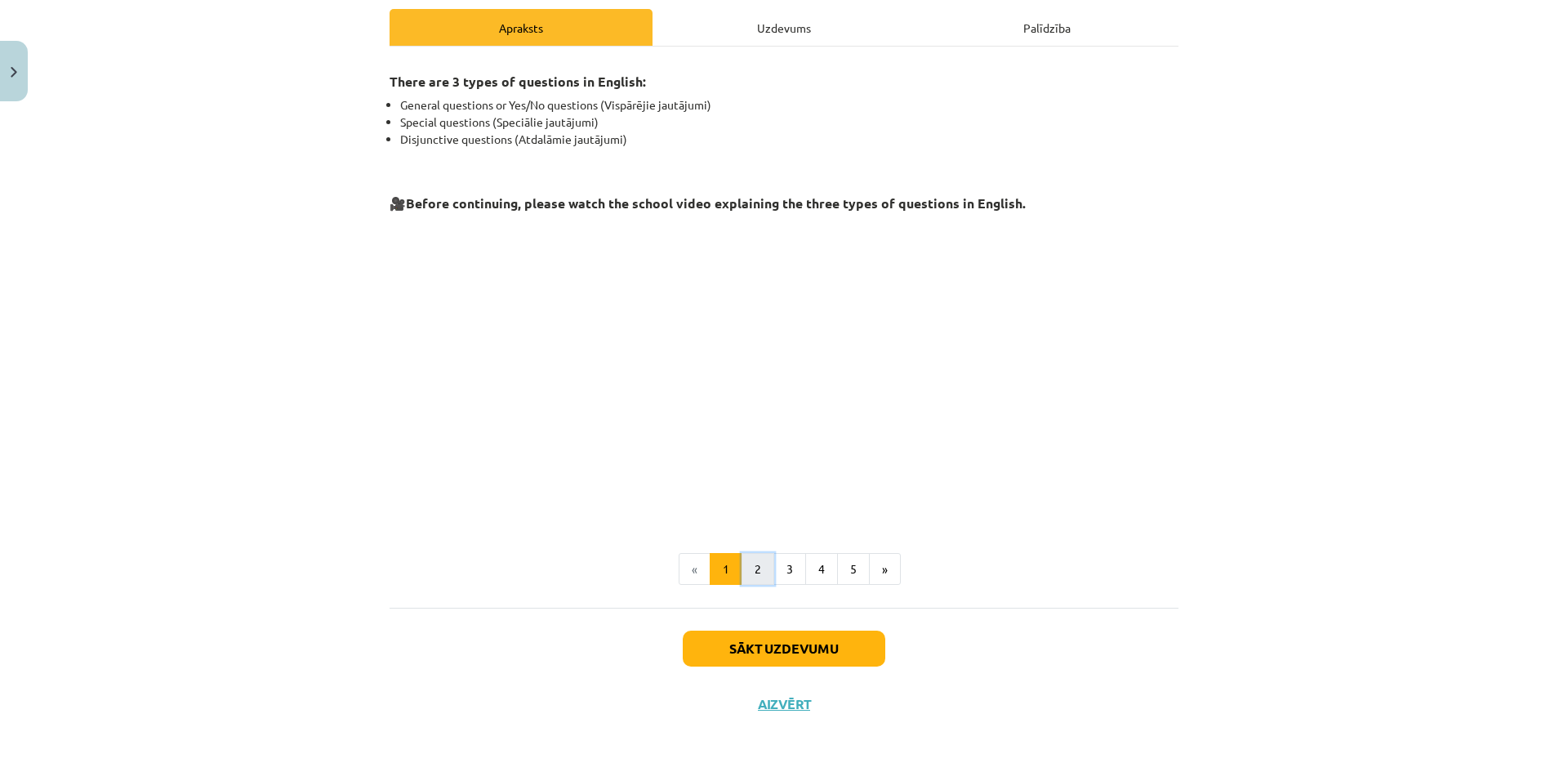
click at [753, 579] on button "2" at bounding box center [758, 569] width 33 height 33
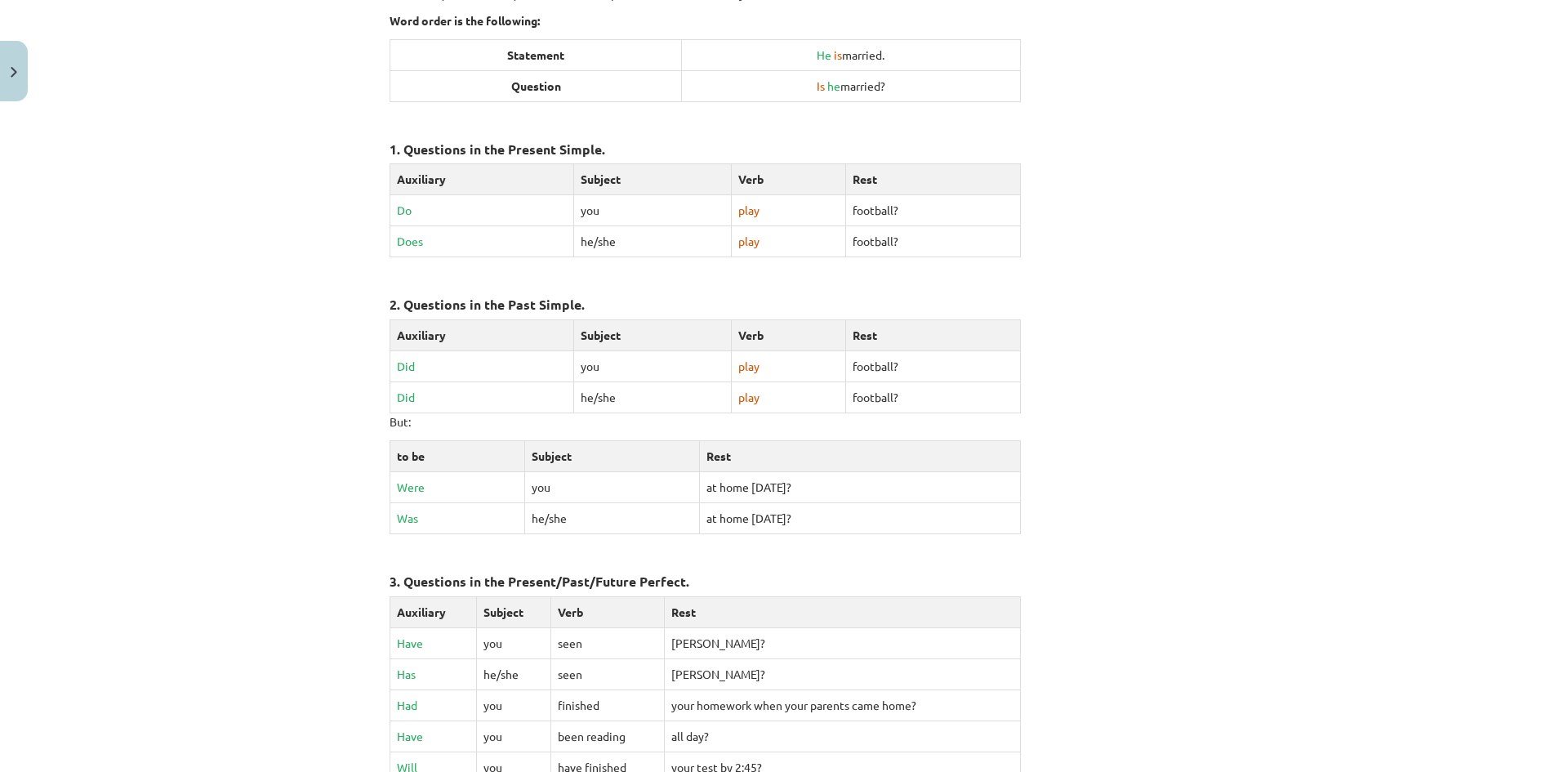
scroll to position [618, 0]
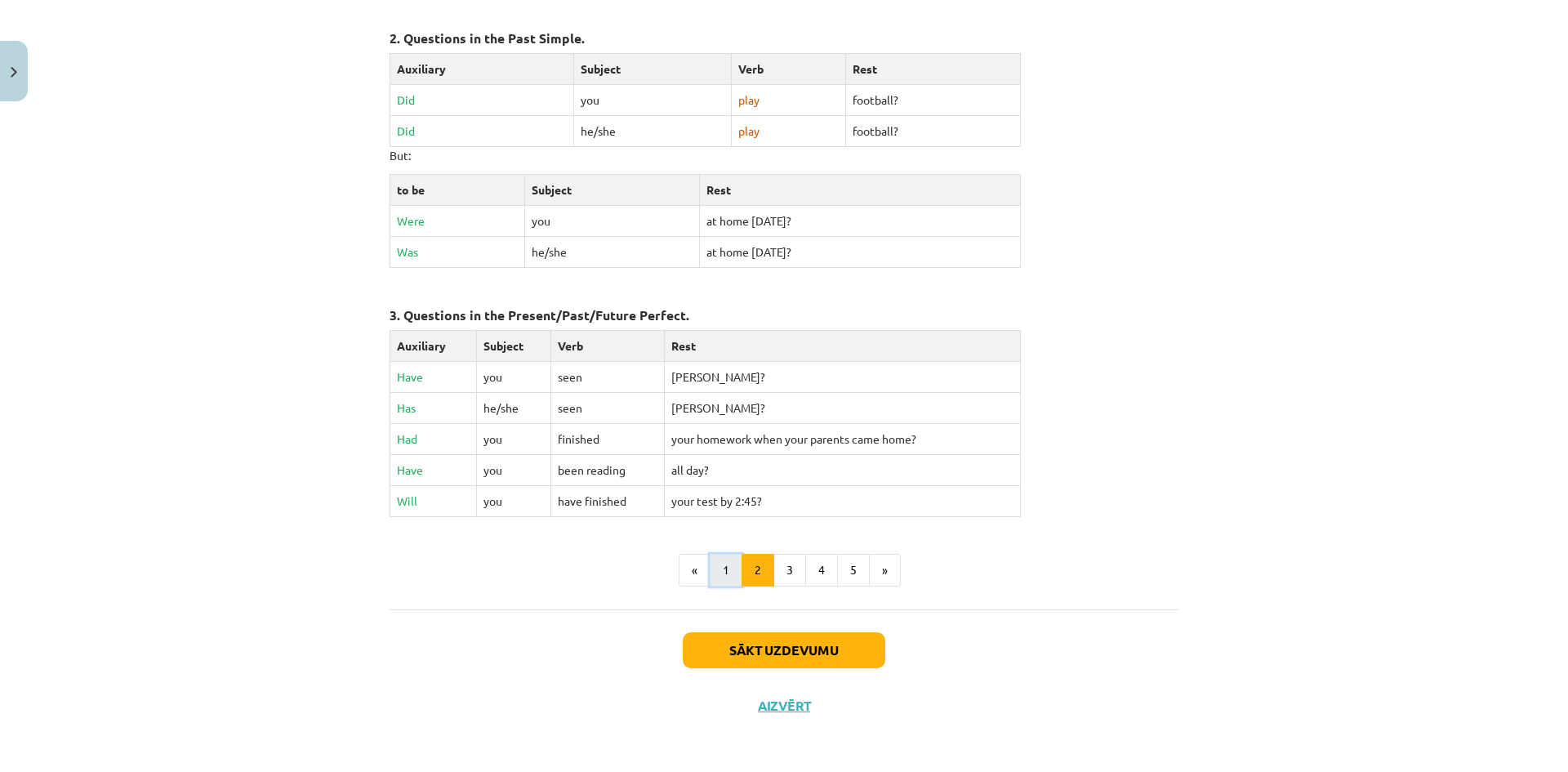
click at [718, 578] on button "1" at bounding box center [727, 570] width 33 height 33
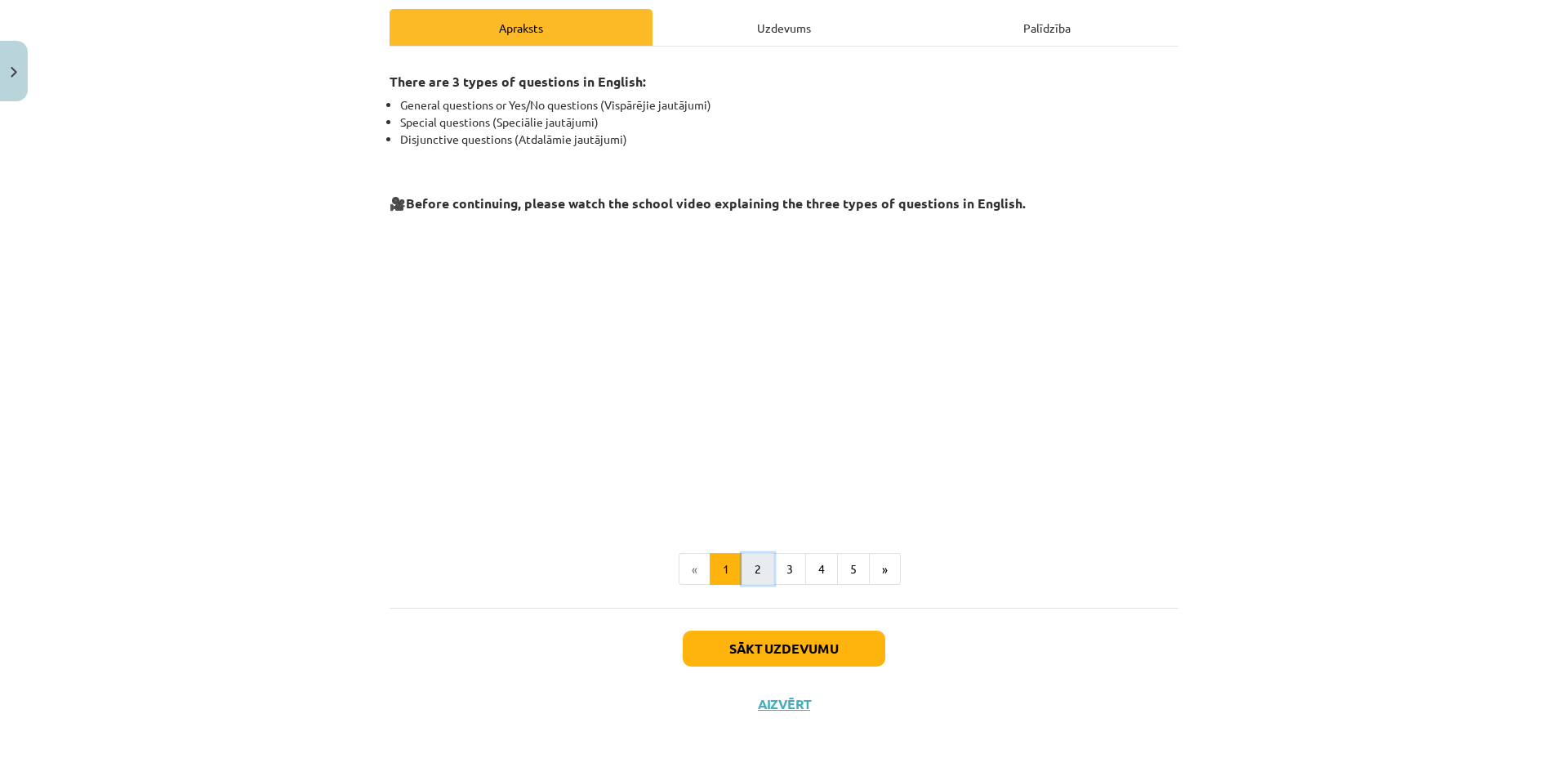
click at [749, 573] on button "2" at bounding box center [758, 569] width 33 height 33
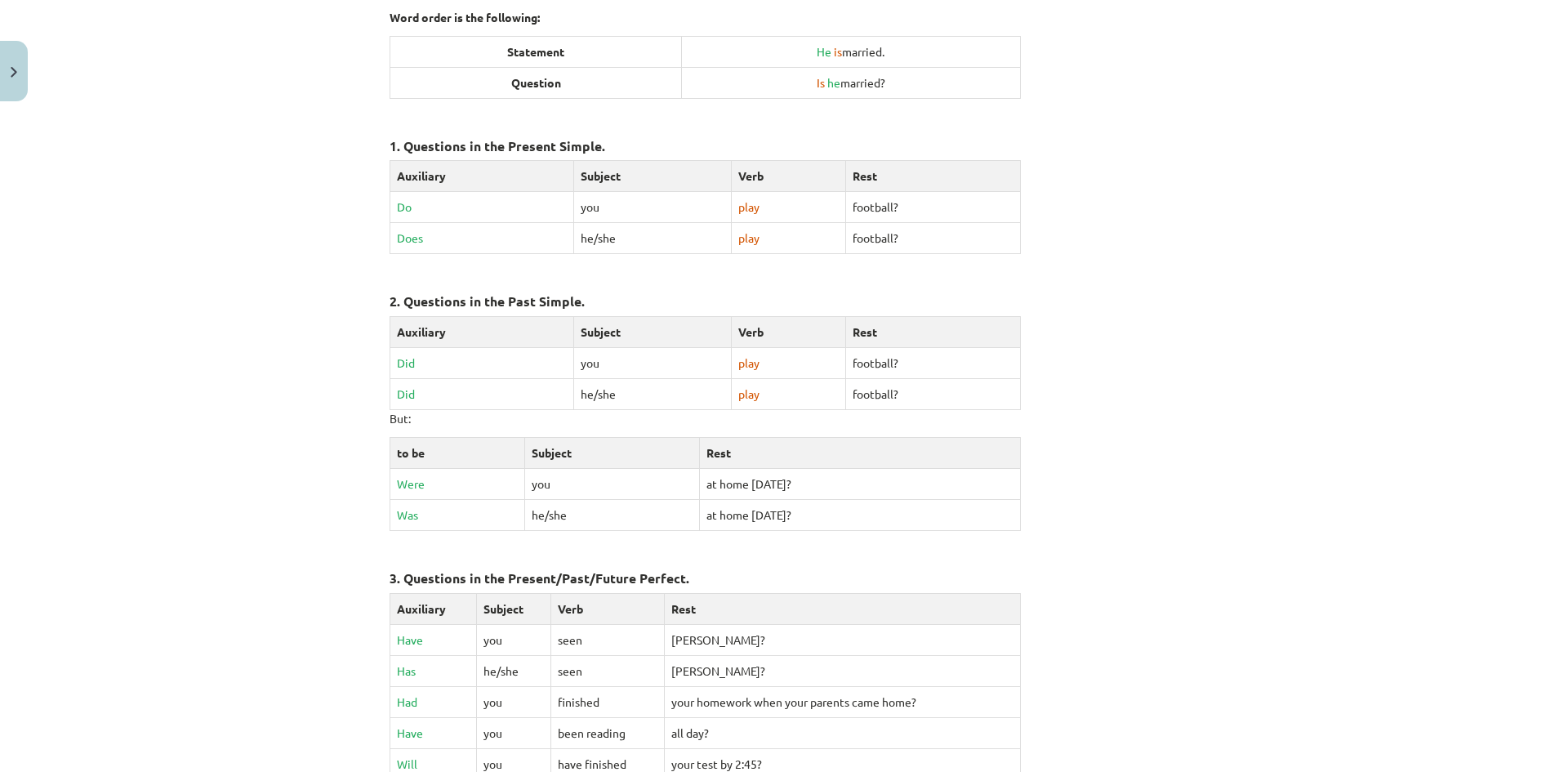
scroll to position [618, 0]
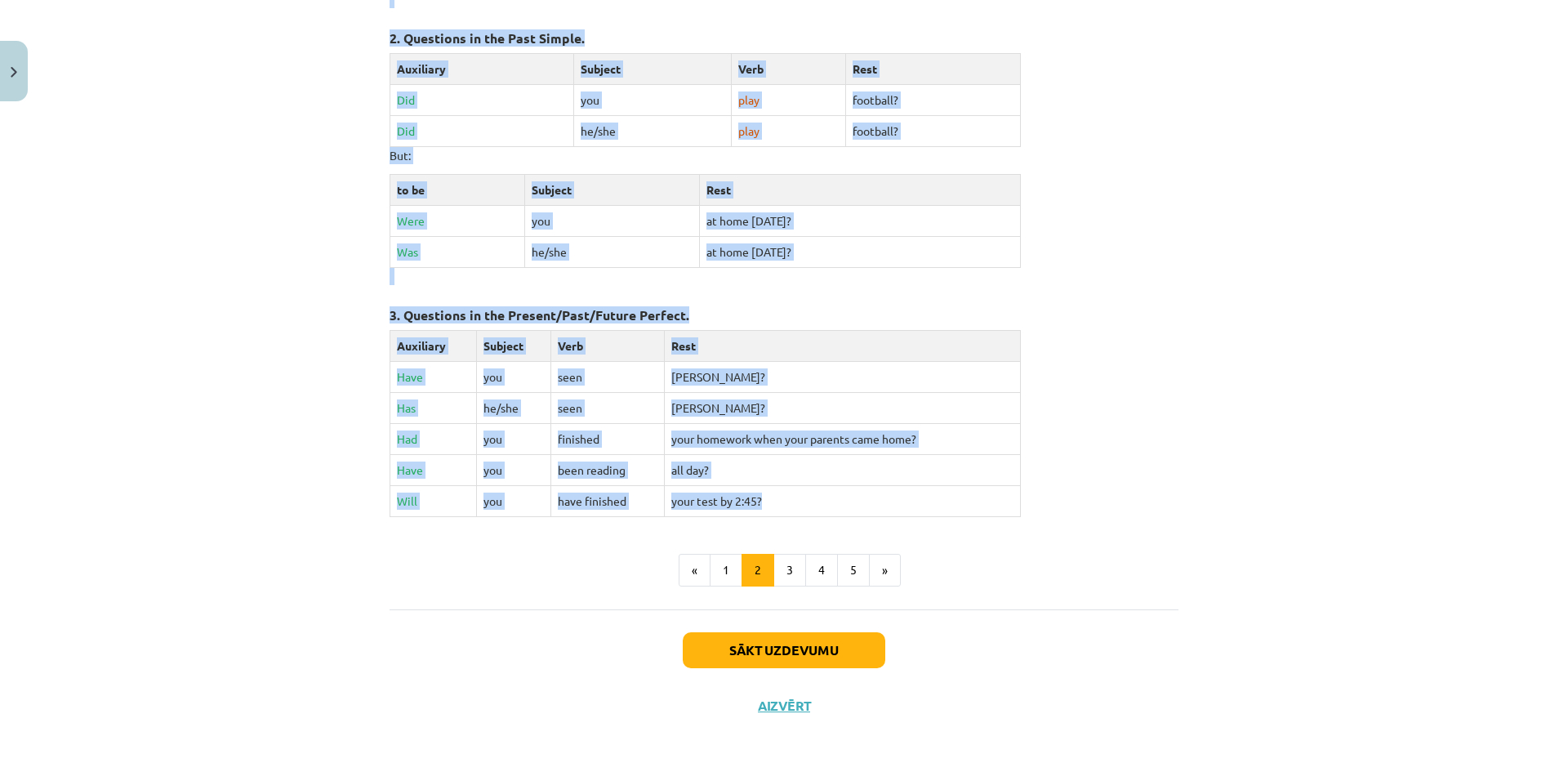
drag, startPoint x: 680, startPoint y: 311, endPoint x: 817, endPoint y: 498, distance: 231.8
click at [817, 498] on div "General Questions Yes or no questions are questions whose expected answer is ei…" at bounding box center [784, 96] width 789 height 843
click at [872, 395] on td "[PERSON_NAME]?" at bounding box center [842, 408] width 356 height 31
click at [815, 412] on td "[PERSON_NAME]?" at bounding box center [842, 408] width 356 height 31
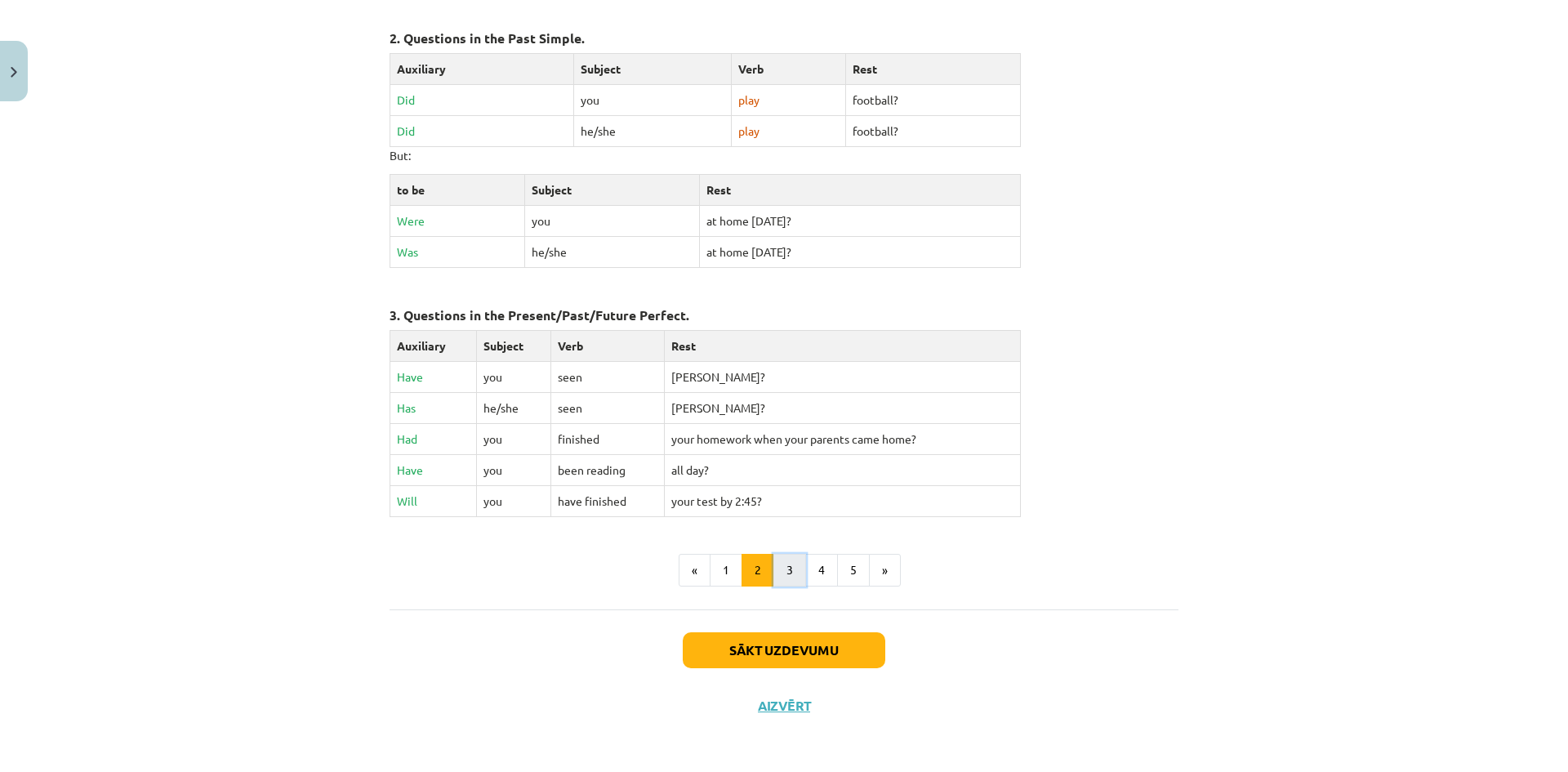
click at [784, 567] on button "3" at bounding box center [789, 570] width 33 height 33
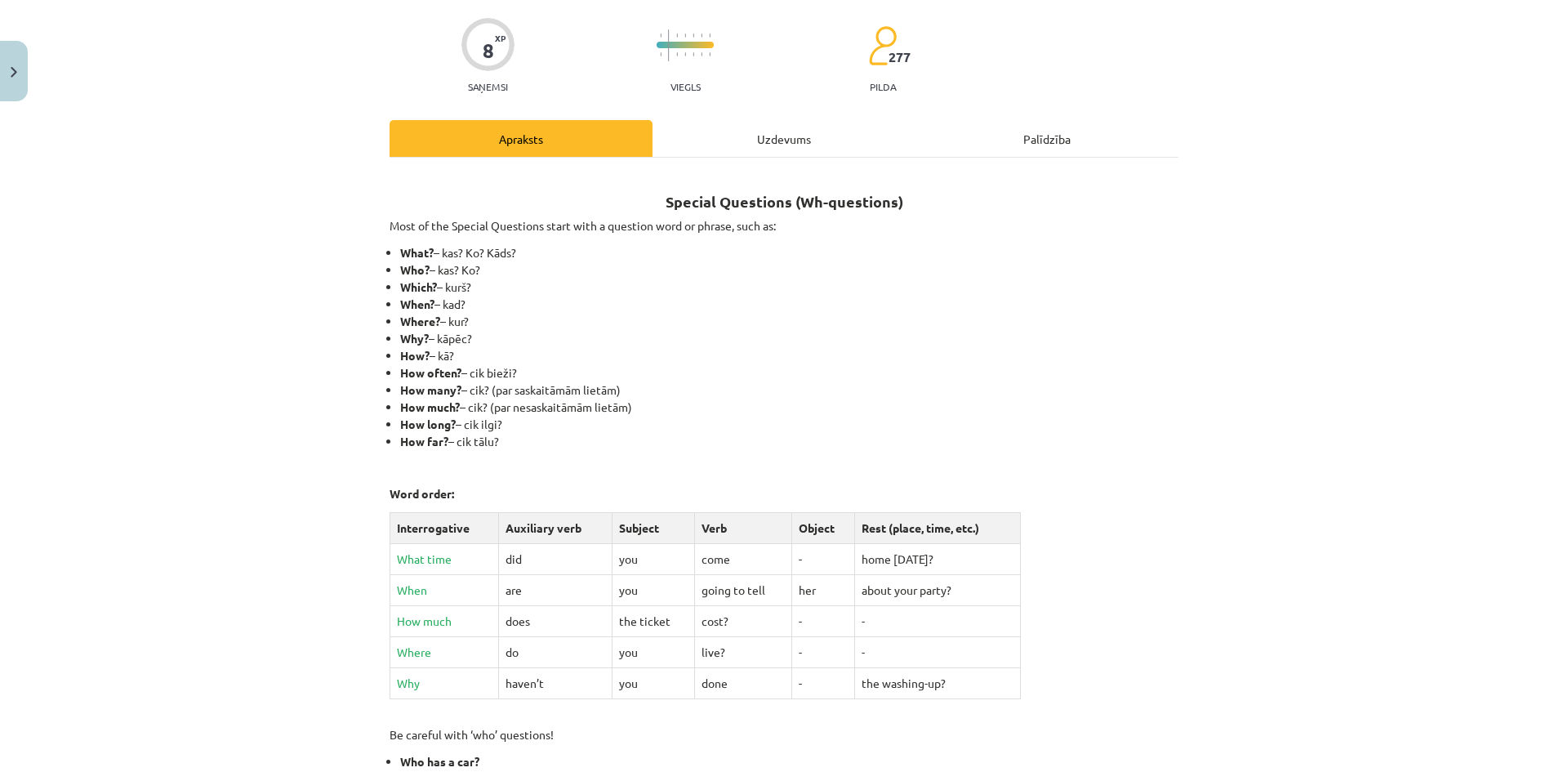
scroll to position [0, 0]
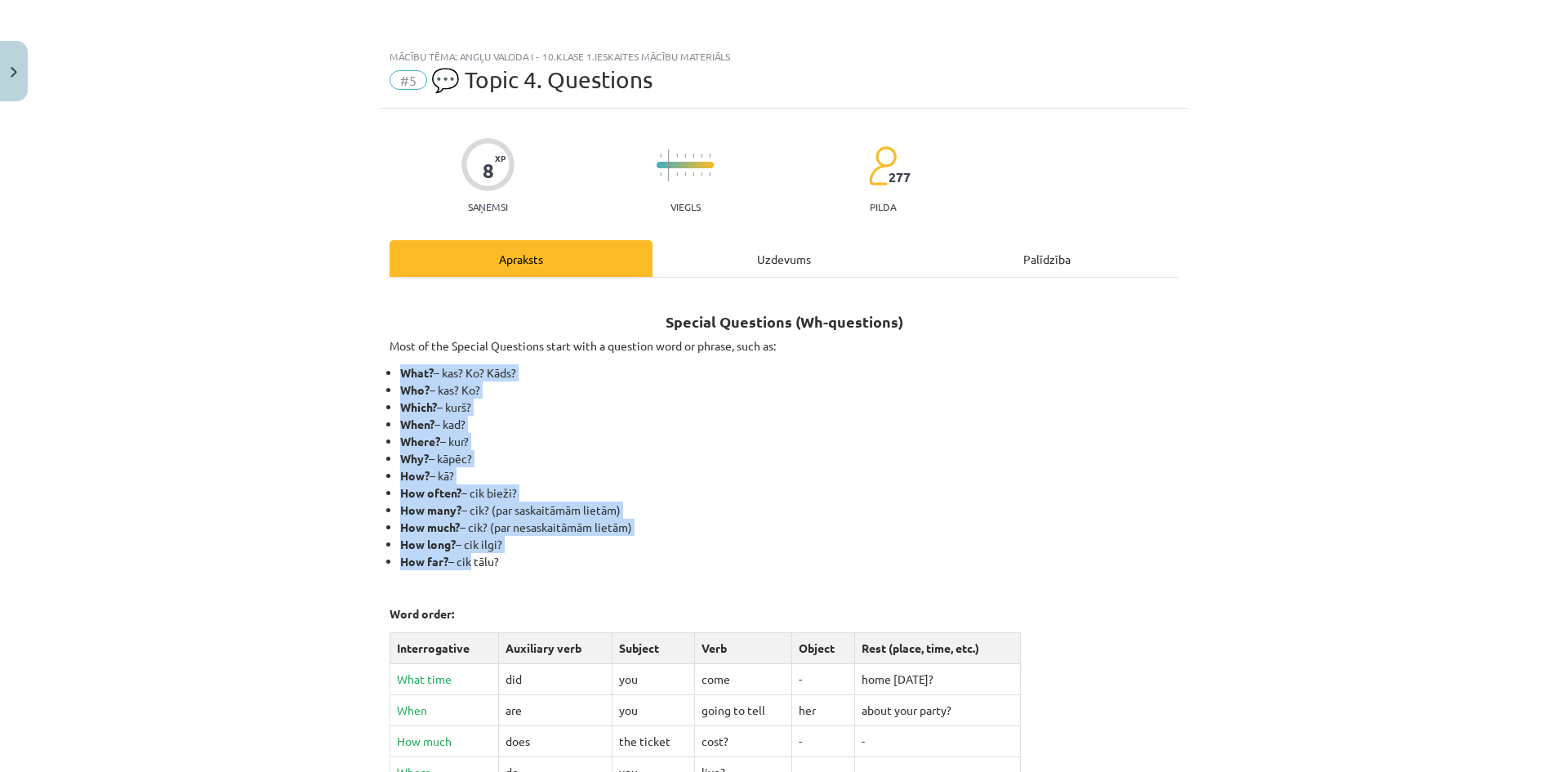
drag, startPoint x: 393, startPoint y: 359, endPoint x: 630, endPoint y: 455, distance: 255.7
click at [465, 564] on div "Special Questions (Wh-questions) Most of the Special Questions start with a que…" at bounding box center [784, 679] width 789 height 774
click at [695, 426] on li "When? – kad?" at bounding box center [789, 423] width 779 height 17
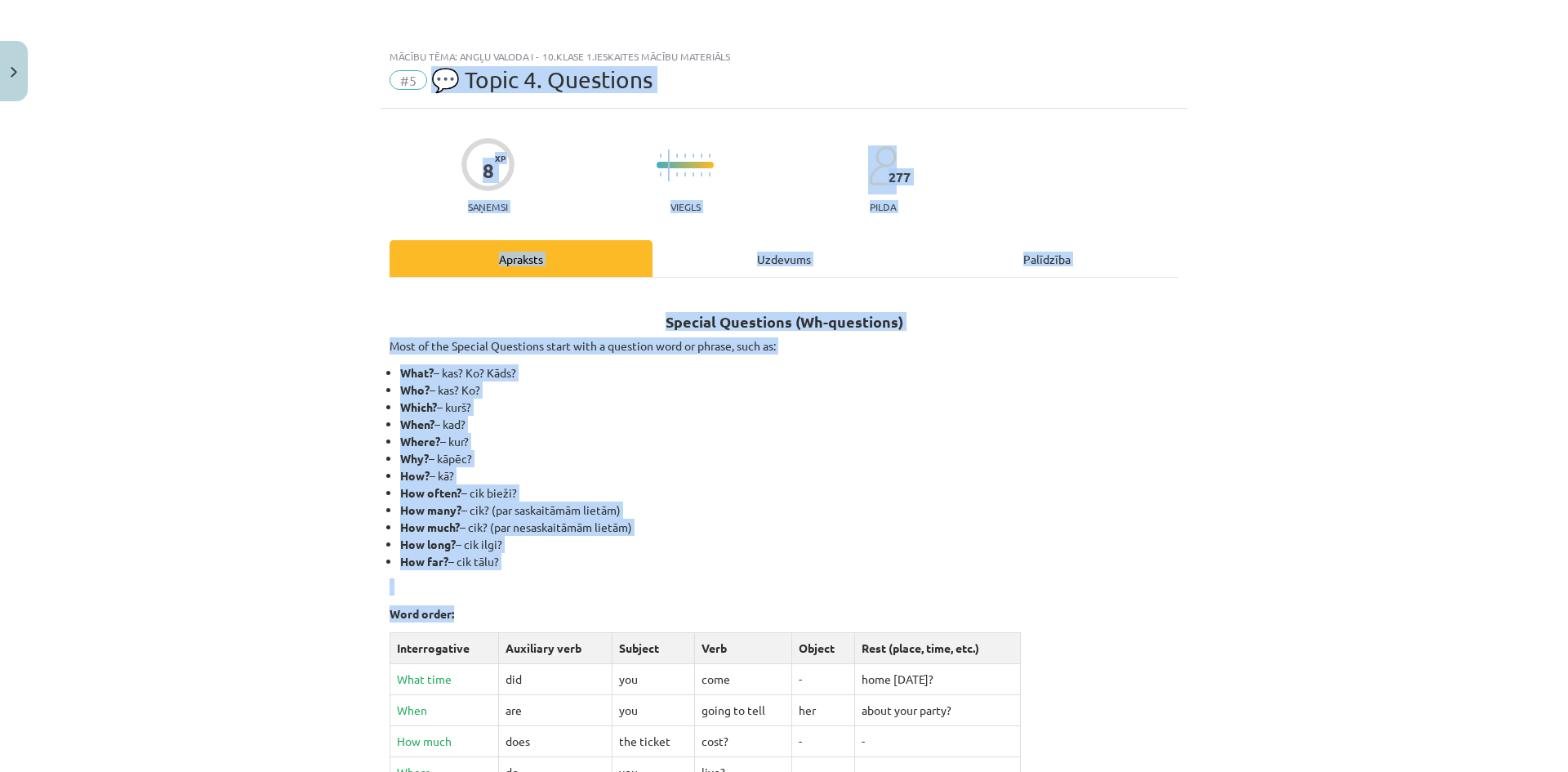
drag, startPoint x: 477, startPoint y: 85, endPoint x: 713, endPoint y: 610, distance: 575.6
click at [713, 610] on div "Mācību tēma: Angļu valoda i - 10.[PERSON_NAME] 1.ieskaites mācību materiāls #5 …" at bounding box center [784, 386] width 1568 height 772
click at [706, 512] on li "How many? – cik? (par saskaitāmām lietām)" at bounding box center [789, 509] width 779 height 17
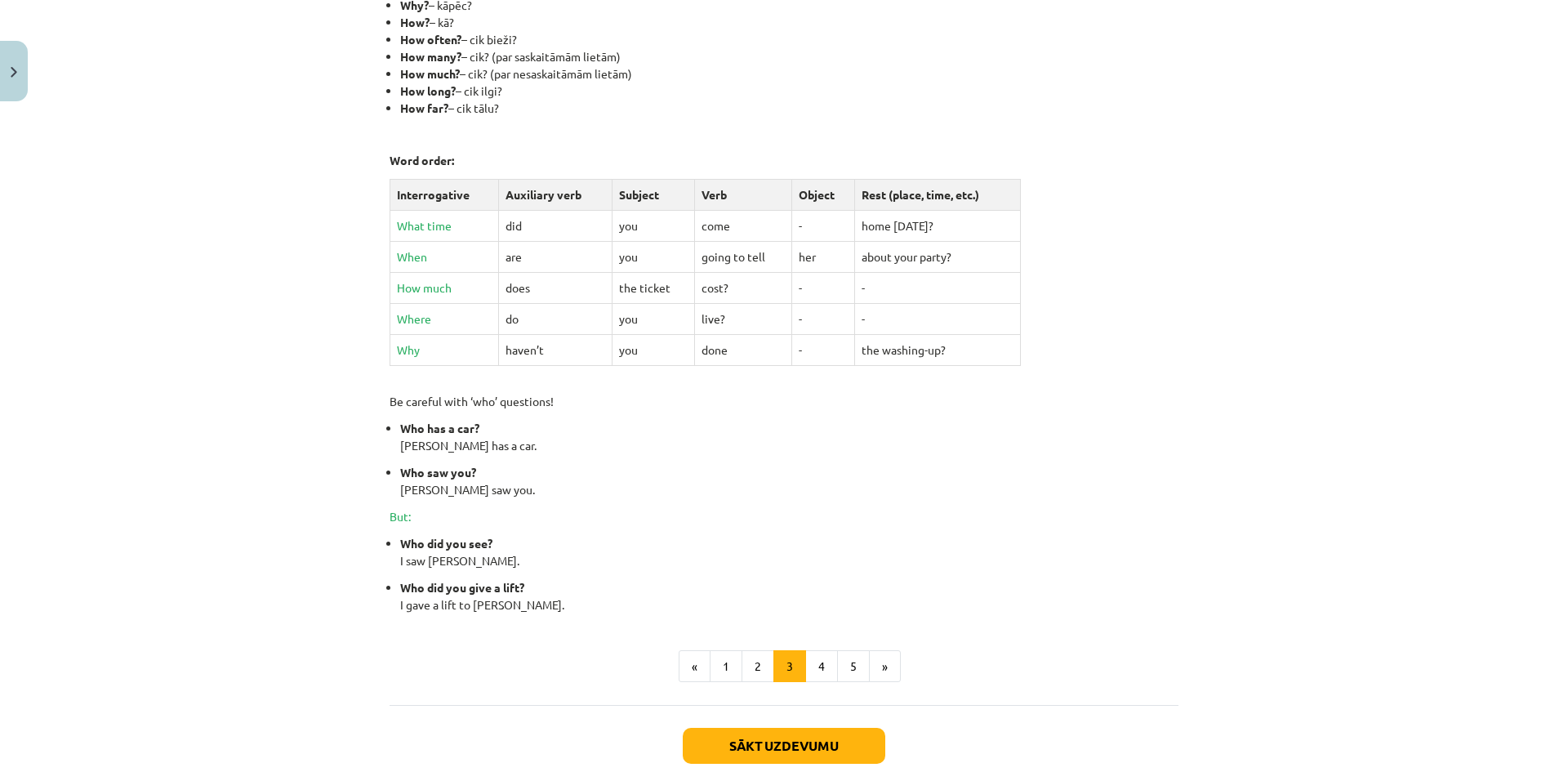
scroll to position [551, 0]
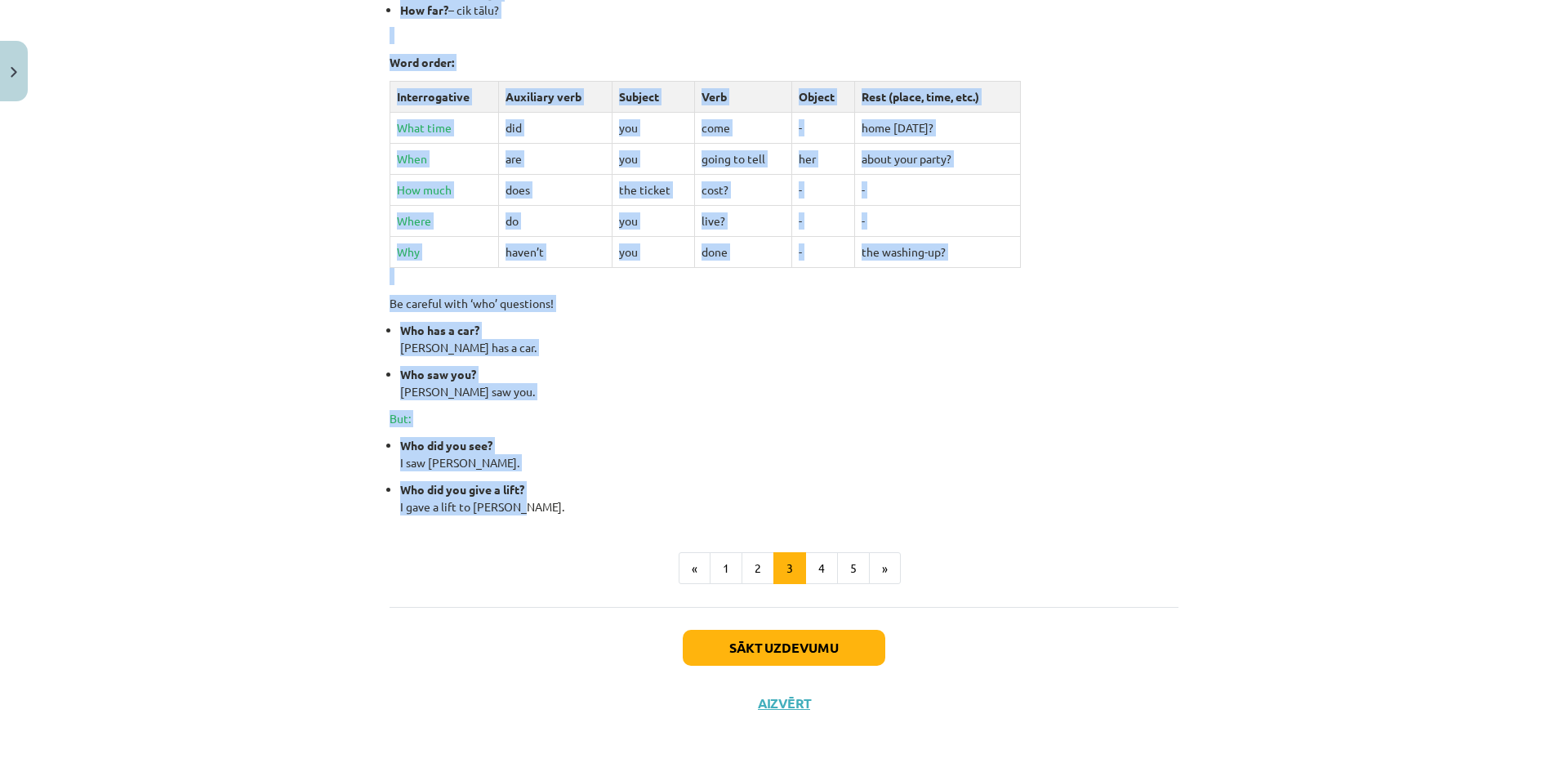
drag, startPoint x: 365, startPoint y: 341, endPoint x: 517, endPoint y: 511, distance: 228.0
click at [517, 511] on div "Mācību tēma: Angļu valoda i - 10.[PERSON_NAME] 1.ieskaites mācību materiāls #5 …" at bounding box center [784, 386] width 1568 height 772
click at [806, 569] on button "4" at bounding box center [821, 569] width 33 height 33
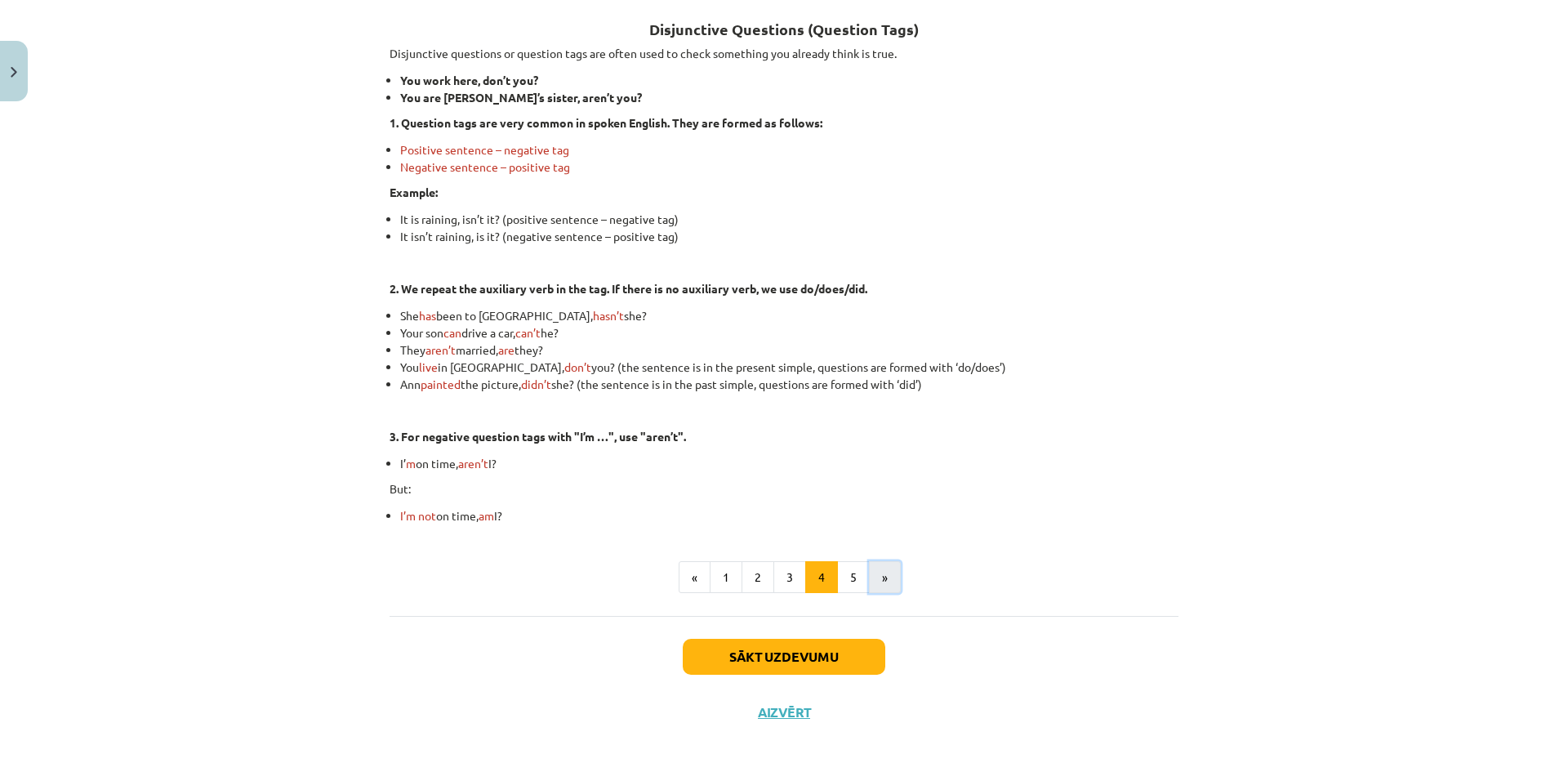
click at [887, 579] on button "»" at bounding box center [884, 578] width 32 height 33
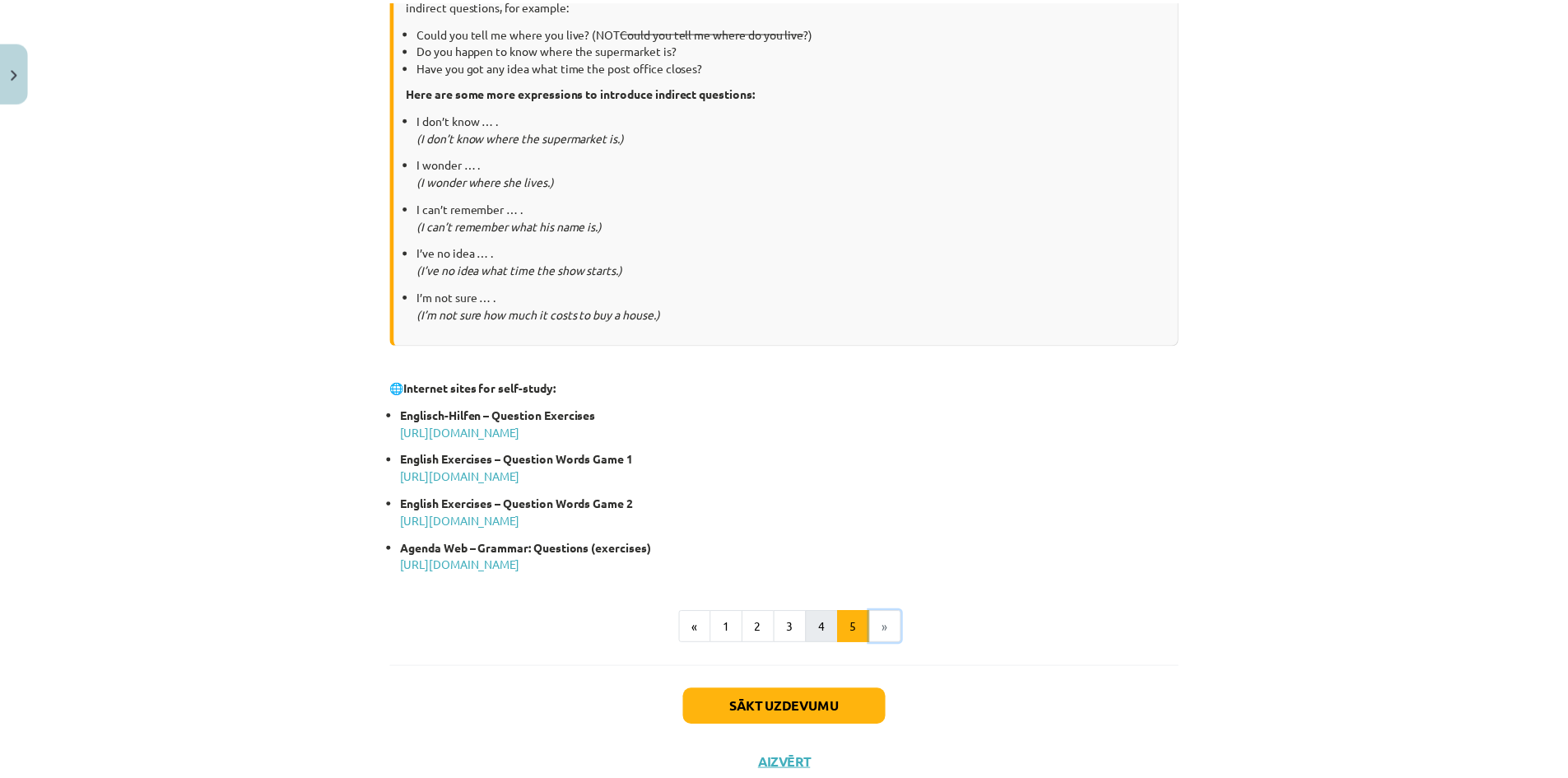
scroll to position [699, 0]
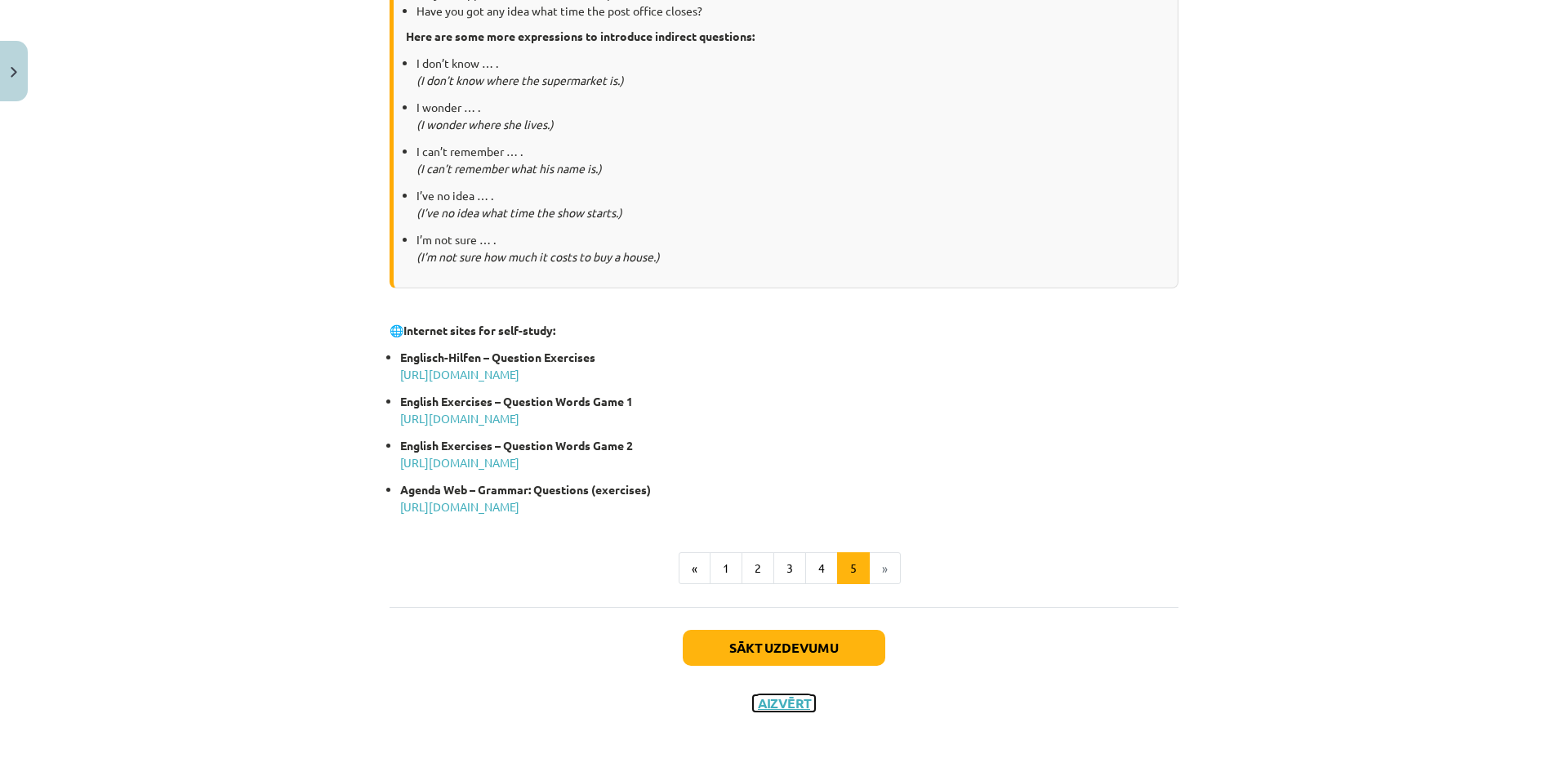
click at [769, 698] on button "Aizvērt" at bounding box center [784, 704] width 62 height 16
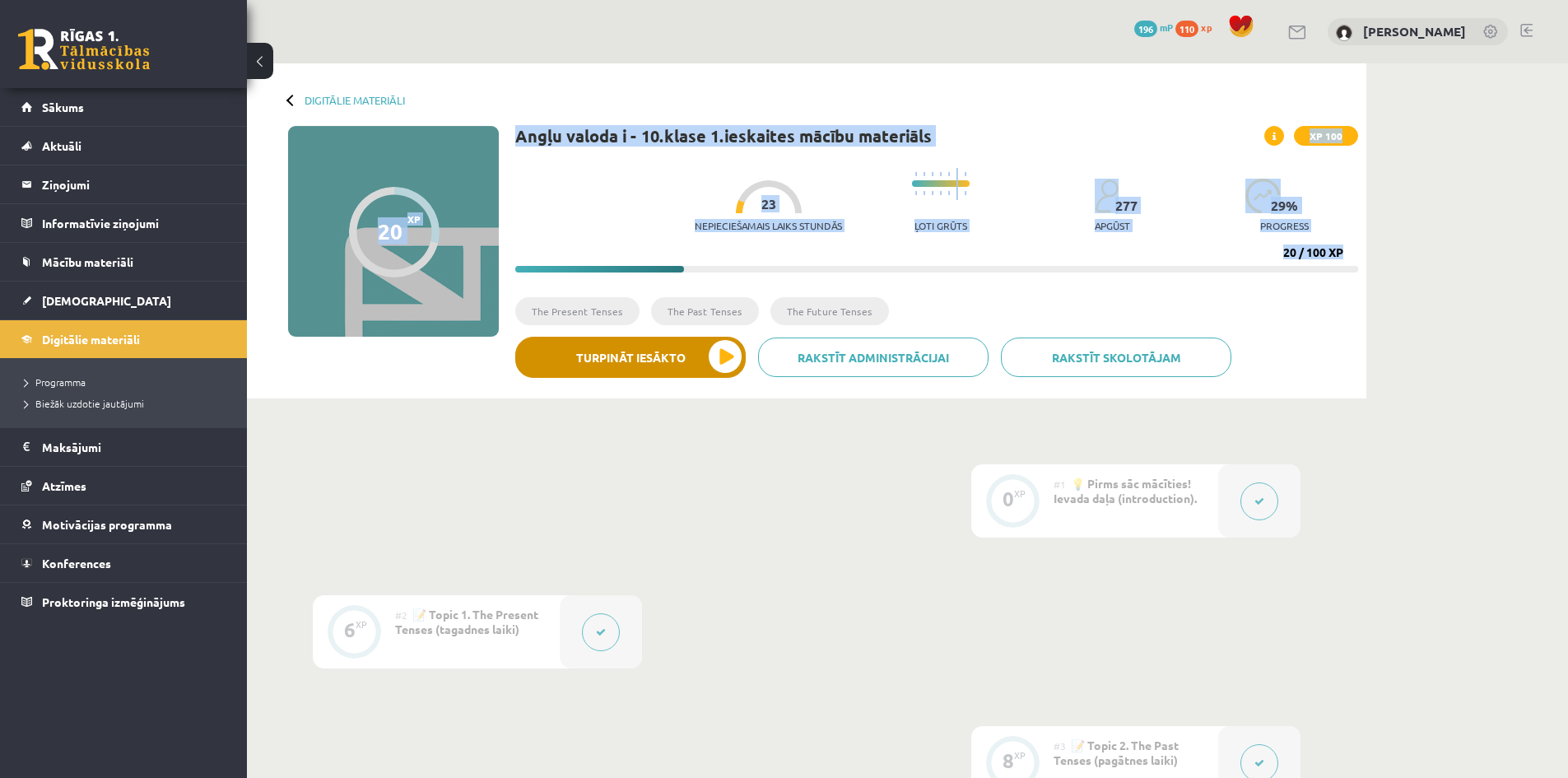
drag, startPoint x: 424, startPoint y: 189, endPoint x: 549, endPoint y: 349, distance: 203.0
click at [515, 331] on div "20 XP XP 100 20 / 100 XP Angļu valoda i - 10.[PERSON_NAME] 1.ieskaites mācību m…" at bounding box center [806, 257] width 1103 height 264
click at [421, 234] on div at bounding box center [394, 232] width 90 height 90
click at [341, 99] on link "Digitālie materiāli" at bounding box center [354, 99] width 100 height 12
